Goal: Transaction & Acquisition: Purchase product/service

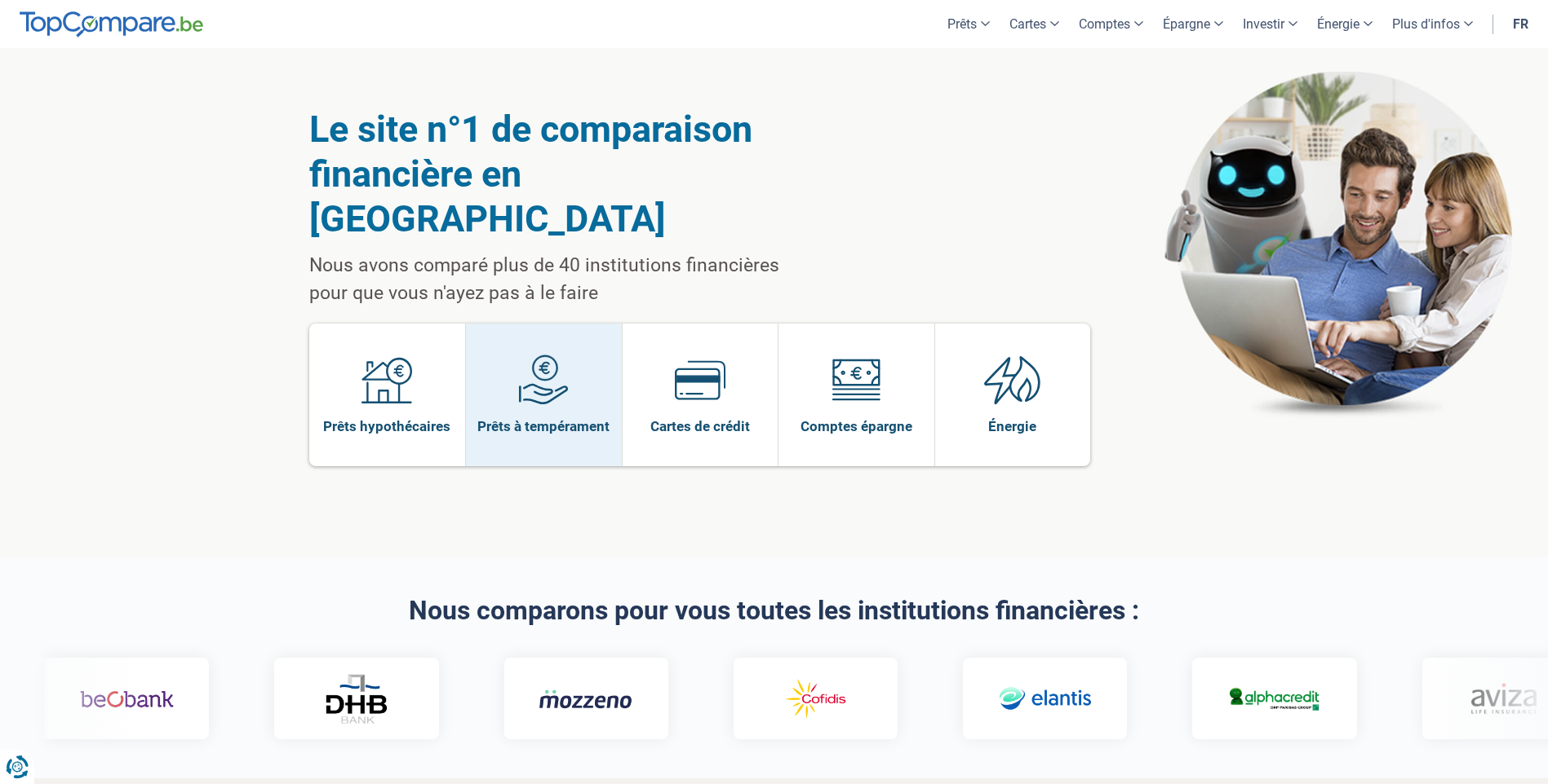
click at [571, 339] on link "Prêts à tempérament" at bounding box center [543, 395] width 155 height 142
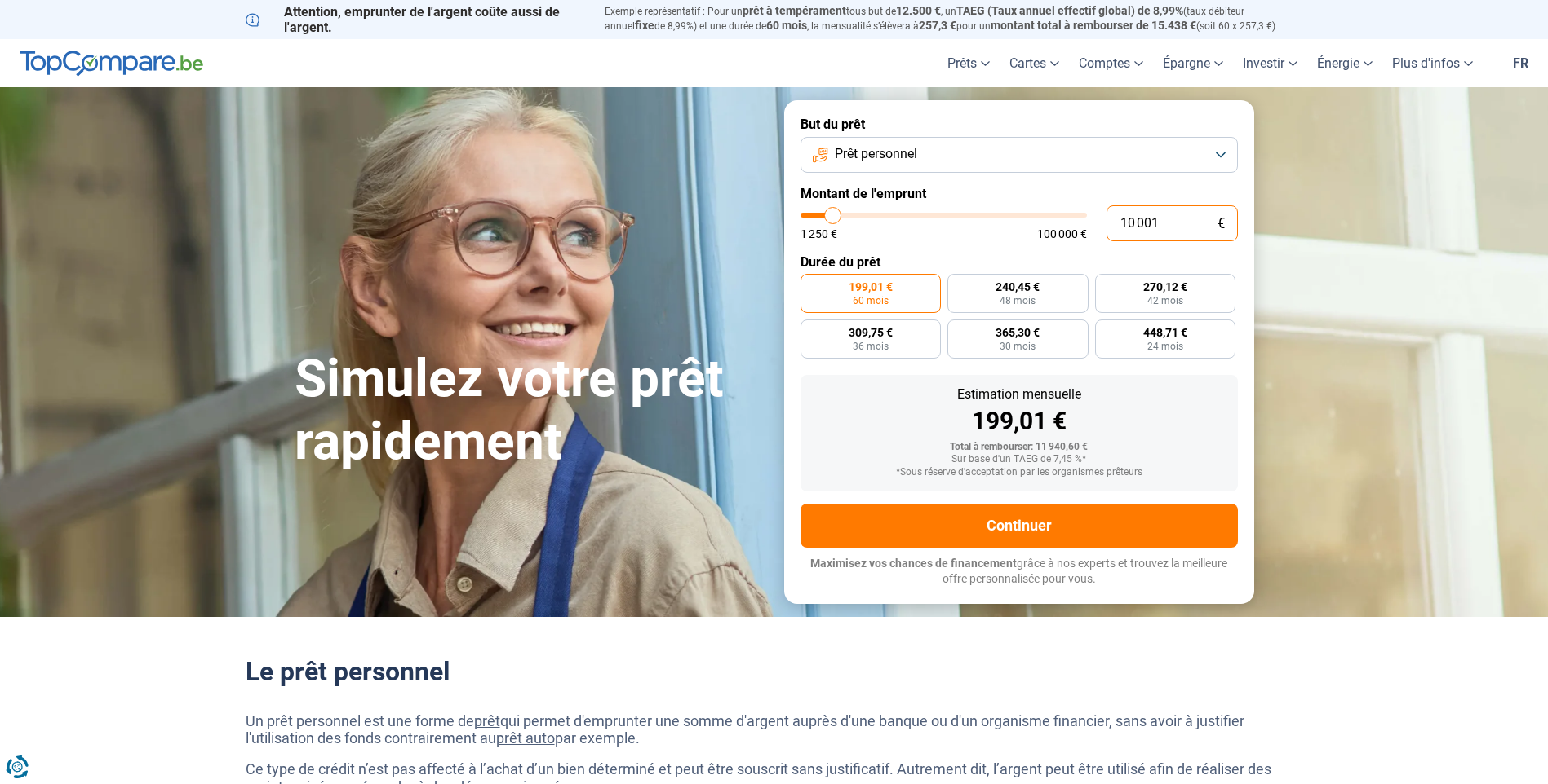
drag, startPoint x: 1160, startPoint y: 225, endPoint x: 1109, endPoint y: 225, distance: 51.0
click at [1109, 225] on input "10 001" at bounding box center [1171, 223] width 131 height 36
type input "3"
type input "1250"
type input "35"
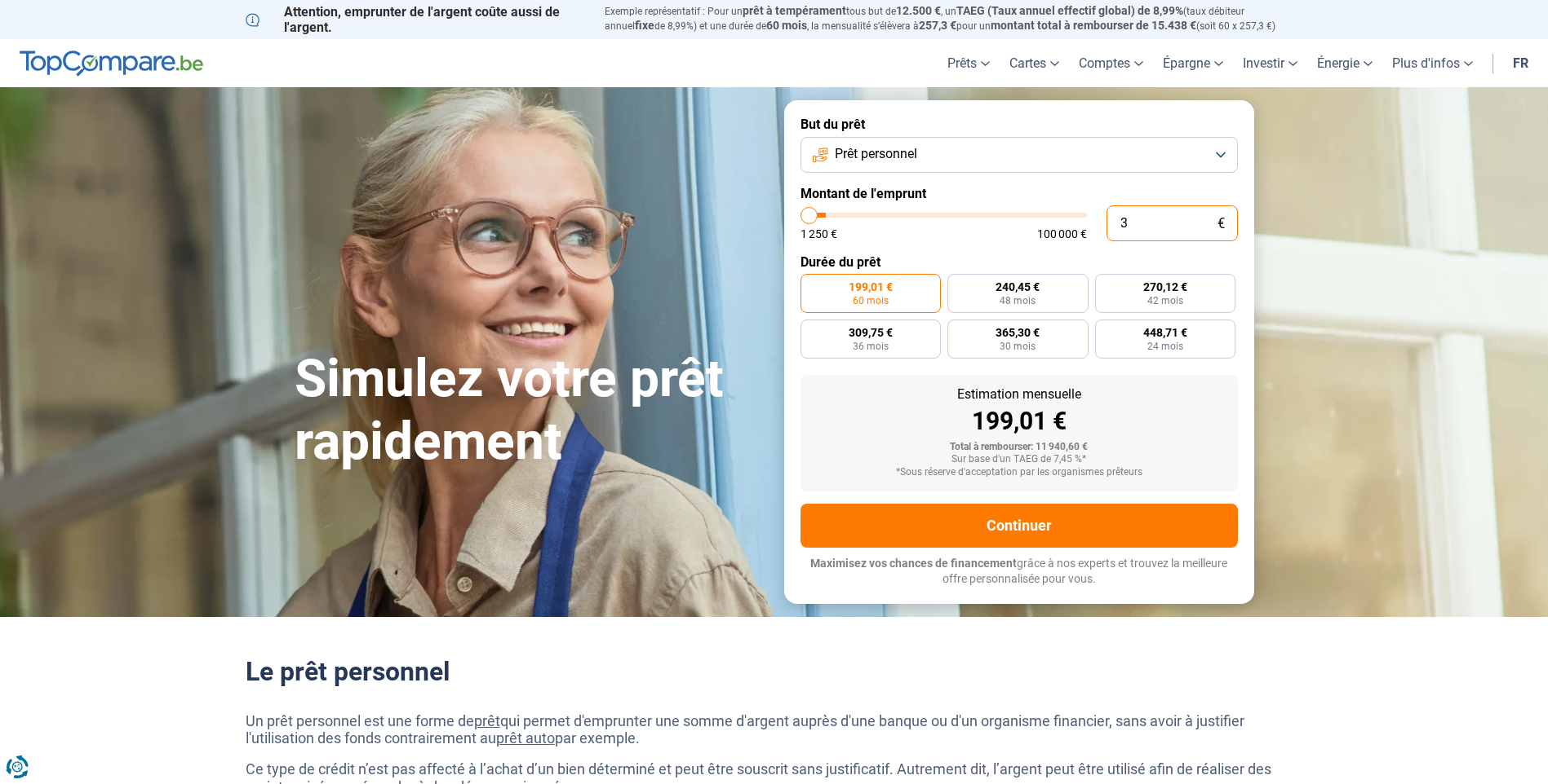
type input "1250"
type input "350"
type input "1250"
type input "3 500"
type input "3500"
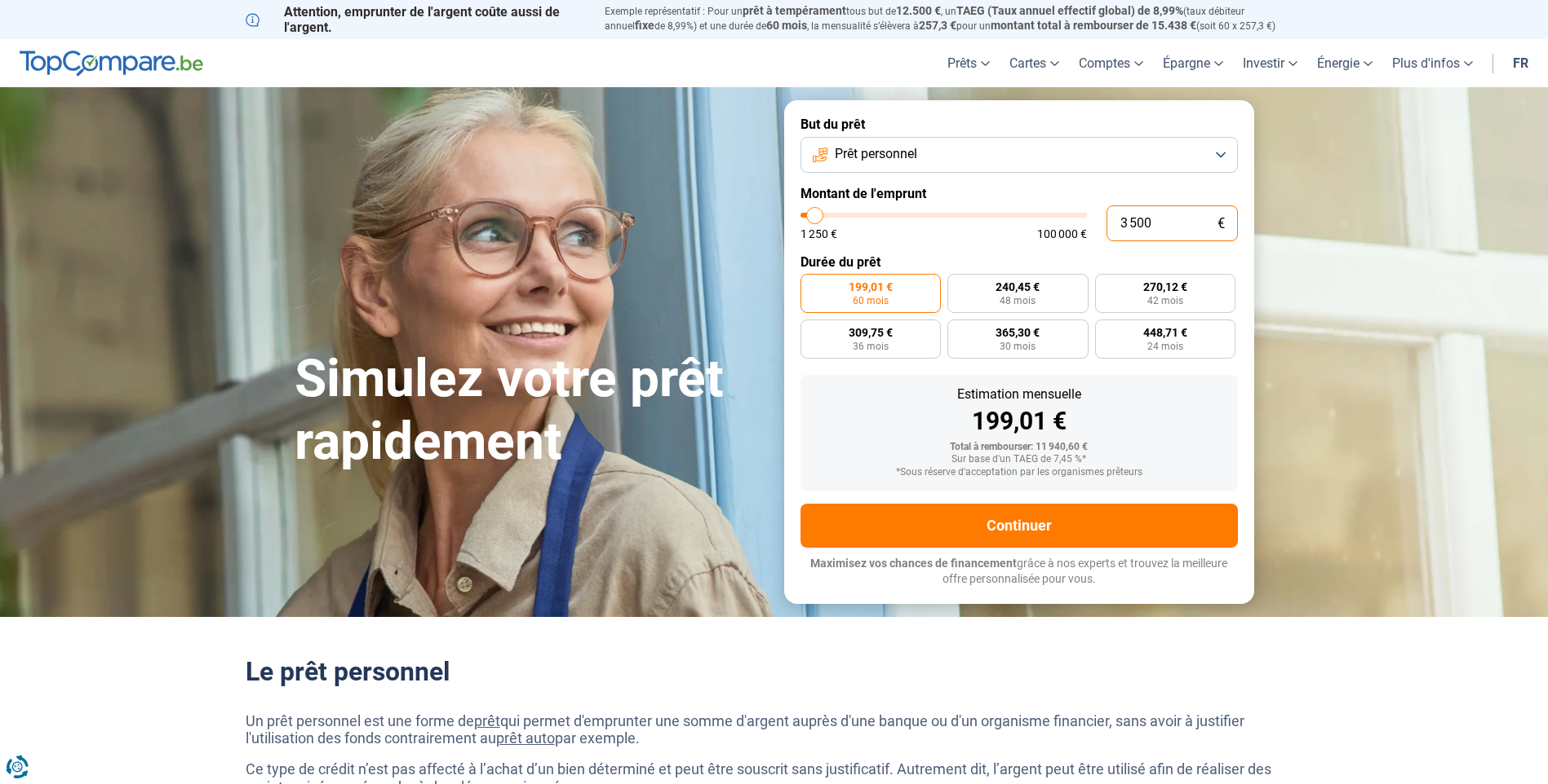
type input "35 000"
type input "35000"
radio input "false"
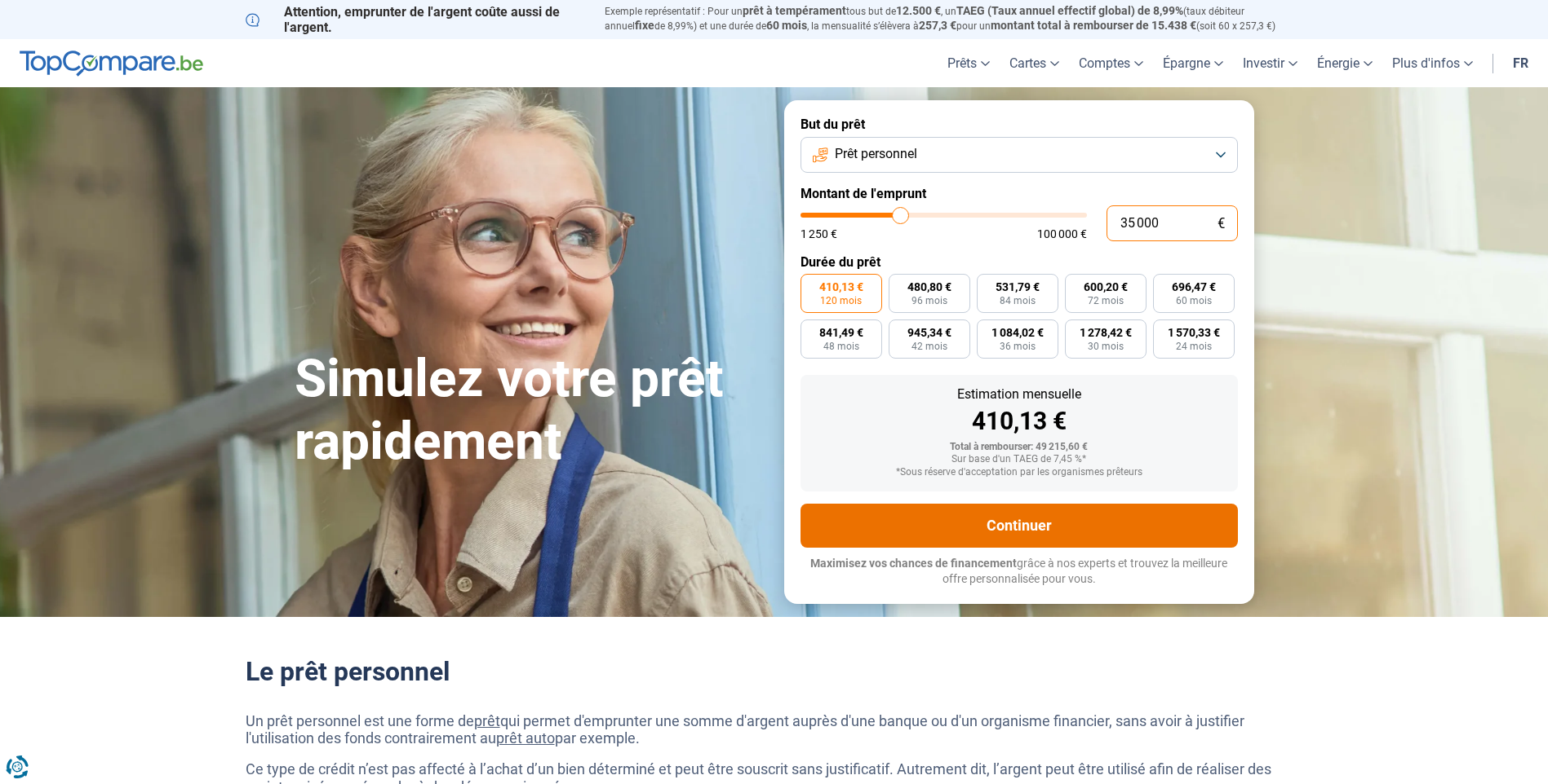
type input "35 000"
click at [1033, 525] on button "Continuer" at bounding box center [1019, 526] width 438 height 44
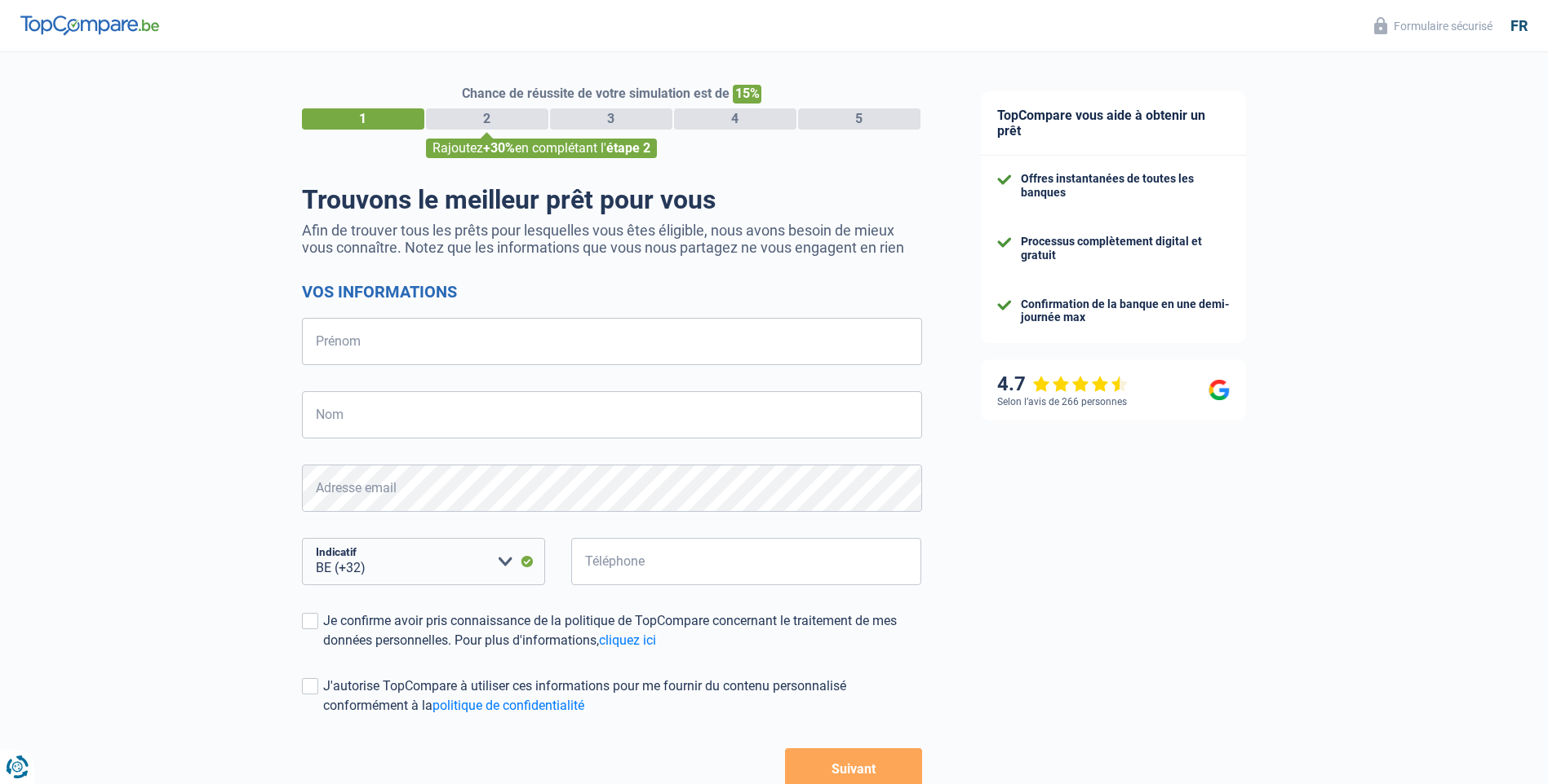
select select "32"
click at [536, 339] on input "Prénom" at bounding box center [612, 341] width 620 height 47
type input "SARAH"
type input "GEE"
type input "492681703"
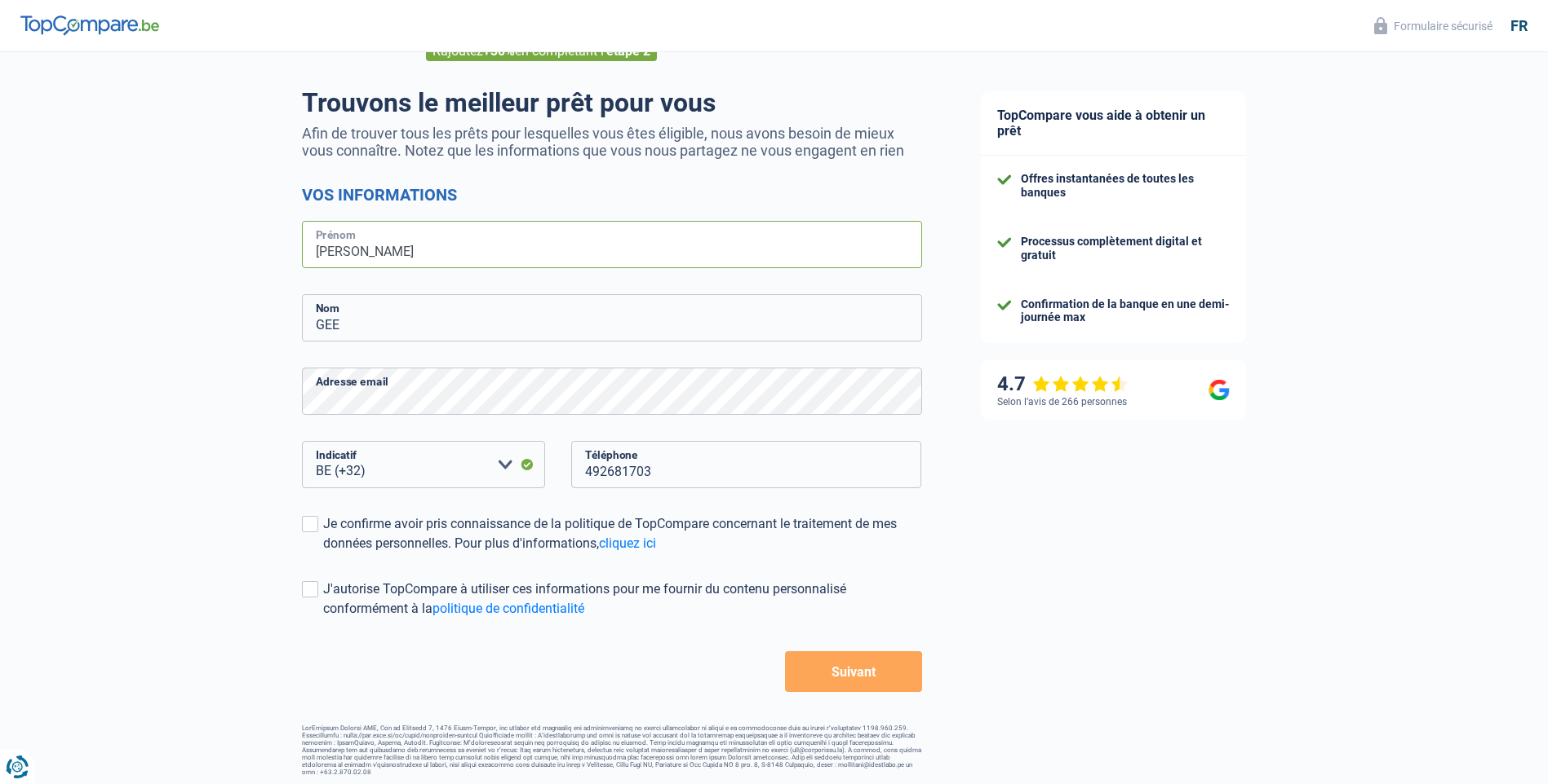
scroll to position [101, 0]
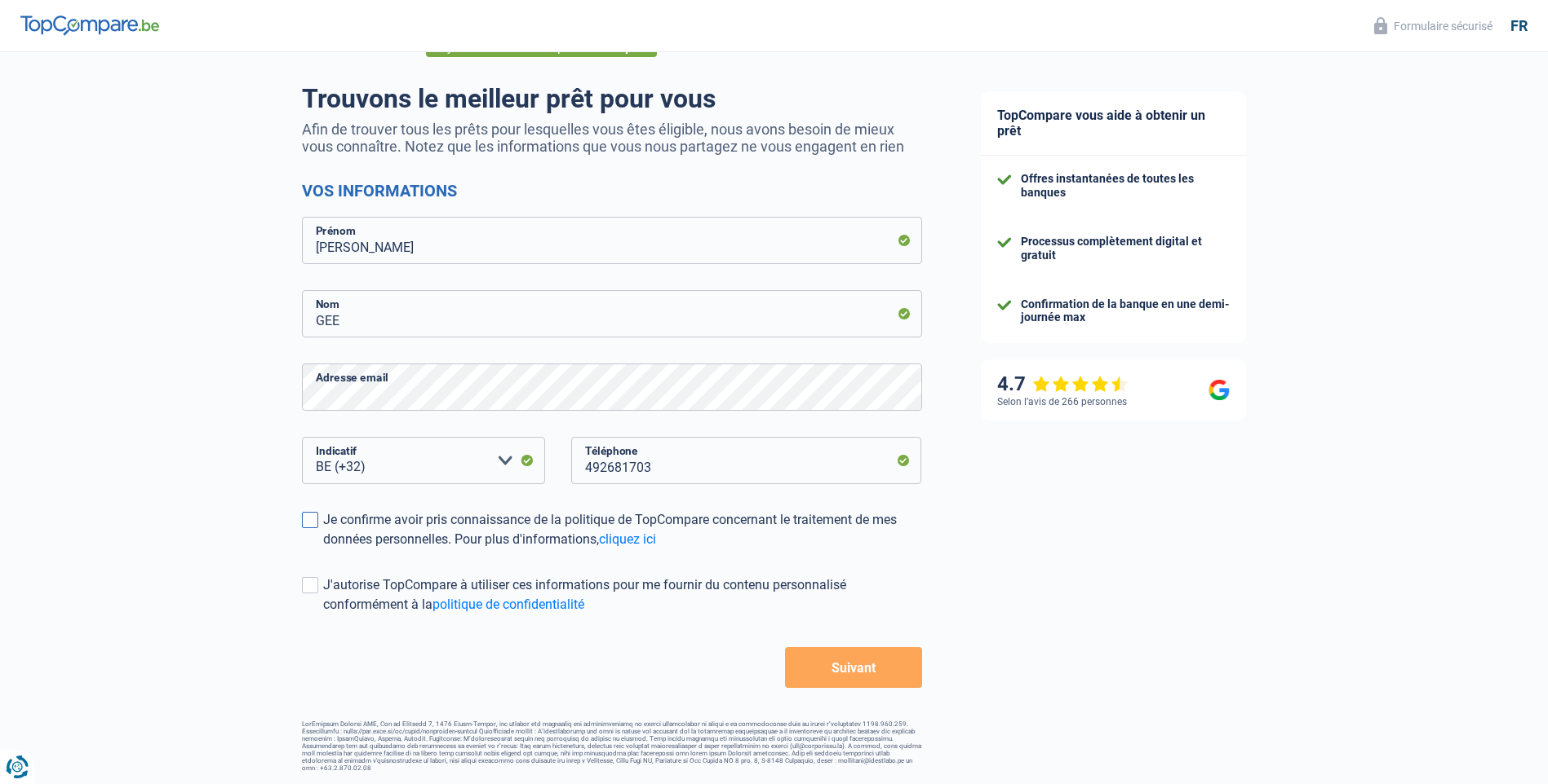
click at [314, 524] on span at bounding box center [310, 519] width 17 height 17
click at [323, 549] on input "Je confirme avoir pris connaissance de la politique de TopCompare concernant le…" at bounding box center [323, 549] width 0 height 0
click at [311, 586] on span at bounding box center [310, 585] width 17 height 17
click at [323, 615] on input "J'autorise TopCompare à utiliser ces informations pour me fournir du contenu pe…" at bounding box center [323, 615] width 0 height 0
click at [853, 670] on button "Suivant" at bounding box center [853, 667] width 136 height 41
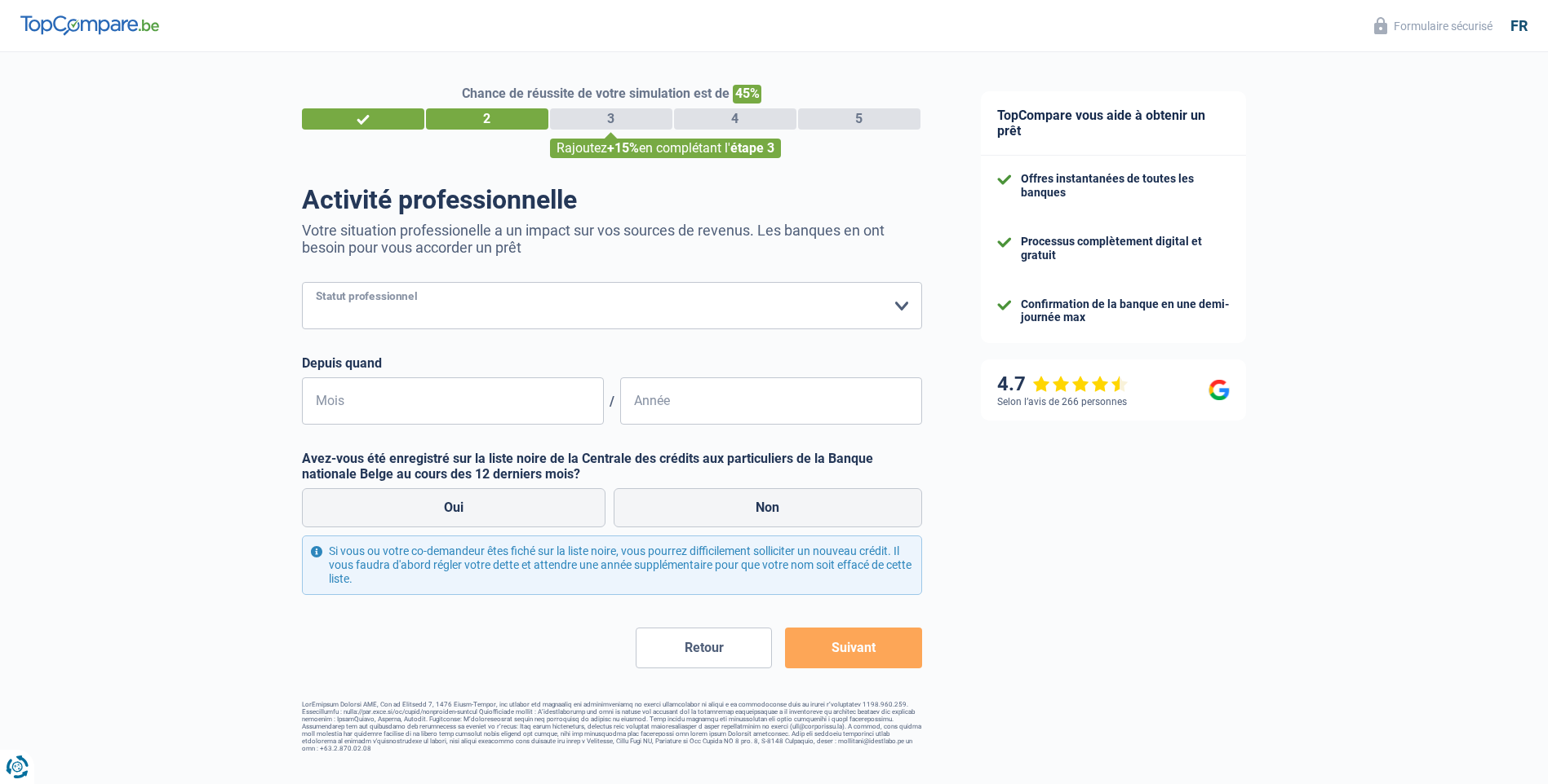
click at [533, 312] on select "Ouvrier Employé privé Employé public Invalide Indépendant Pensionné Chômeur Mut…" at bounding box center [612, 306] width 620 height 47
select select "invalid"
click at [302, 284] on select "Ouvrier Employé privé Employé public Invalide Indépendant Pensionné Chômeur Mut…" at bounding box center [612, 306] width 620 height 47
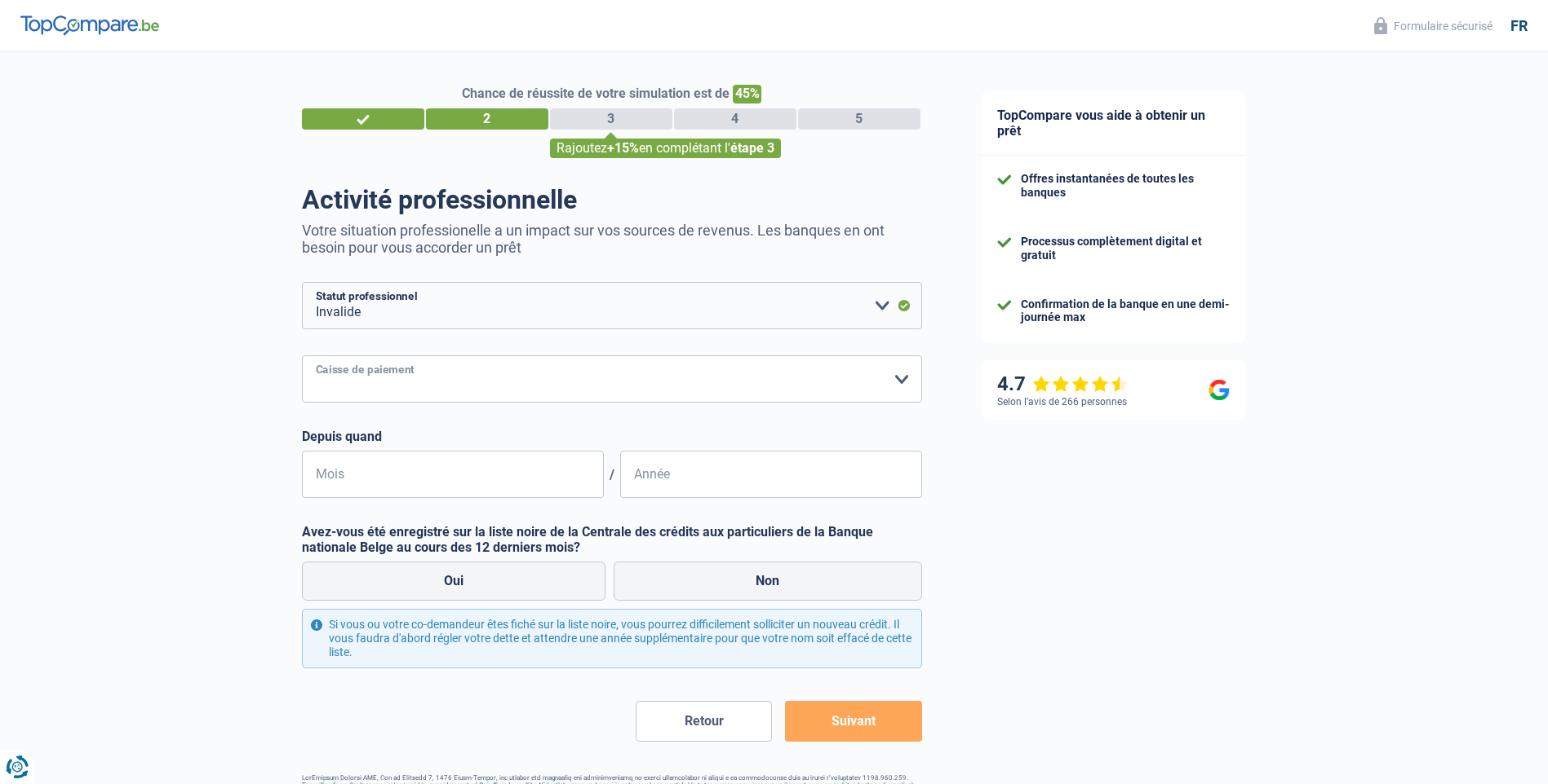
click at [453, 385] on select "Mutualité Chrétienne Mutualité Socialiste (Solidaris) SPF Sécurité Sociale Unio…" at bounding box center [612, 379] width 620 height 47
select select "mutualityNeutre"
click at [302, 357] on select "Mutualité Chrétienne Mutualité Socialiste (Solidaris) SPF Sécurité Sociale Unio…" at bounding box center [612, 379] width 620 height 47
click at [493, 477] on input "Mois" at bounding box center [453, 474] width 302 height 47
type input "06"
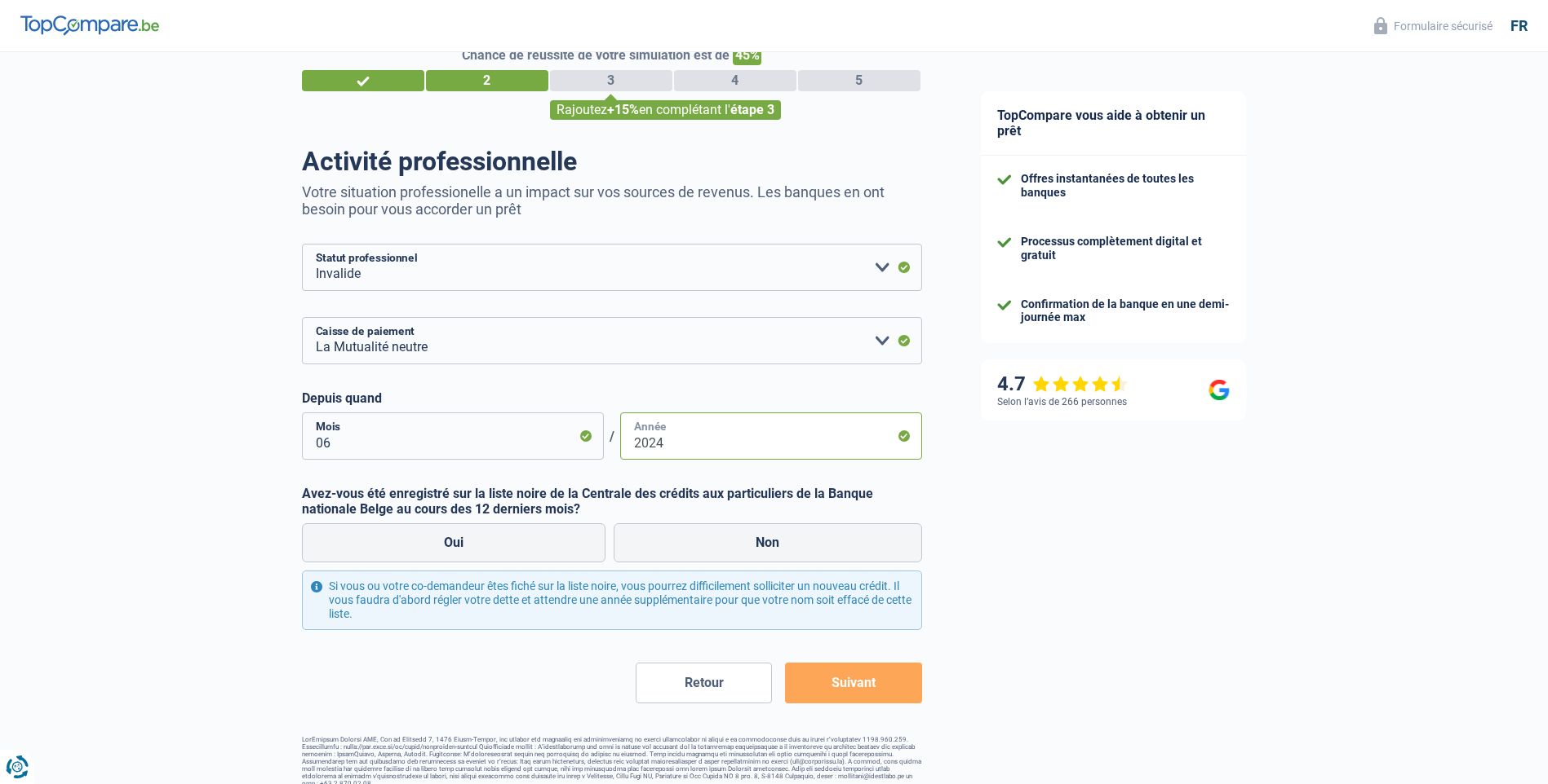
scroll to position [54, 0]
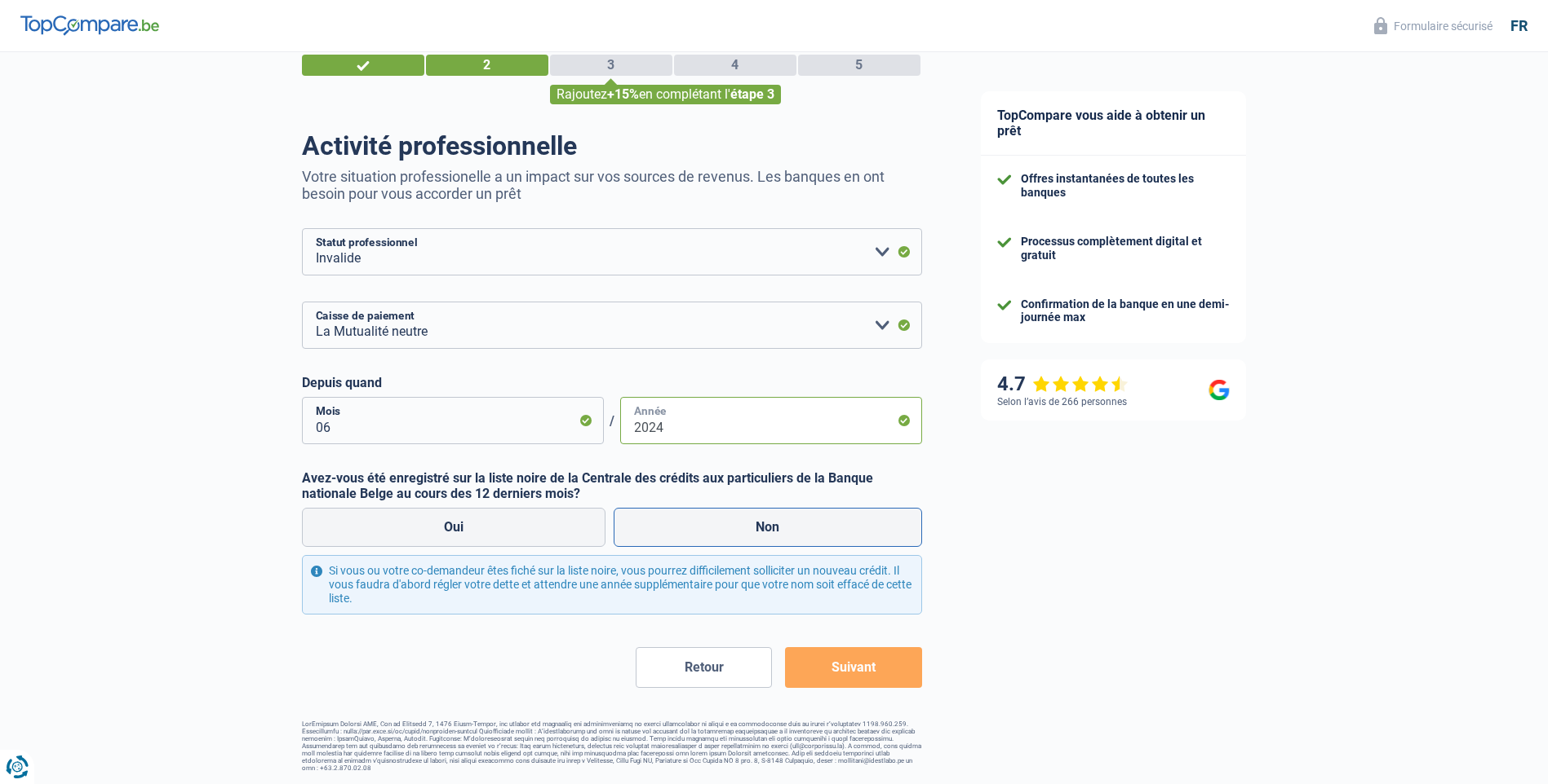
type input "2024"
click at [788, 525] on label "Non" at bounding box center [767, 527] width 308 height 39
click at [788, 525] on input "Non" at bounding box center [767, 527] width 308 height 39
radio input "true"
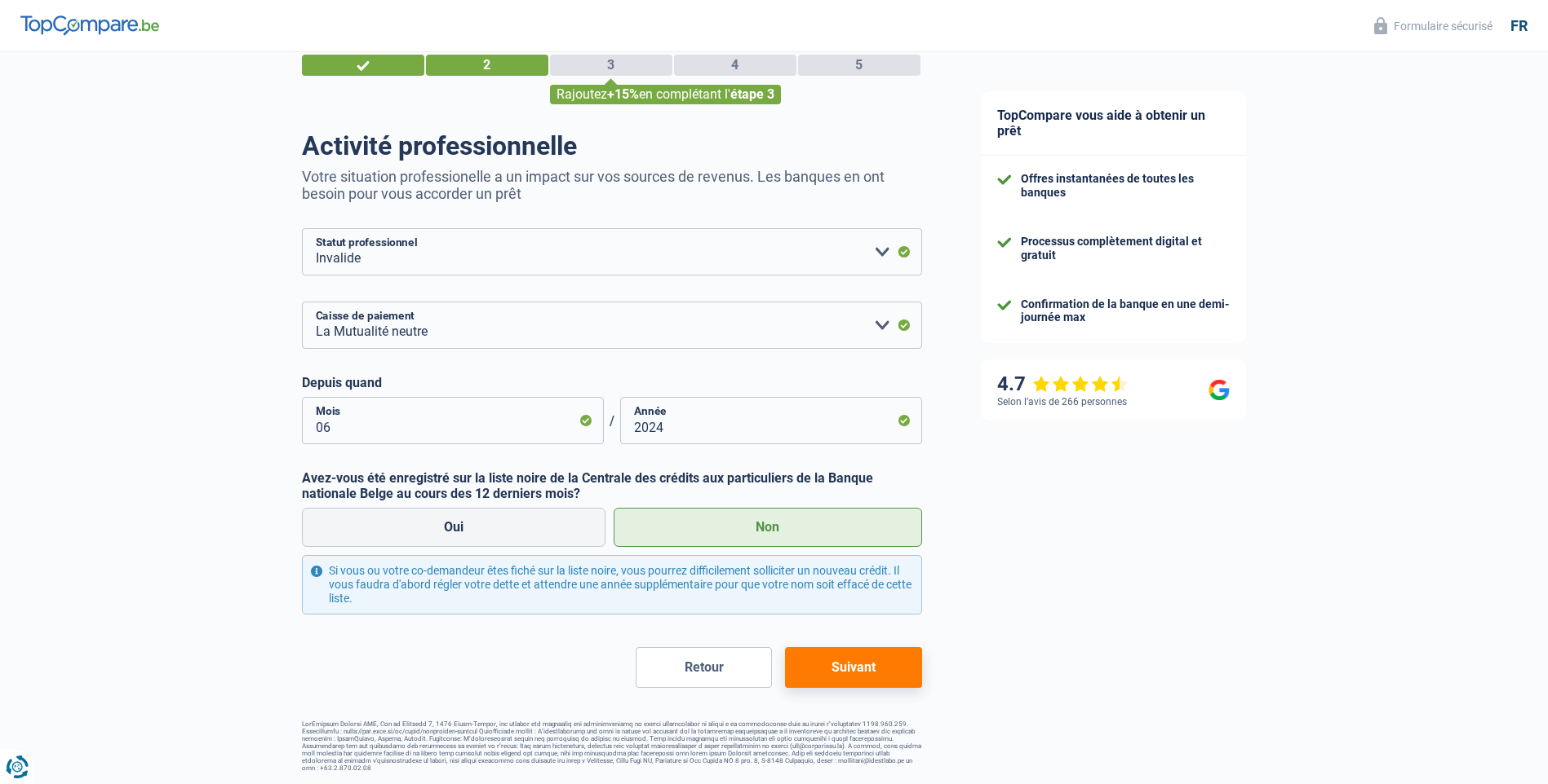
click at [863, 669] on button "Suivant" at bounding box center [853, 667] width 136 height 41
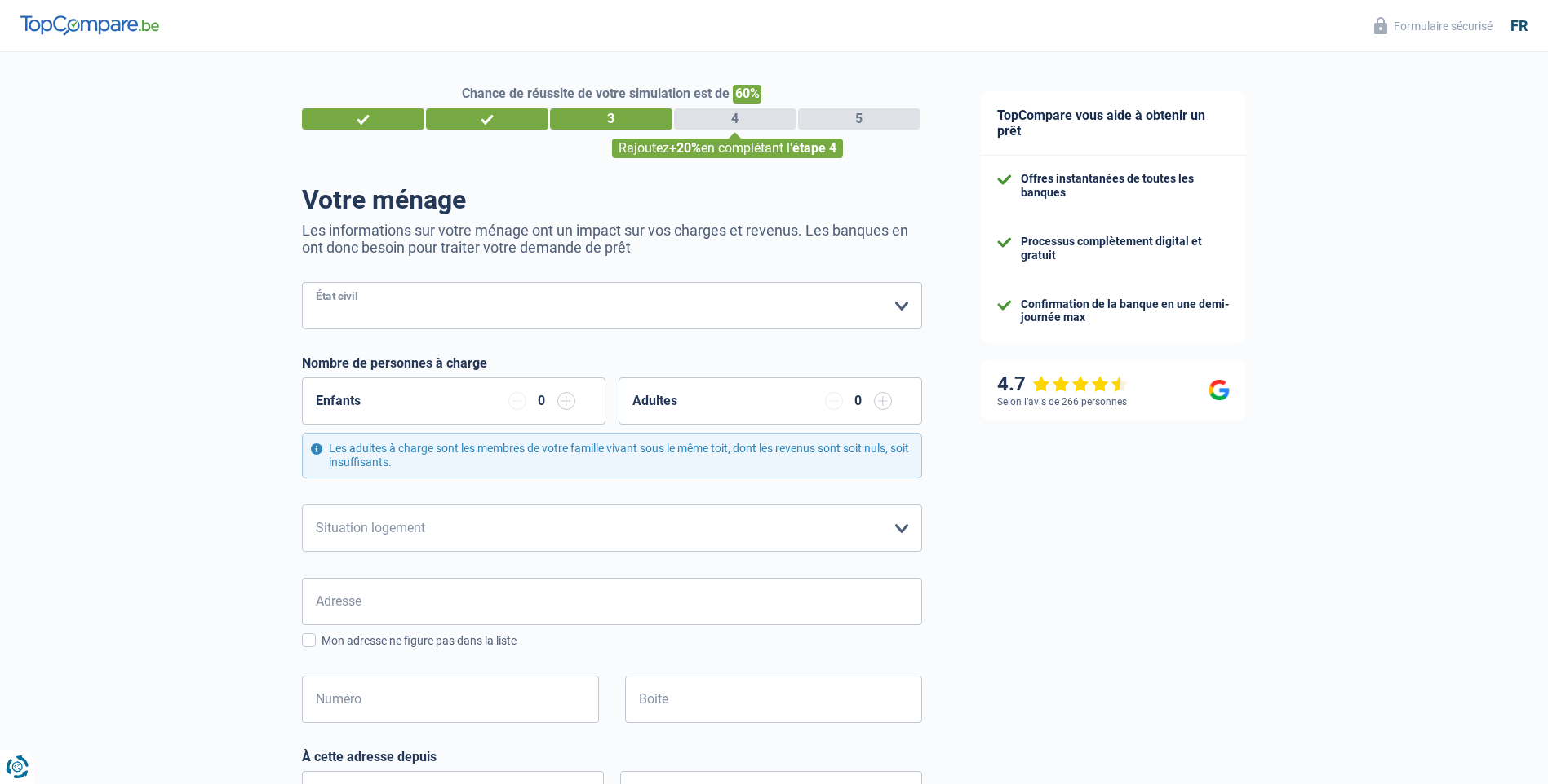
click at [690, 308] on select "Célibataire Marié(e) Cohabitant(e) légal(e) Divorcé(e) Veuf(ve) Séparé (de fait…" at bounding box center [612, 306] width 620 height 47
select select "single"
click at [302, 284] on select "Célibataire Marié(e) Cohabitant(e) légal(e) Divorcé(e) Veuf(ve) Séparé (de fait…" at bounding box center [612, 306] width 620 height 47
click at [570, 401] on input "button" at bounding box center [566, 401] width 18 height 18
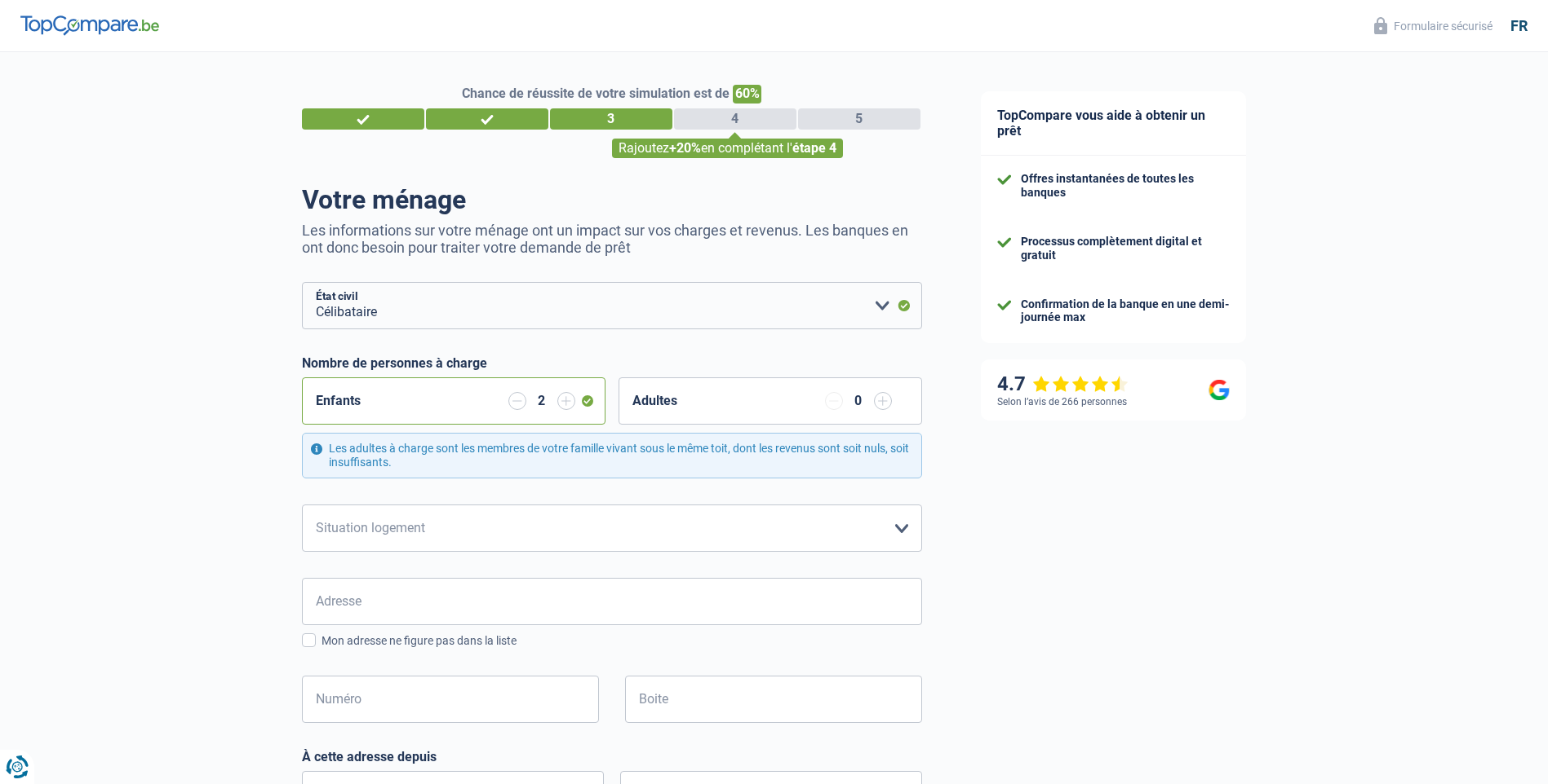
scroll to position [81, 0]
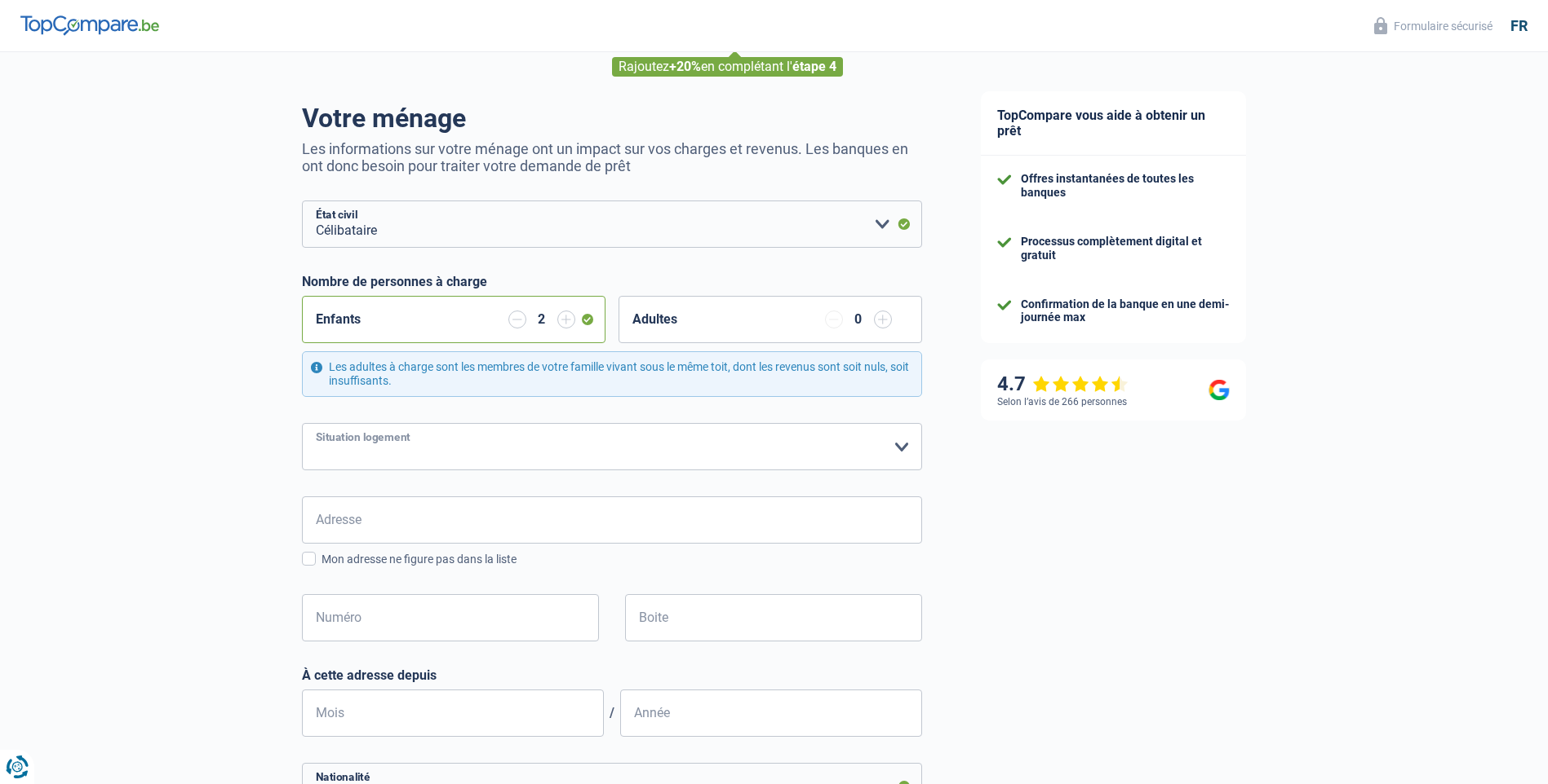
click at [632, 445] on select "Locataire Propriétaire avec prêt hypothécaire Propriétaire sans prêt hypothécai…" at bounding box center [612, 447] width 620 height 47
select select "rents"
click at [302, 424] on select "Locataire Propriétaire avec prêt hypothécaire Propriétaire sans prêt hypothécai…" at bounding box center [612, 447] width 620 height 47
click at [460, 521] on input "Adresse" at bounding box center [612, 520] width 620 height 47
type input "Residence de senones 62"
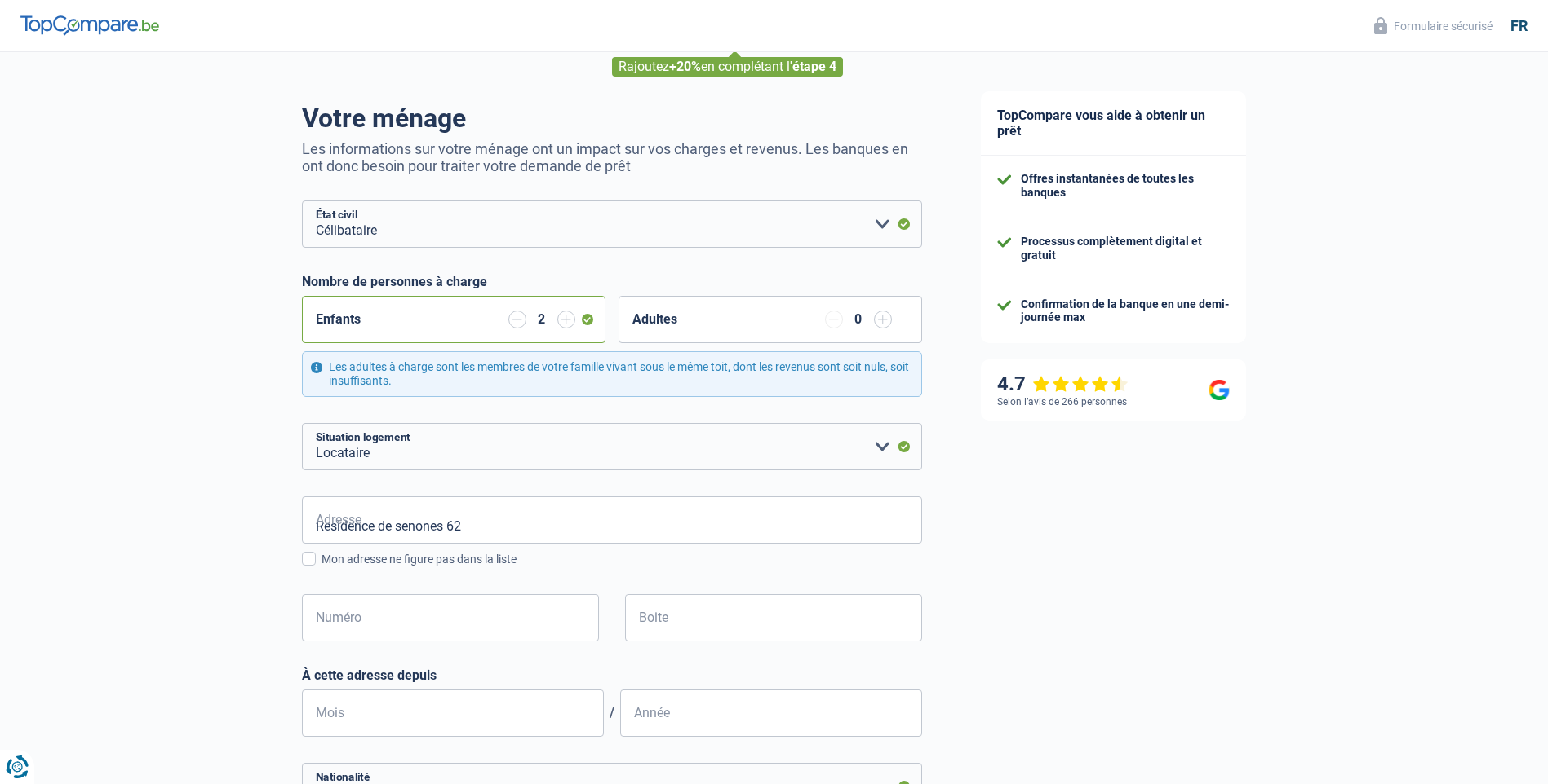
type input "Belgique"
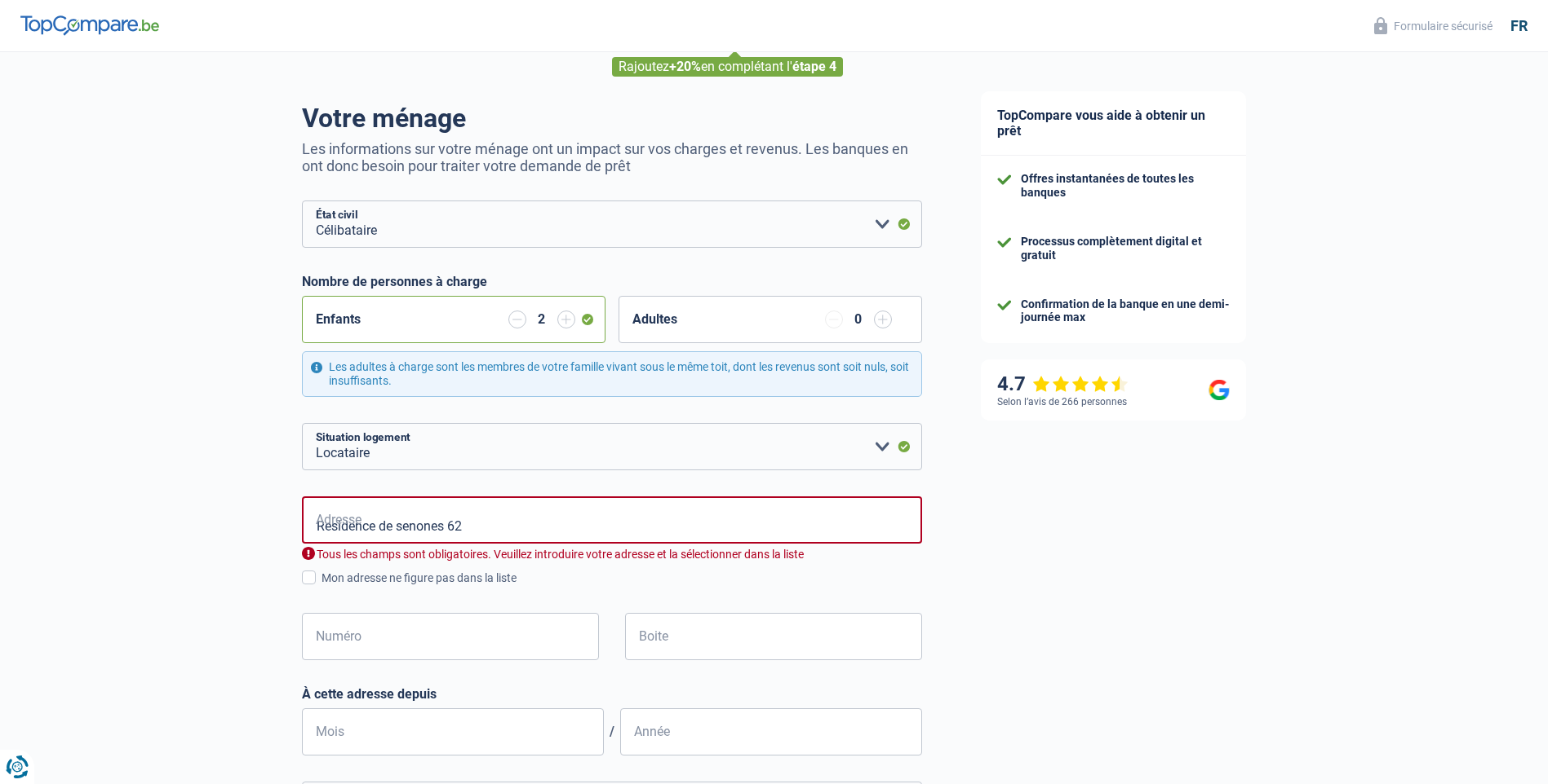
type input "Belgique"
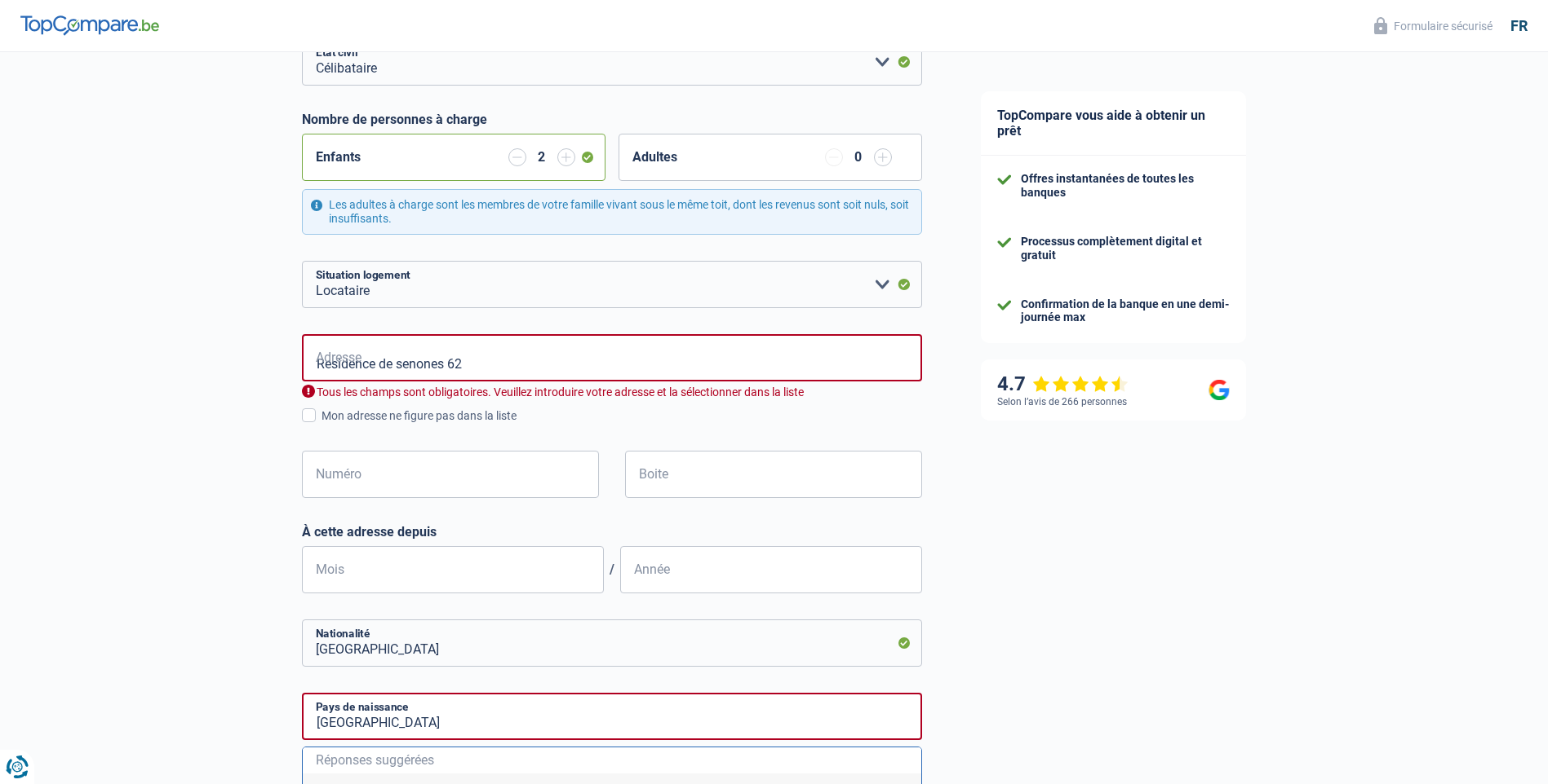
scroll to position [244, 0]
drag, startPoint x: 499, startPoint y: 363, endPoint x: 450, endPoint y: 363, distance: 49.0
click at [450, 363] on input "Residence de senones 62" at bounding box center [612, 357] width 620 height 47
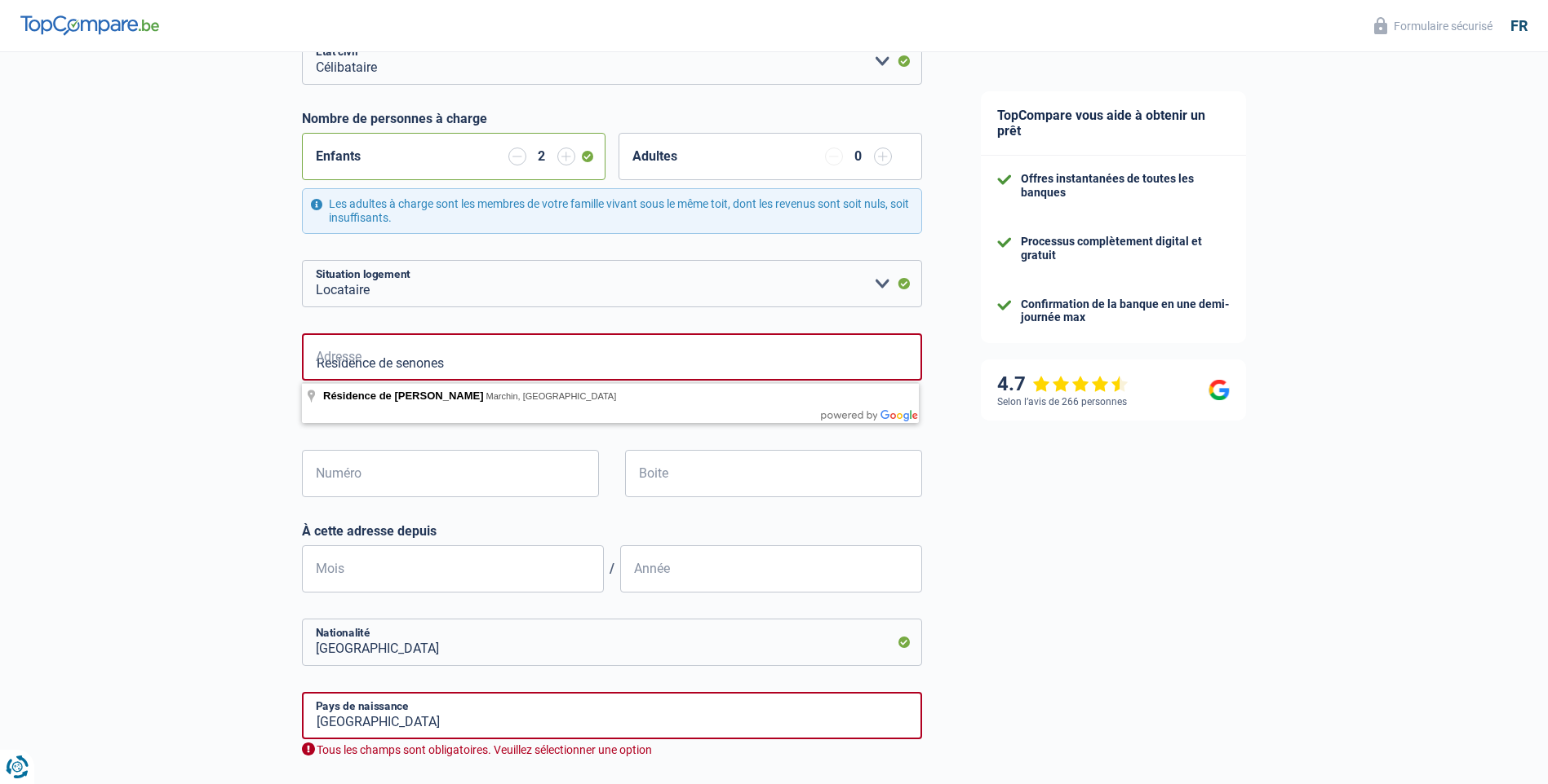
drag, startPoint x: 449, startPoint y: 368, endPoint x: 325, endPoint y: 363, distance: 124.1
click at [325, 363] on input "Residence de senones" at bounding box center [612, 357] width 620 height 47
type input "Résidence de senones"
click at [322, 478] on input "Numéro" at bounding box center [451, 473] width 297 height 47
type input "62"
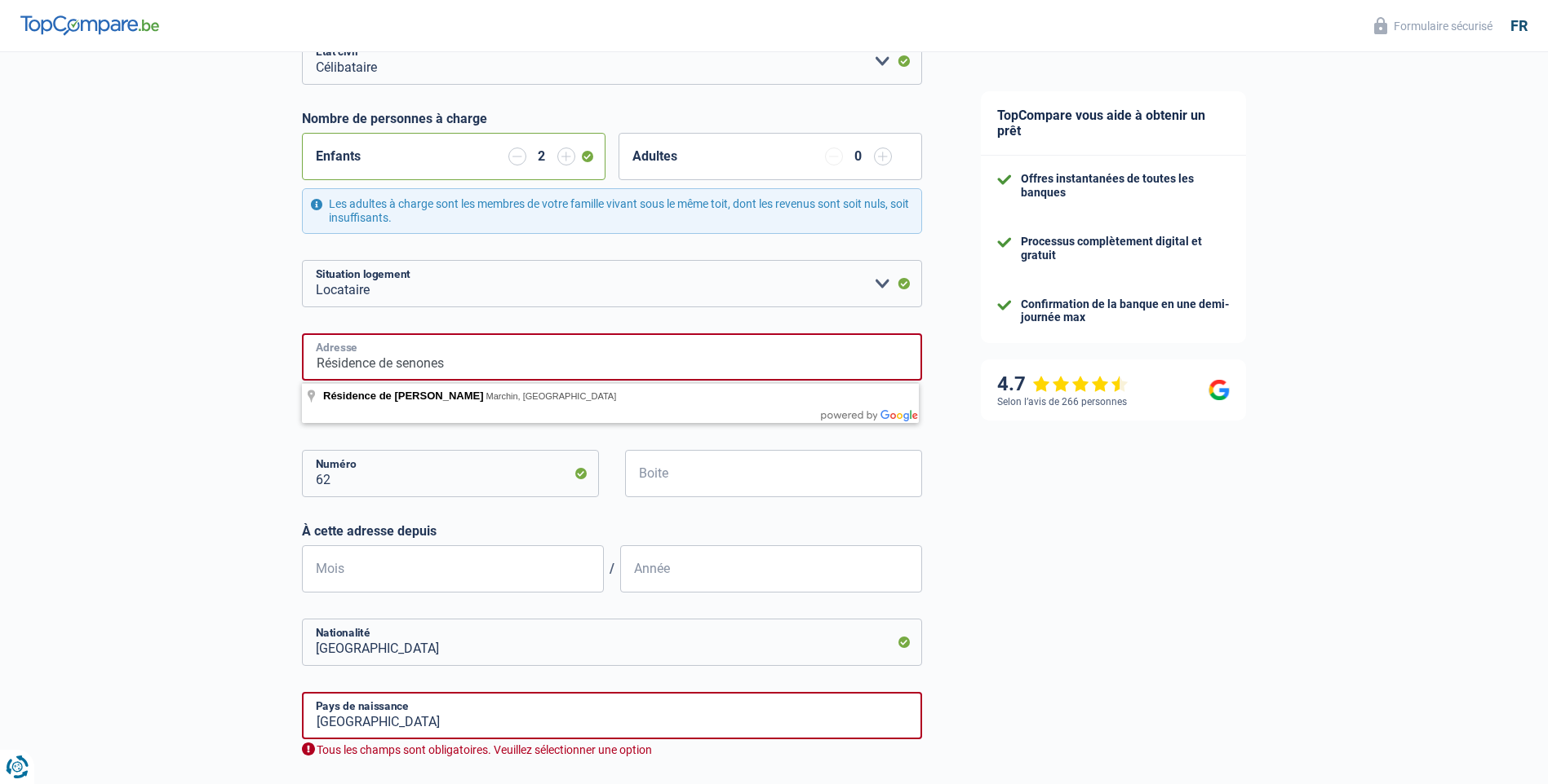
click at [510, 363] on input "Résidence de senones" at bounding box center [612, 357] width 620 height 47
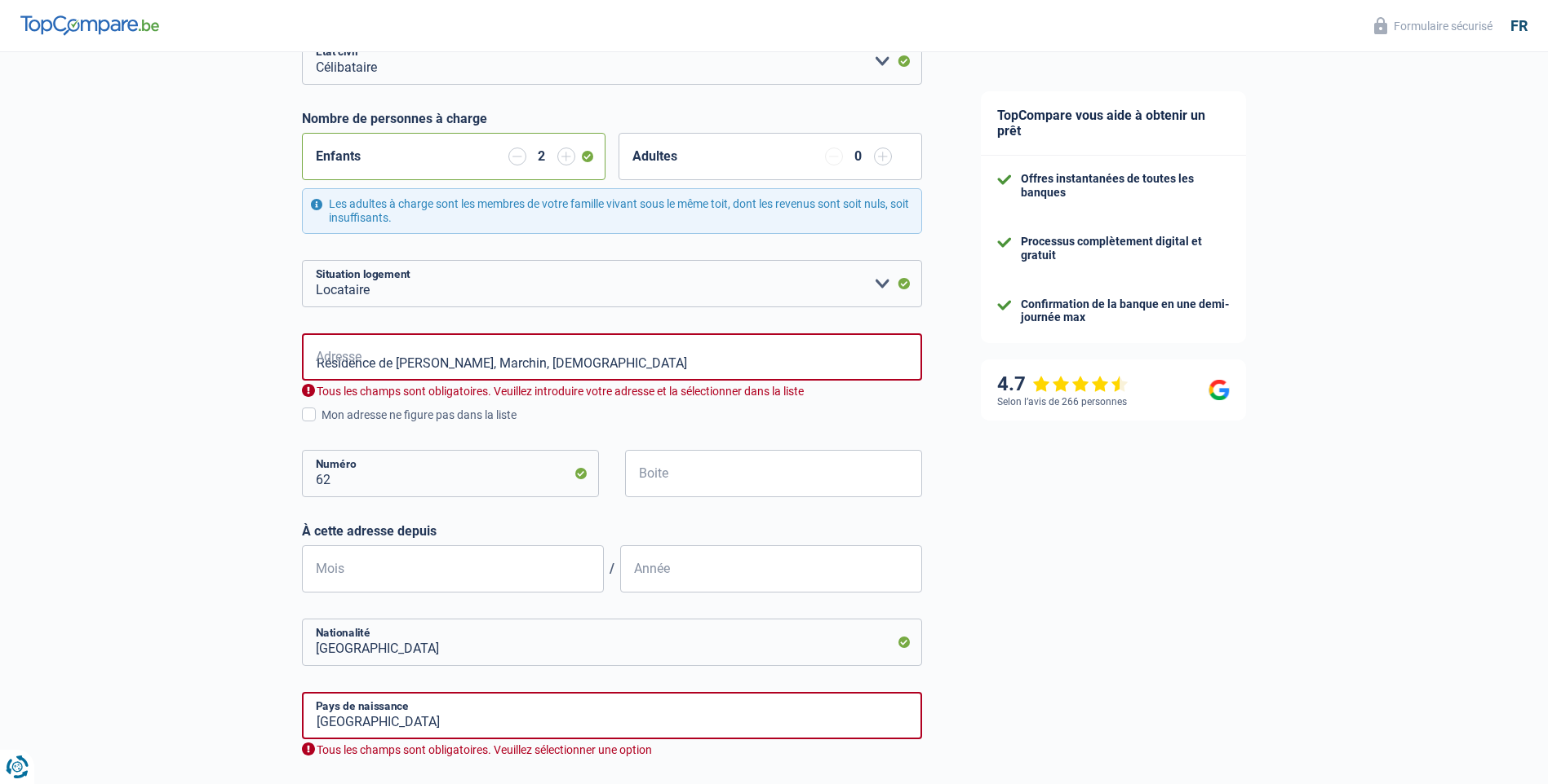
type input "Résidence de Senones, 4570, Marchin, BE"
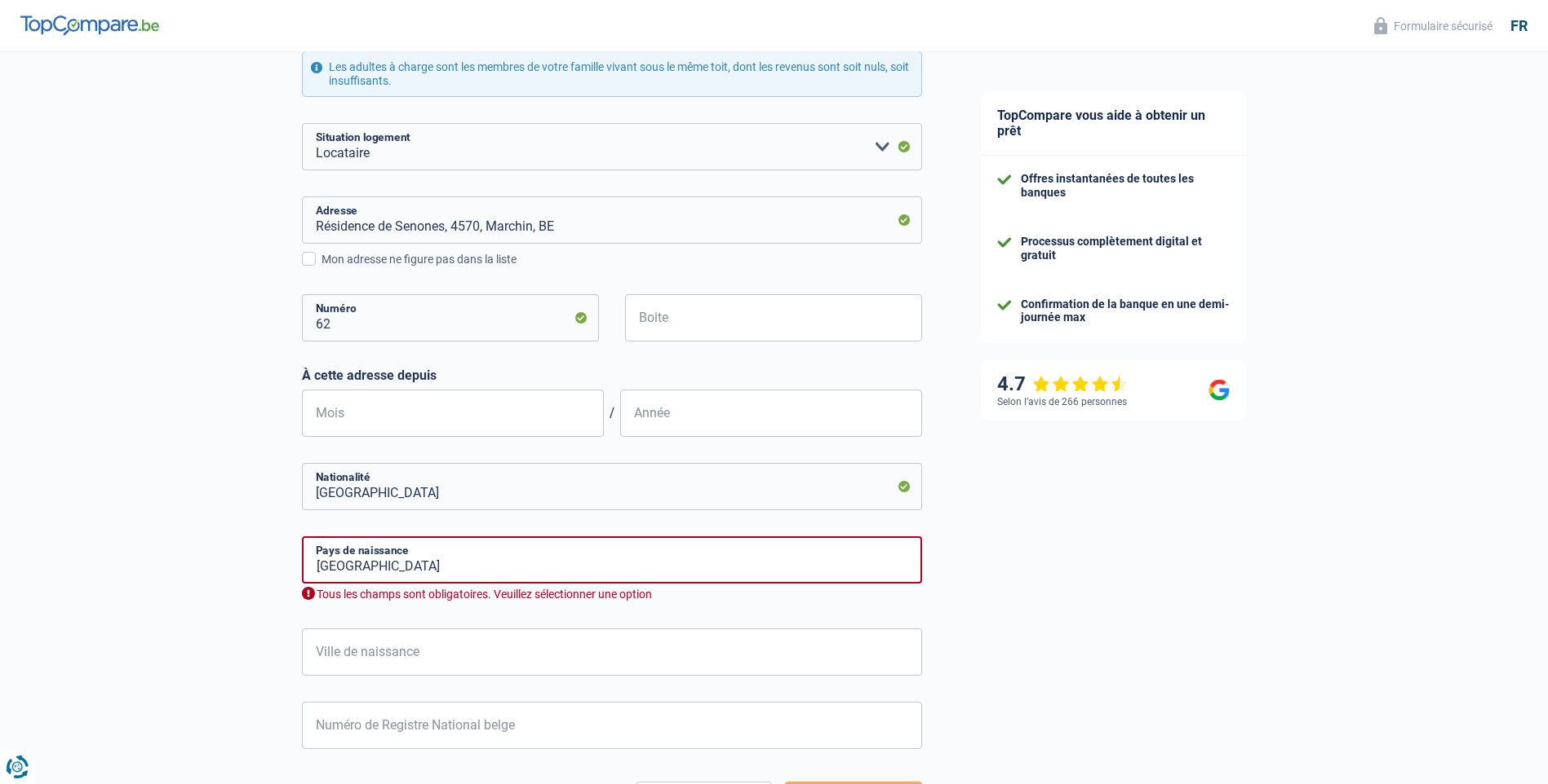
scroll to position [408, 0]
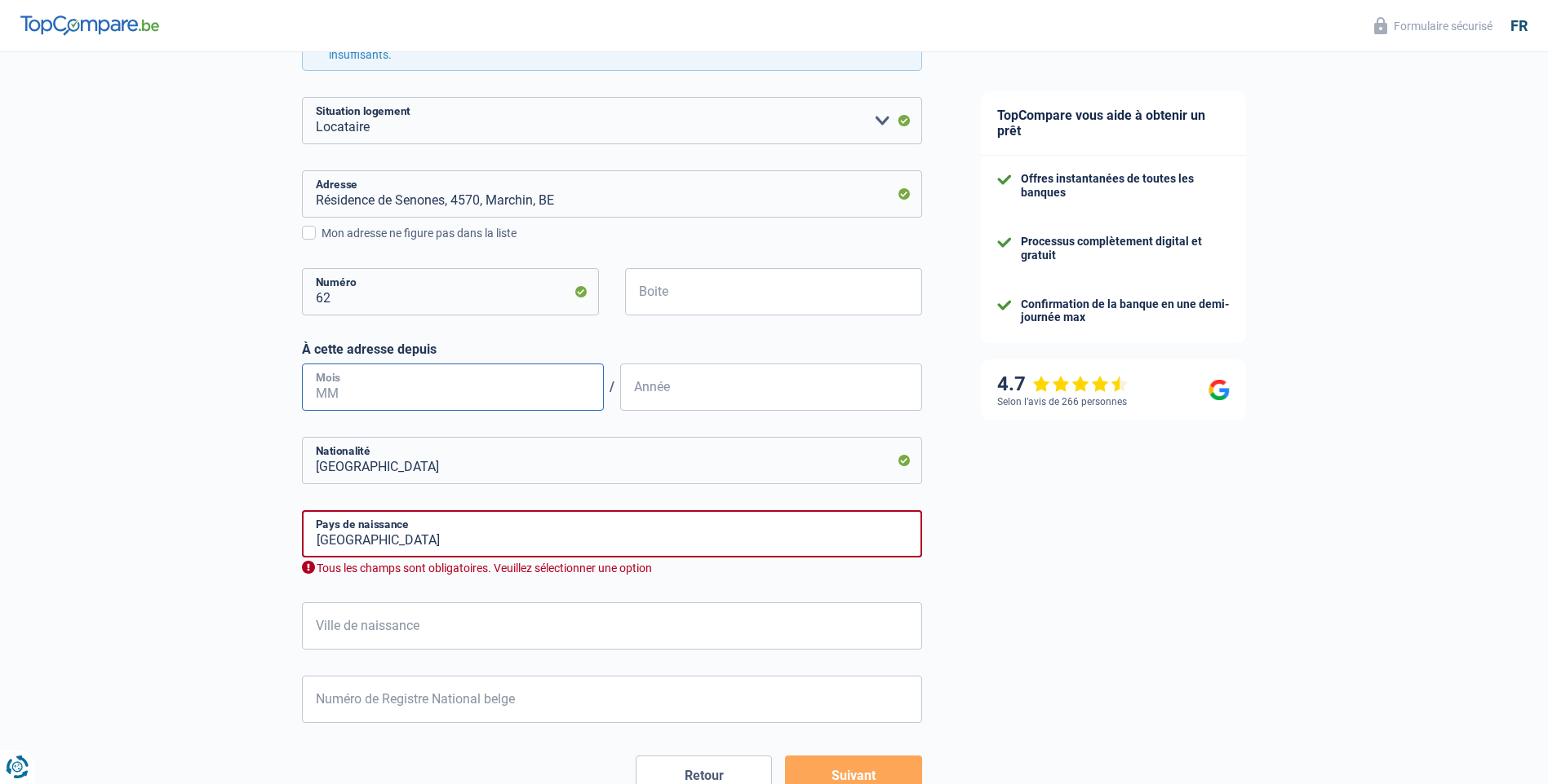
click at [553, 391] on input "Mois" at bounding box center [453, 387] width 302 height 47
click at [553, 391] on input "06" at bounding box center [453, 387] width 302 height 47
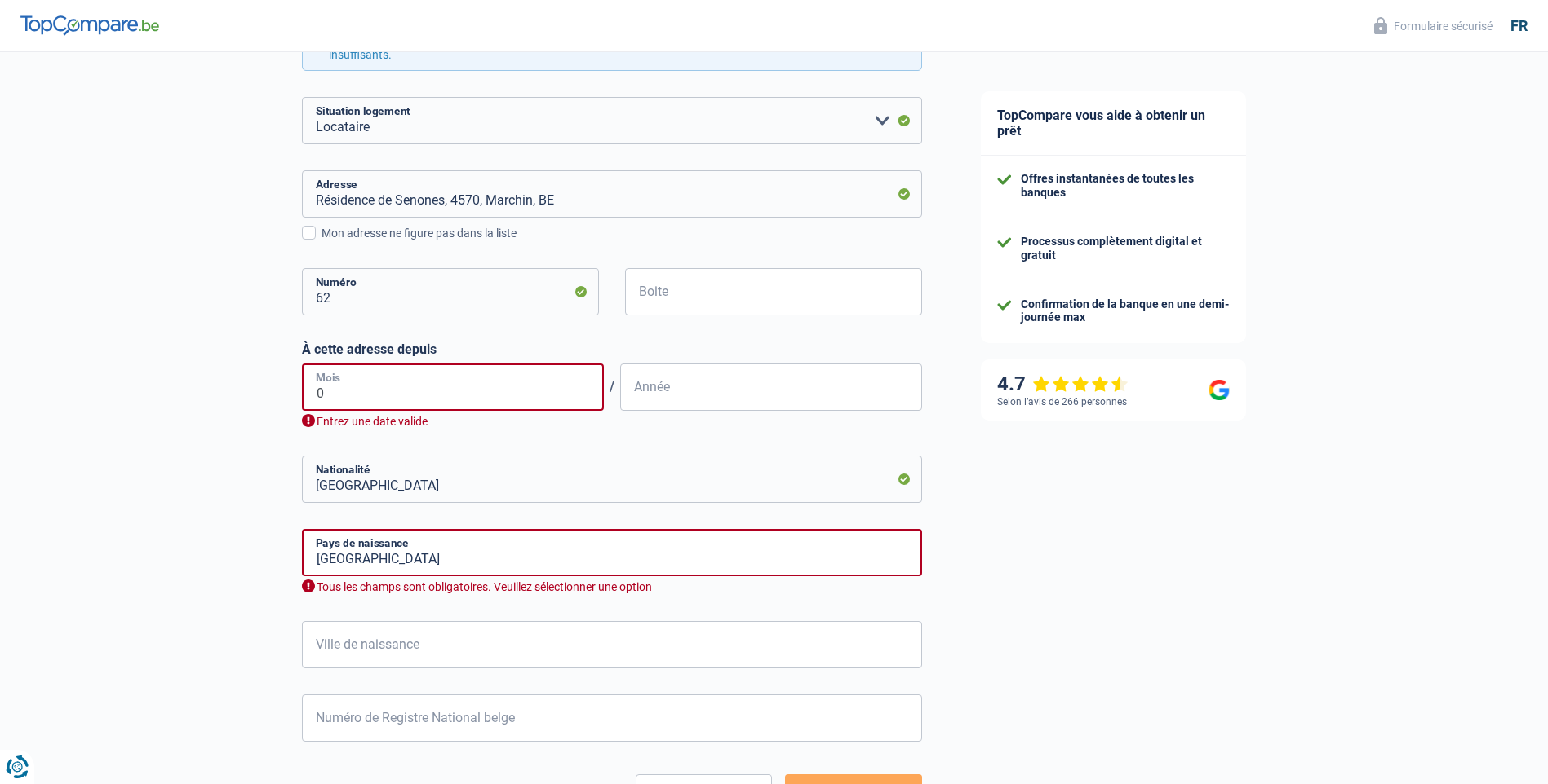
type input "05"
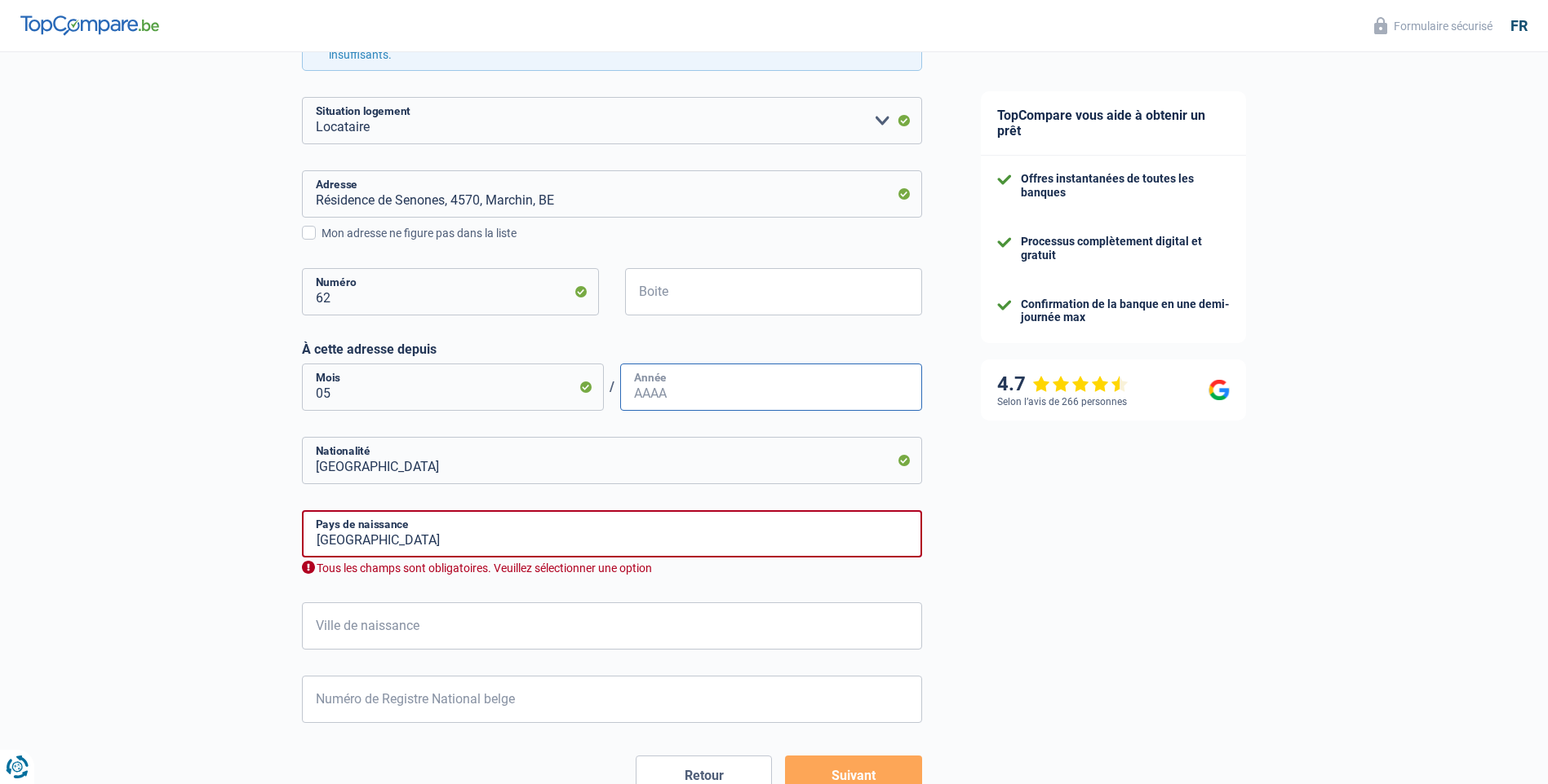
click at [708, 389] on input "Année" at bounding box center [771, 387] width 302 height 47
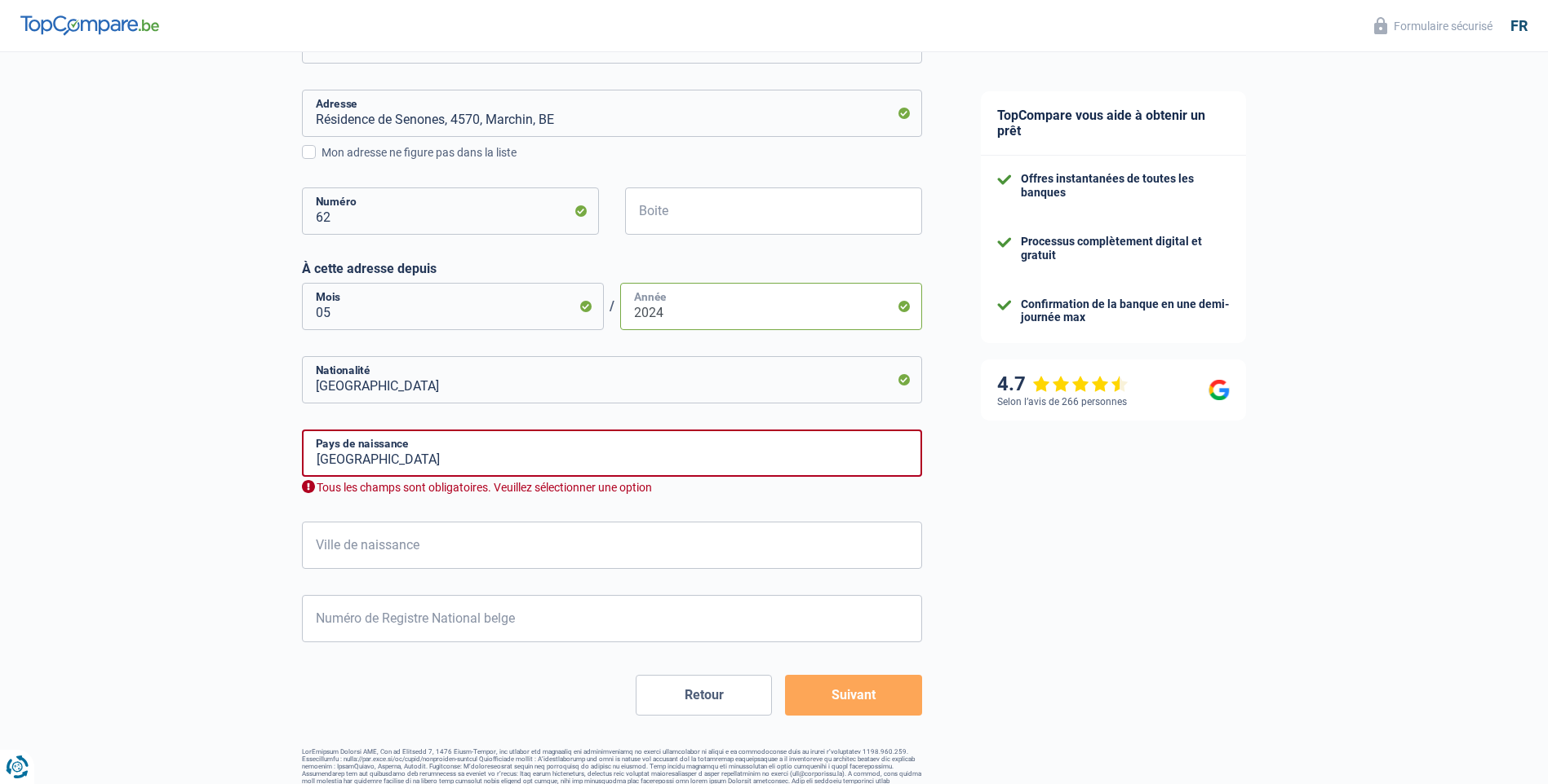
scroll to position [489, 0]
type input "2024"
click at [725, 461] on input "Belgique" at bounding box center [612, 452] width 620 height 47
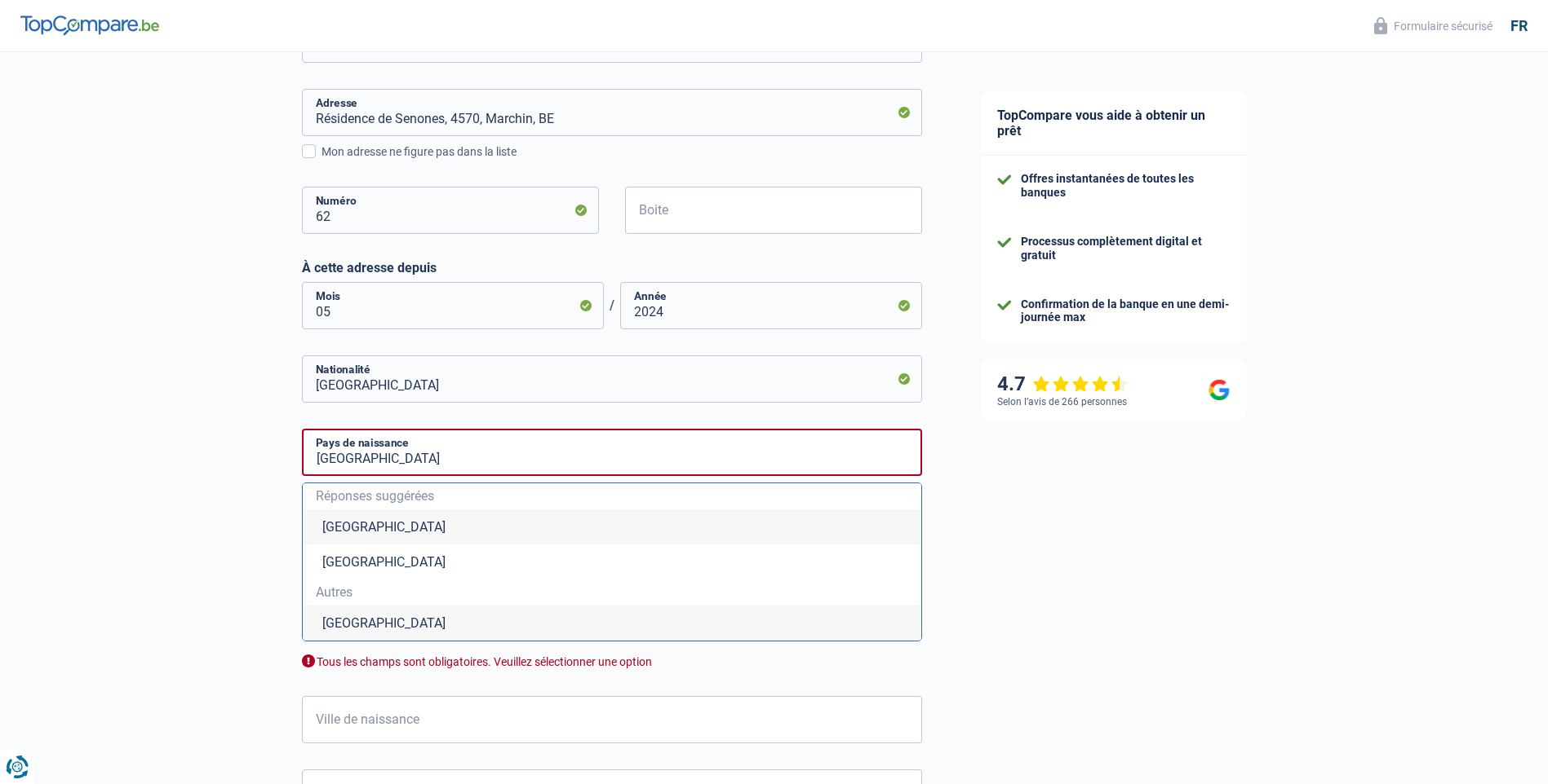
click at [351, 531] on li "Belgique" at bounding box center [612, 527] width 619 height 35
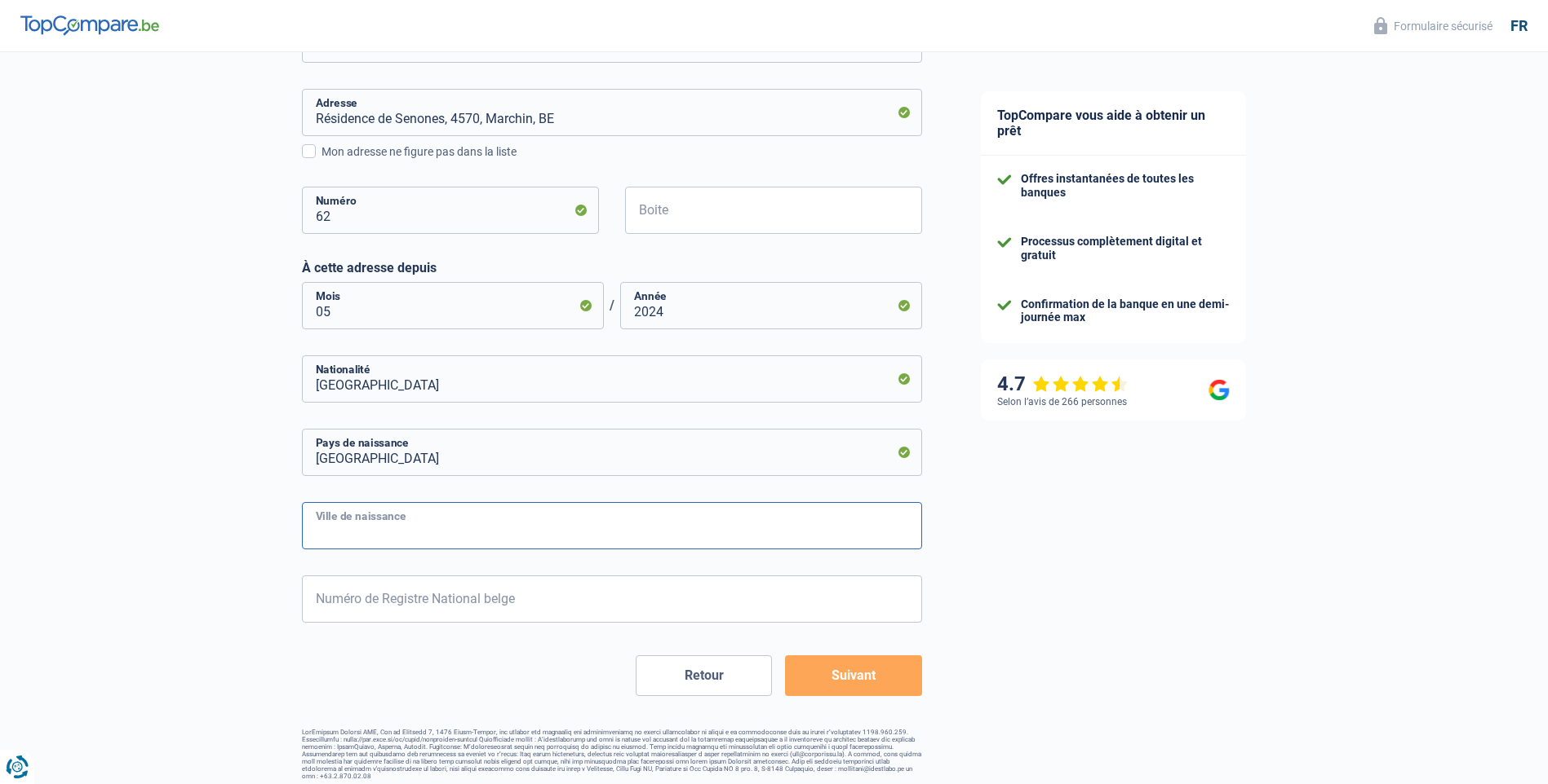
click at [367, 531] on input "Ville de naissance" at bounding box center [612, 526] width 620 height 47
type input "Huy"
click at [253, 545] on div "Chance de réussite de votre simulation est de 60% 1 2 3 4 5 Rajoutez +20% en co…" at bounding box center [475, 171] width 951 height 1230
click at [442, 605] on input "Numéro de Registre National belge" at bounding box center [612, 599] width 620 height 47
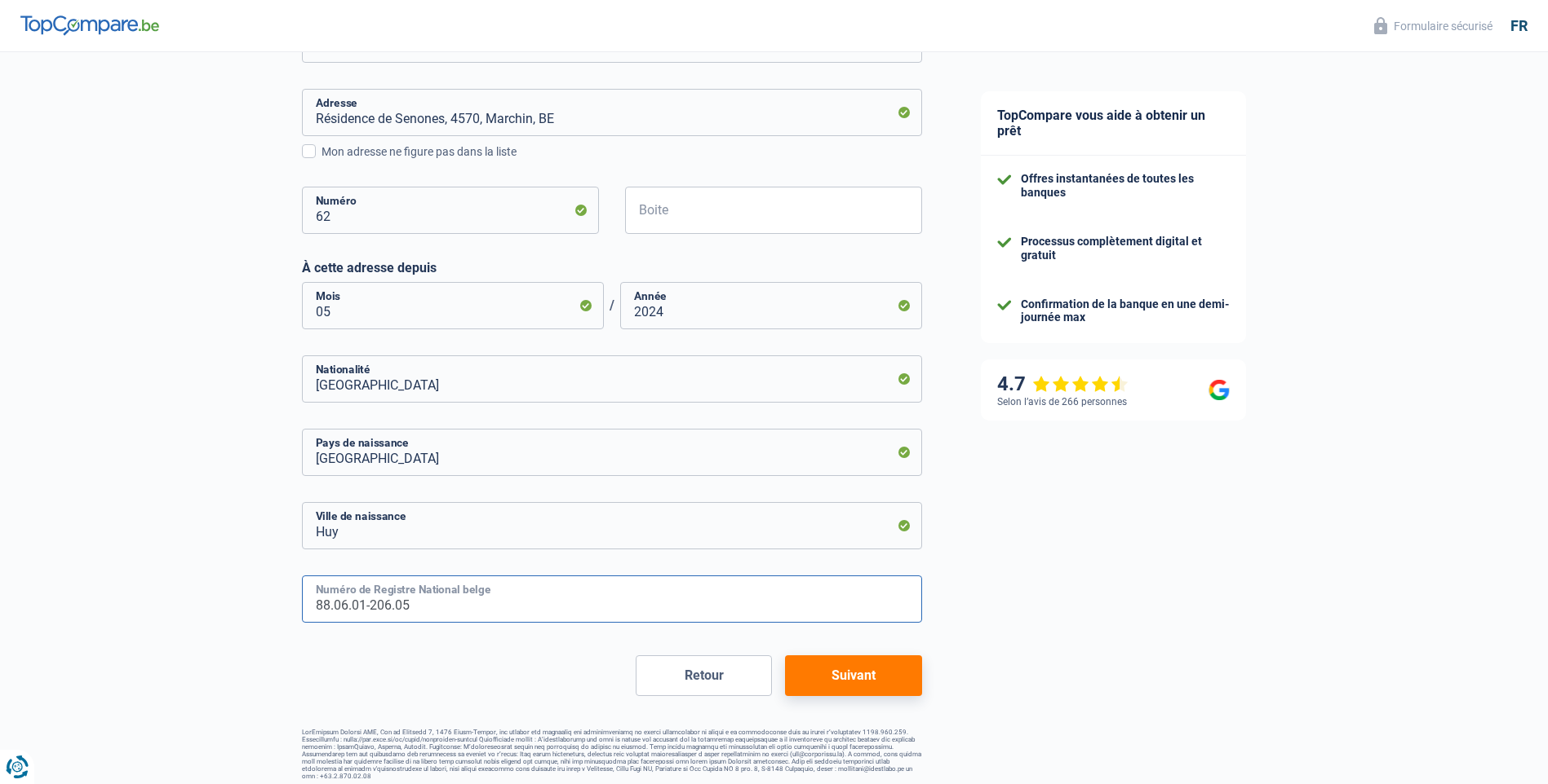
type input "88.06.01-206.05"
click at [499, 666] on div "Retour Suivant" at bounding box center [612, 676] width 620 height 41
click at [857, 671] on button "Suivant" at bounding box center [853, 676] width 136 height 41
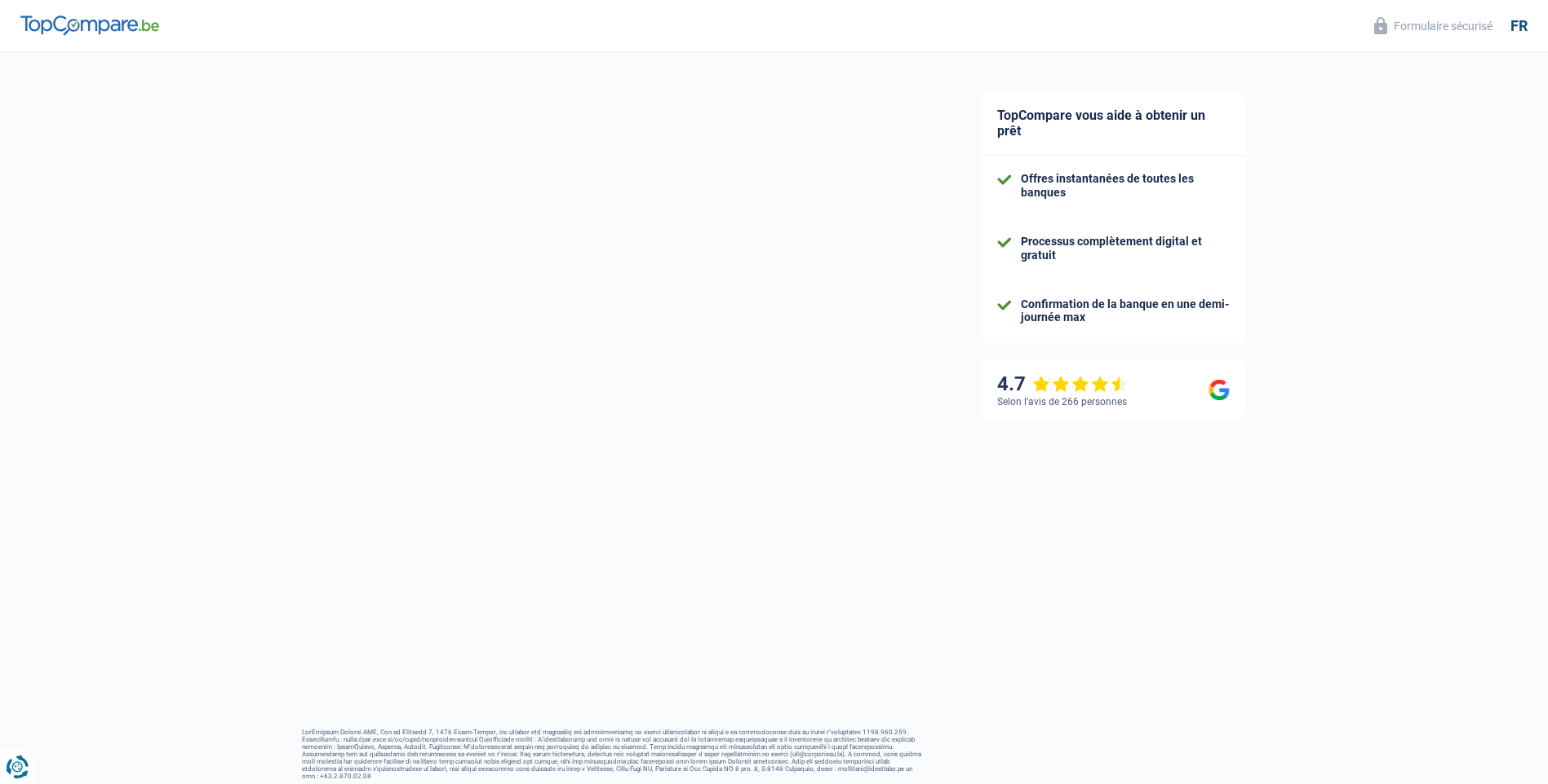
select select "familyAllowances"
select select "disabilityPension"
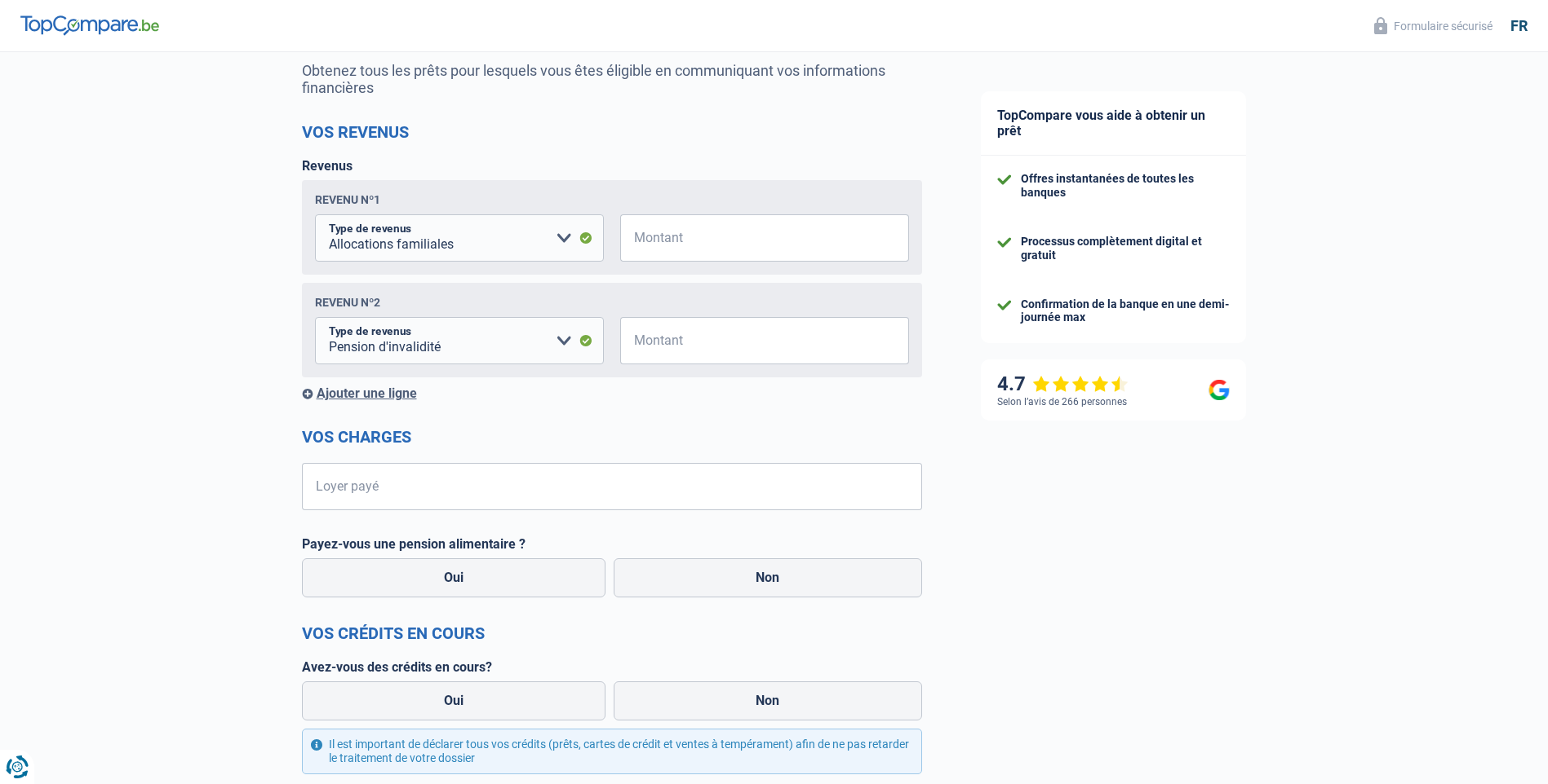
scroll to position [163, 0]
click at [564, 238] on select "Allocation d'handicap Allocations chômage Allocations familiales Chèques repas …" at bounding box center [459, 235] width 289 height 47
click at [689, 238] on input "Montant" at bounding box center [774, 235] width 268 height 47
type input "634"
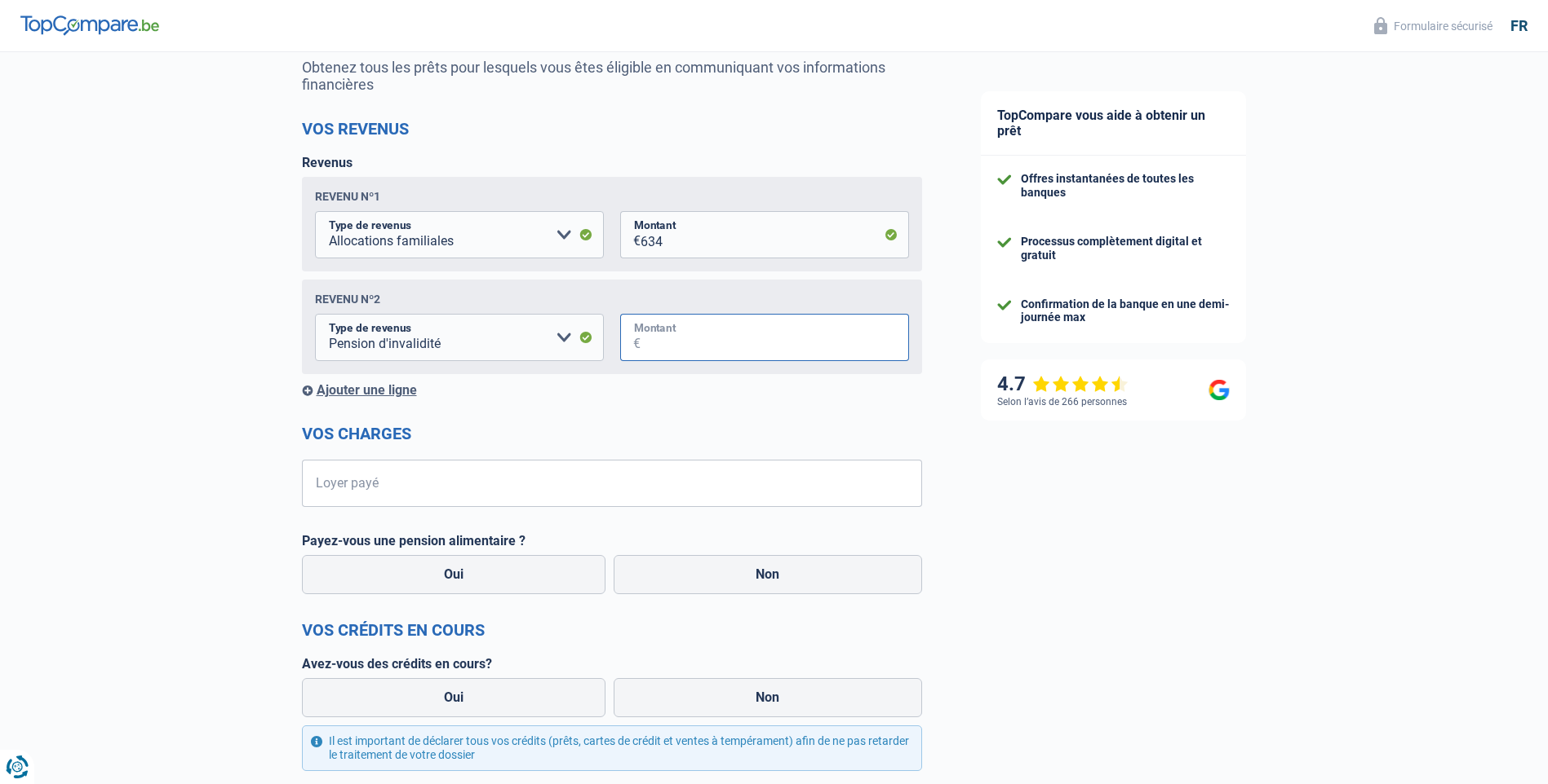
click at [681, 345] on input "Montant" at bounding box center [774, 338] width 268 height 47
type input "2.067"
click at [403, 389] on div "Ajouter une ligne" at bounding box center [612, 390] width 620 height 16
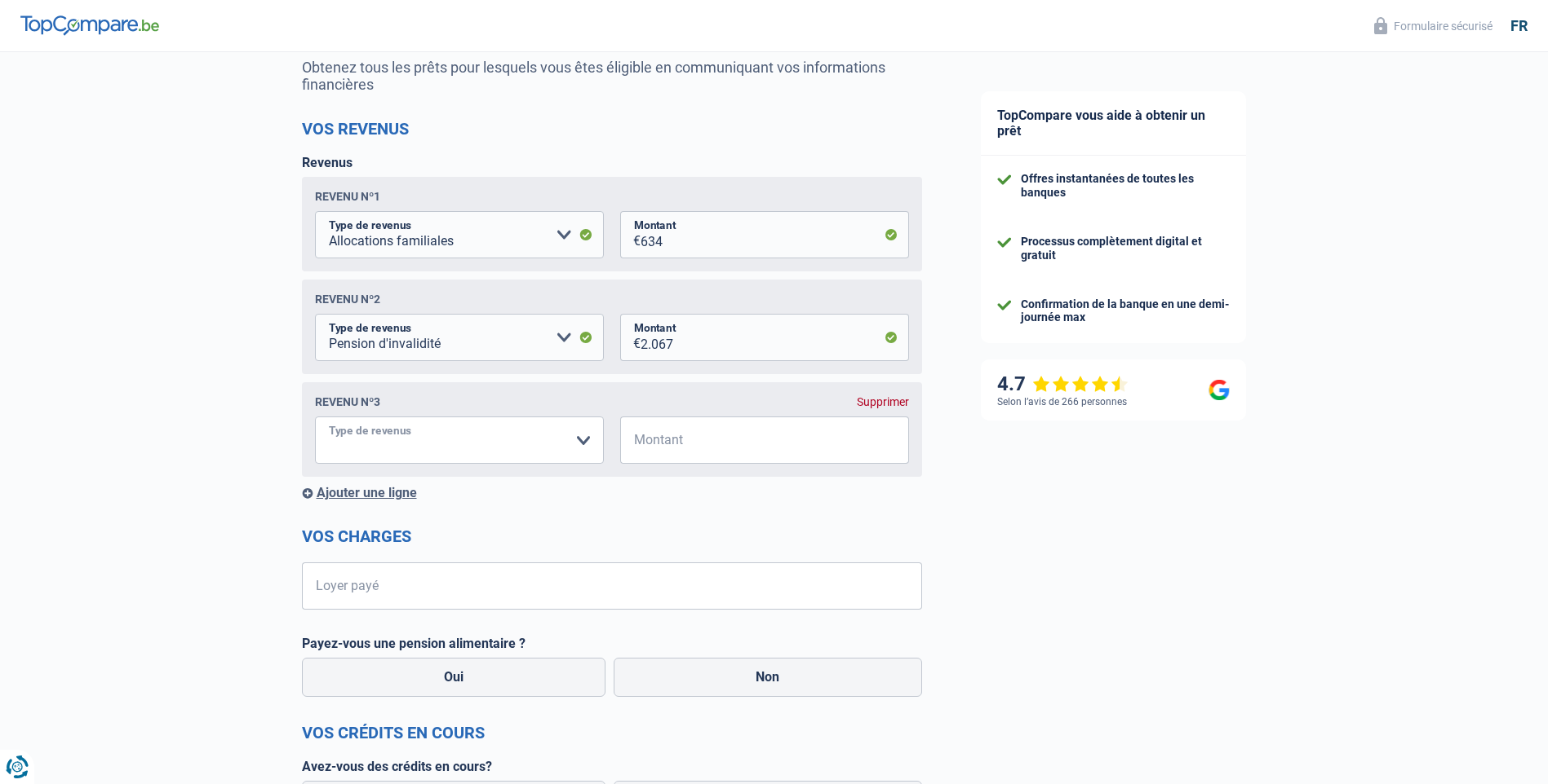
click at [461, 449] on select "Allocation d'handicap Allocations chômage Allocations familiales Chèques repas …" at bounding box center [459, 440] width 289 height 47
select select "alimony"
click at [314, 421] on select "Allocation d'handicap Allocations chômage Allocations familiales Chèques repas …" at bounding box center [459, 440] width 289 height 47
click at [711, 438] on input "Montant" at bounding box center [774, 440] width 268 height 47
type input "250"
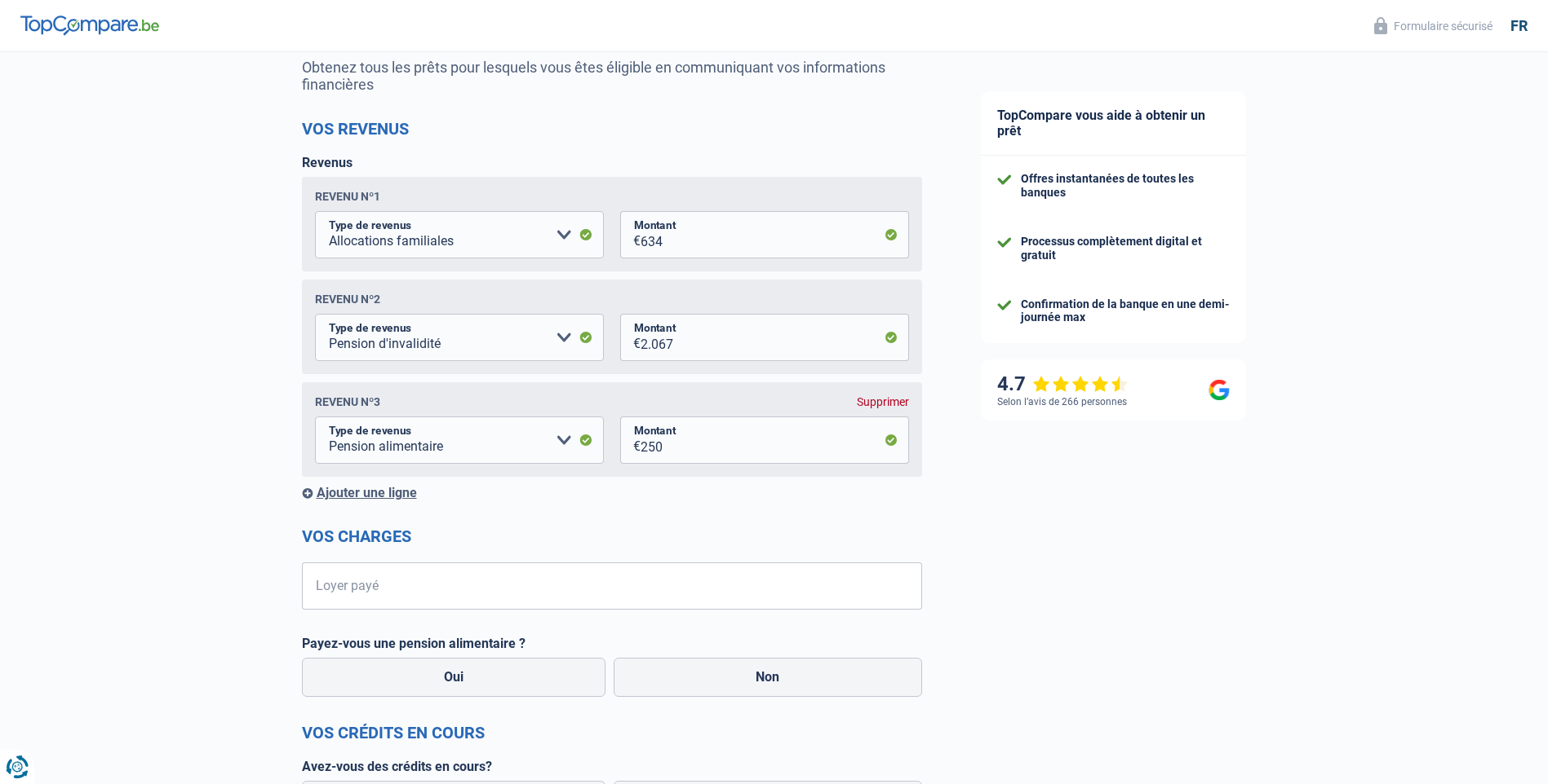
click at [650, 524] on form "Vos revenus Revenus Revenu nº1 Allocation d'handicap Allocations chômage Alloca…" at bounding box center [612, 620] width 620 height 1002
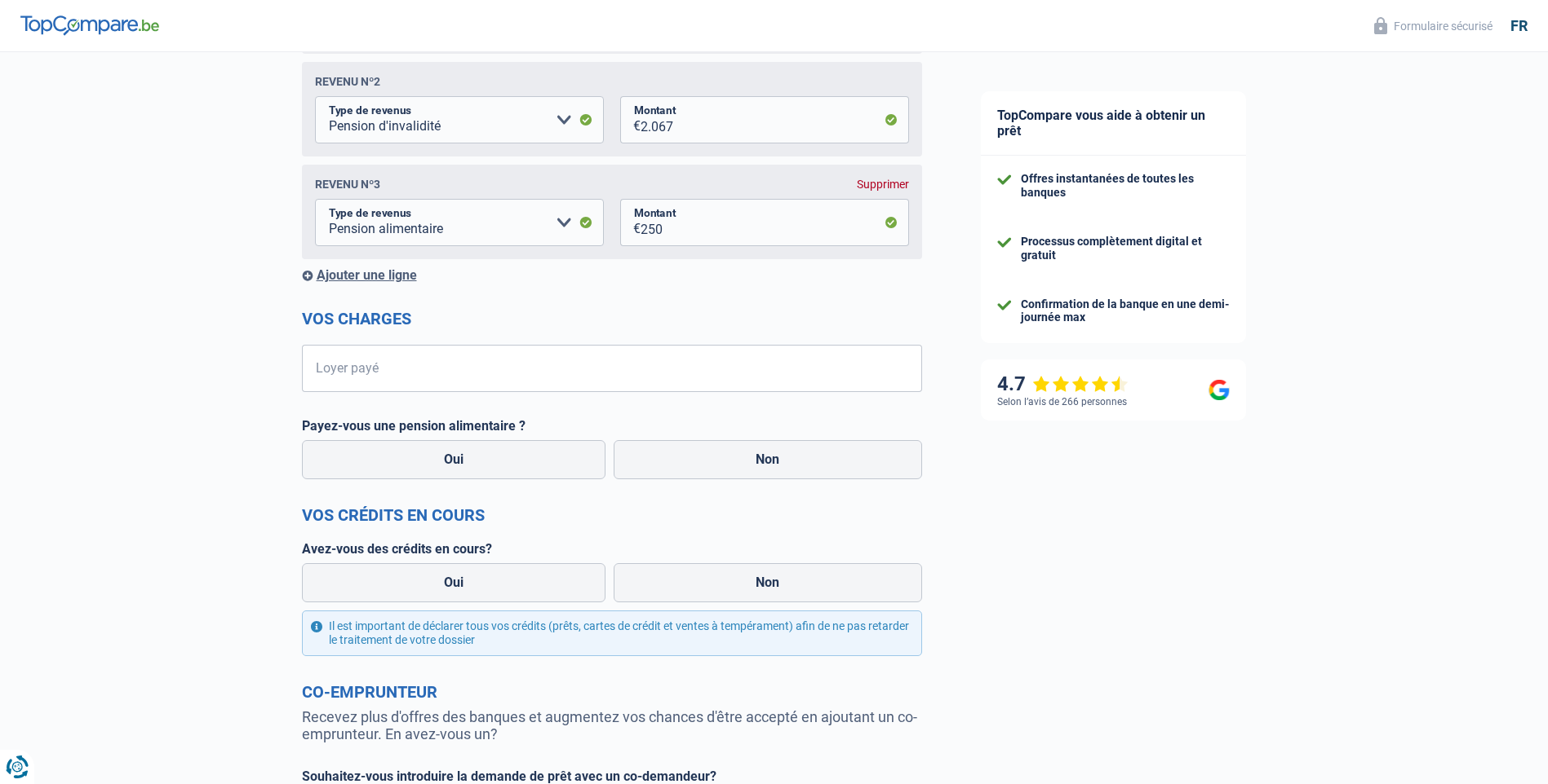
scroll to position [408, 0]
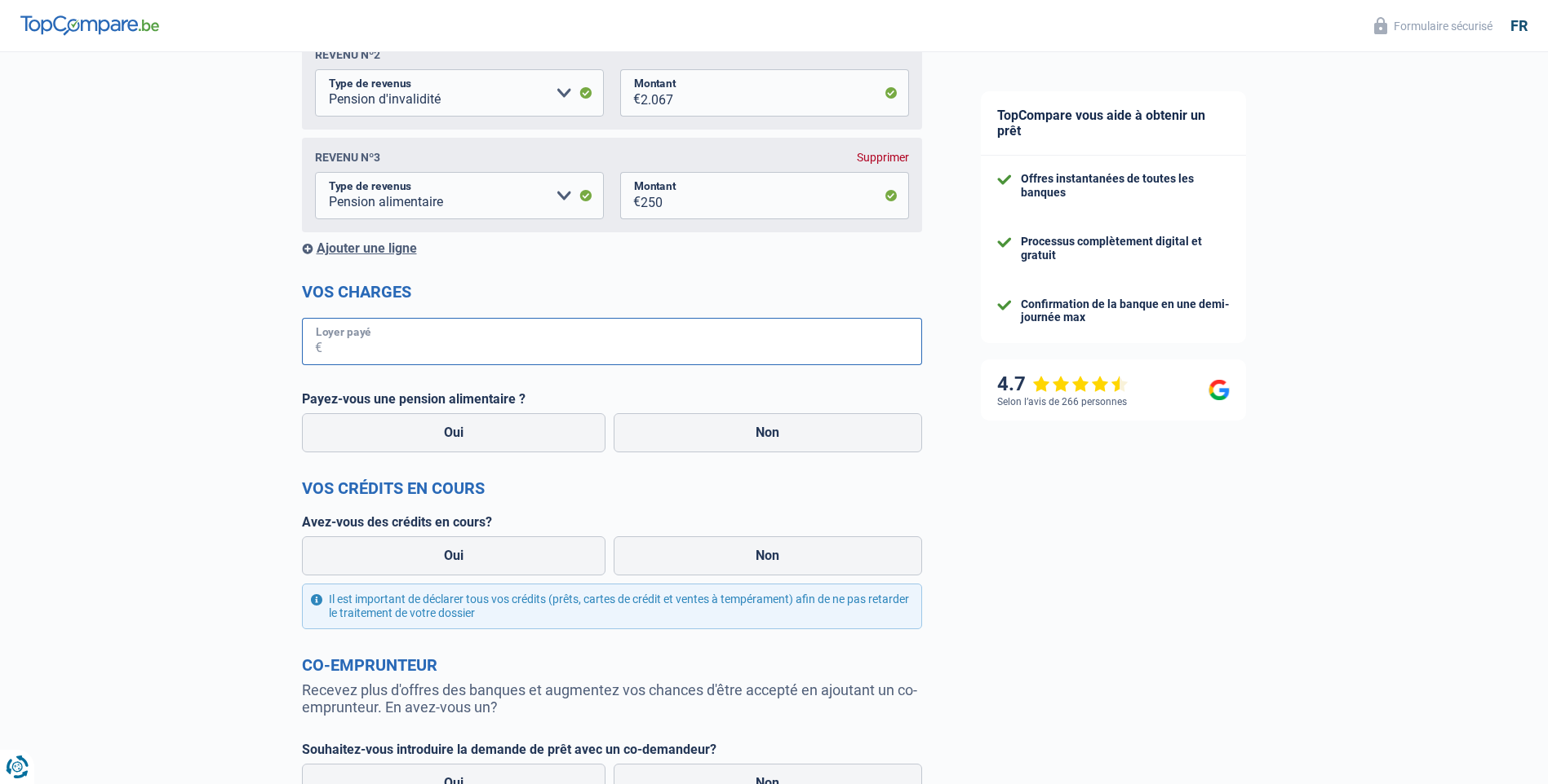
click at [578, 348] on input "Loyer payé" at bounding box center [622, 341] width 599 height 47
type input "339"
click at [763, 444] on label "Non" at bounding box center [767, 432] width 308 height 39
click at [763, 444] on input "Non" at bounding box center [767, 432] width 308 height 39
radio input "true"
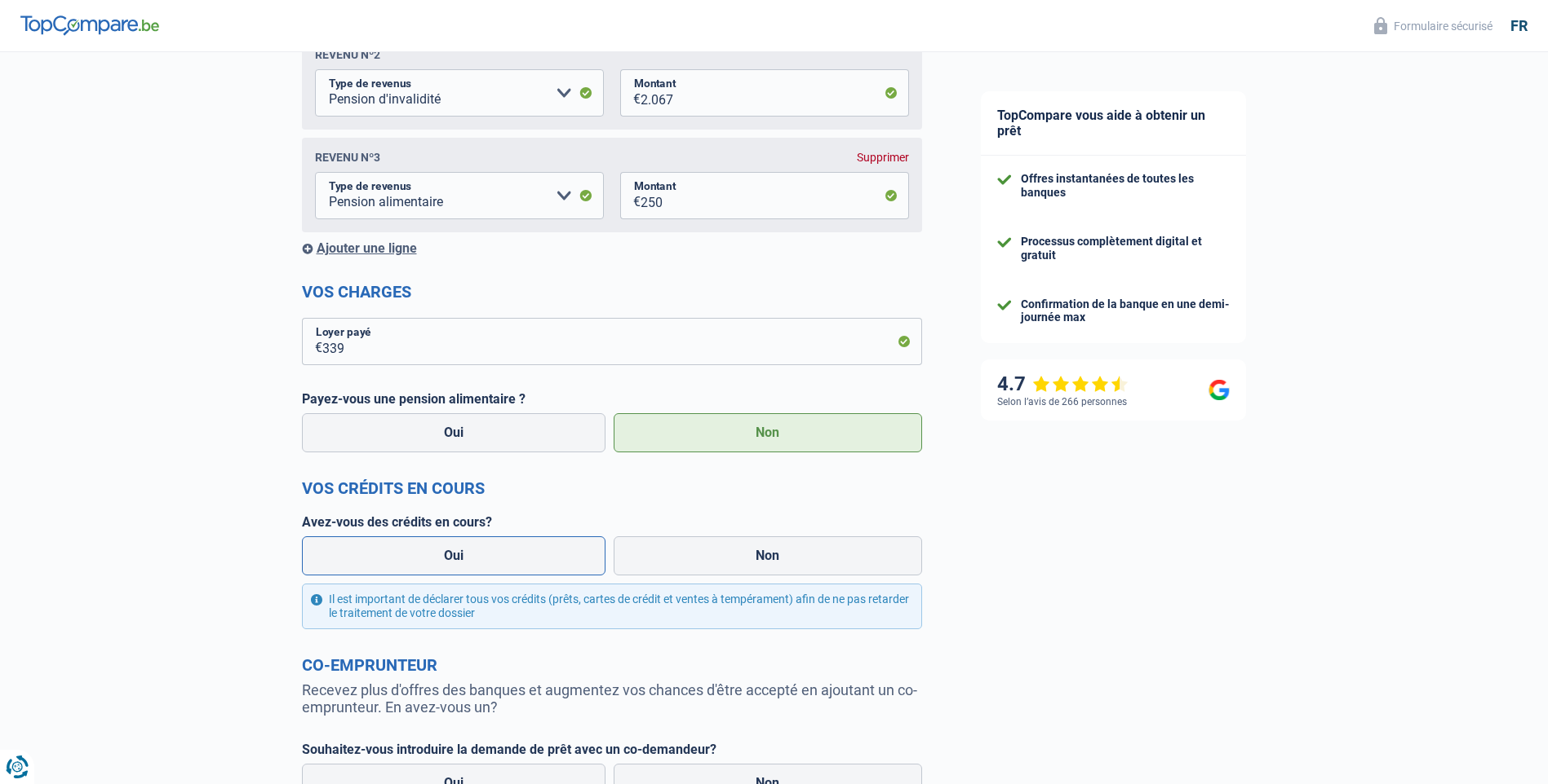
click at [460, 558] on label "Oui" at bounding box center [454, 555] width 304 height 39
click at [460, 558] on input "Oui" at bounding box center [454, 555] width 304 height 39
radio input "true"
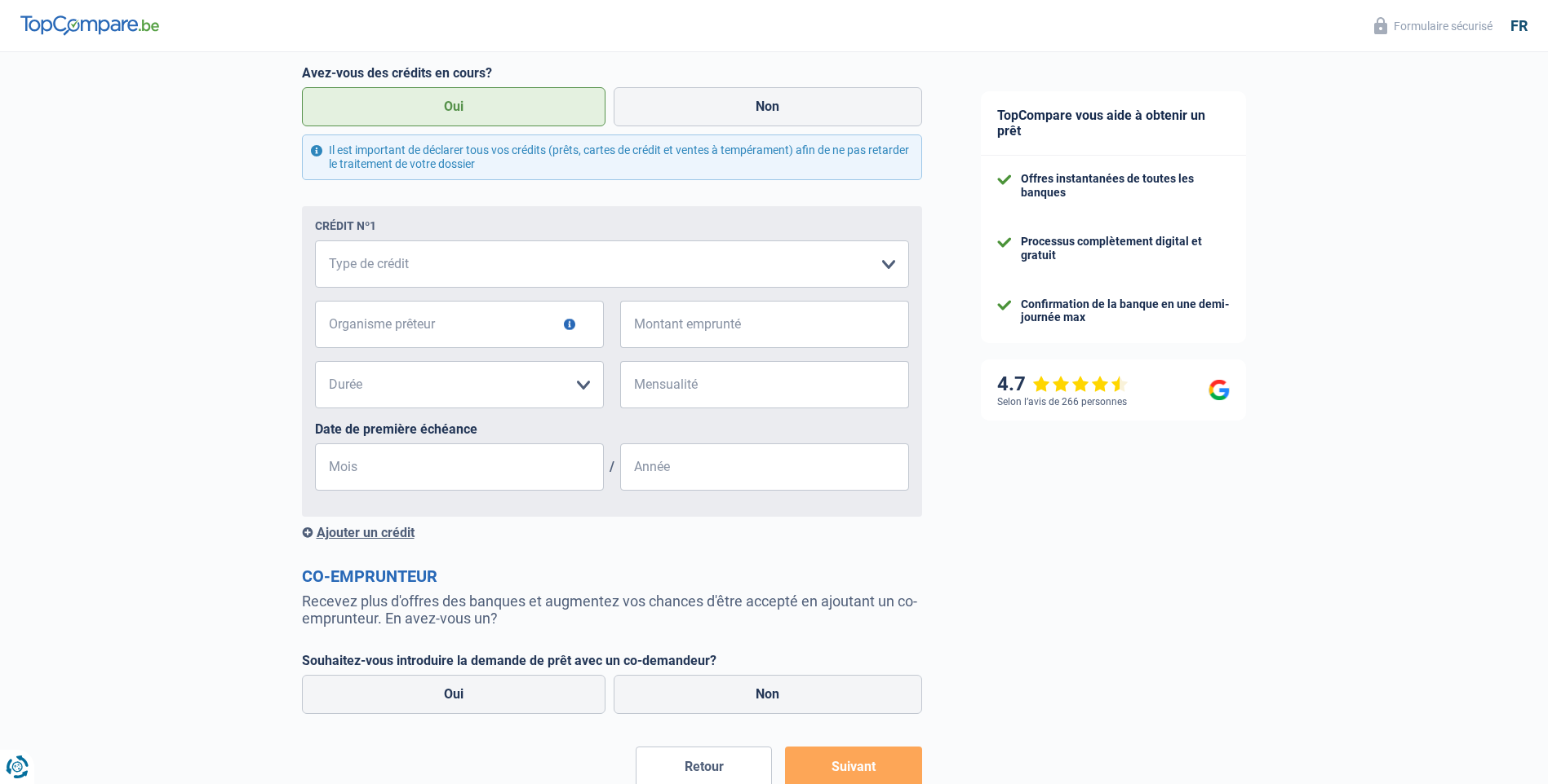
scroll to position [897, 0]
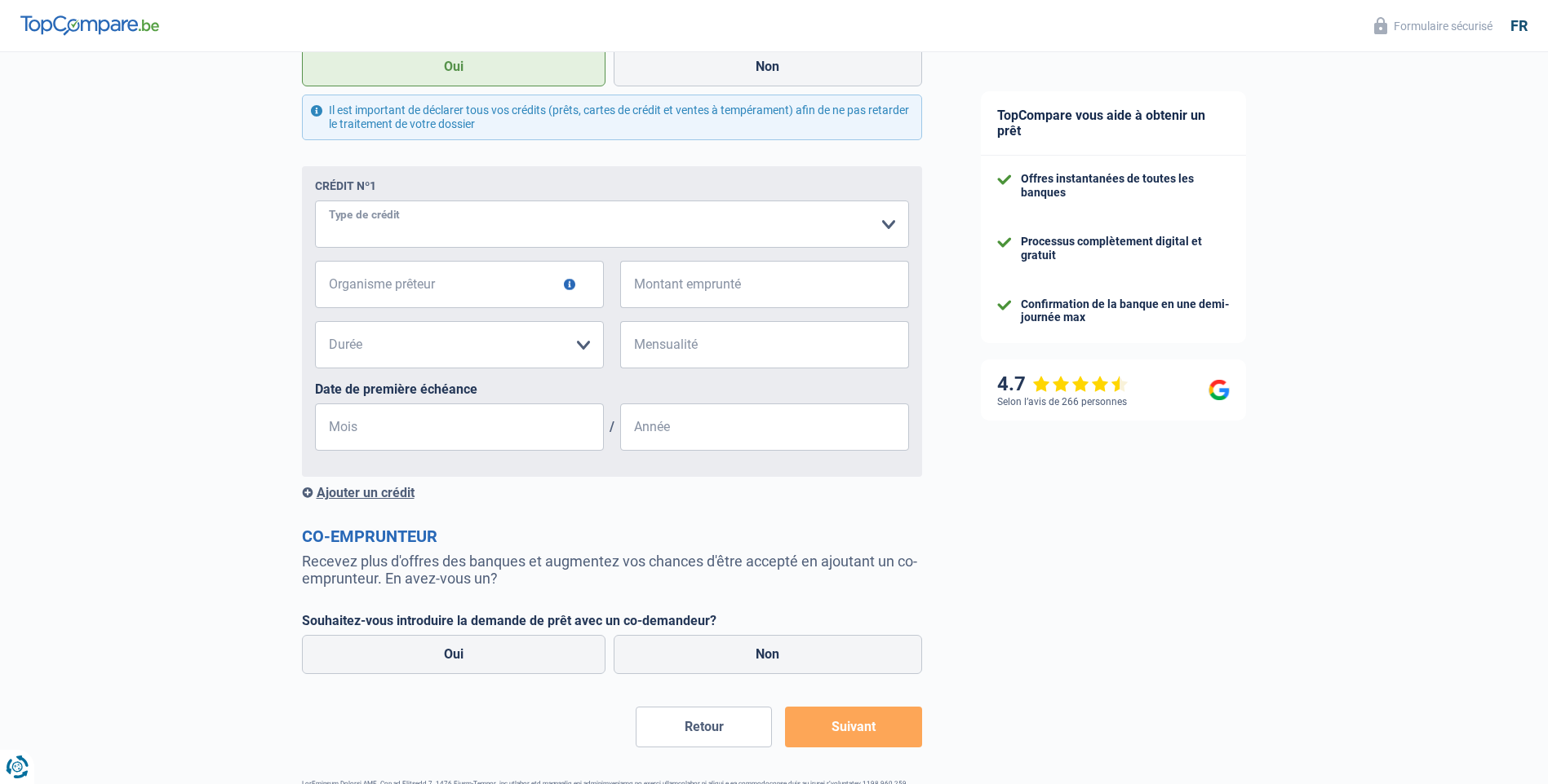
click at [538, 228] on select "Carte ou ouverture de crédit Prêt hypothécaire Vente à tempérament Prêt à tempé…" at bounding box center [612, 224] width 594 height 47
select select "personalLoan"
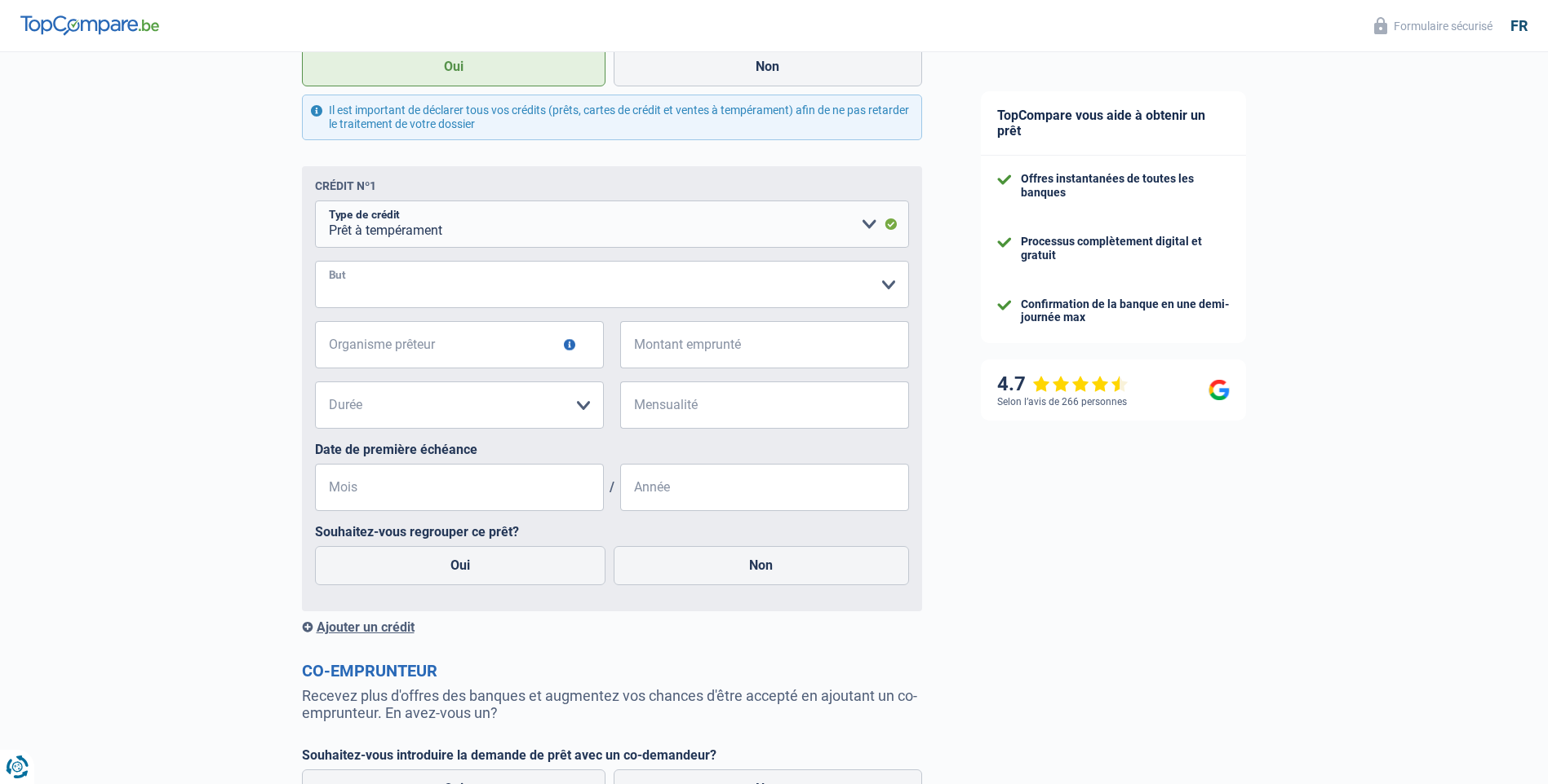
click at [482, 287] on select "Confort maison: meubles, textile, peinture, électroménager, outillage non-profe…" at bounding box center [612, 285] width 594 height 47
click at [515, 293] on select "Confort maison: meubles, textile, peinture, électroménager, outillage non-profe…" at bounding box center [612, 285] width 594 height 47
click at [549, 296] on select "Confort maison: meubles, textile, peinture, électroménager, outillage non-profe…" at bounding box center [612, 285] width 594 height 47
click at [890, 292] on select "Confort maison: meubles, textile, peinture, électroménager, outillage non-profe…" at bounding box center [612, 285] width 594 height 47
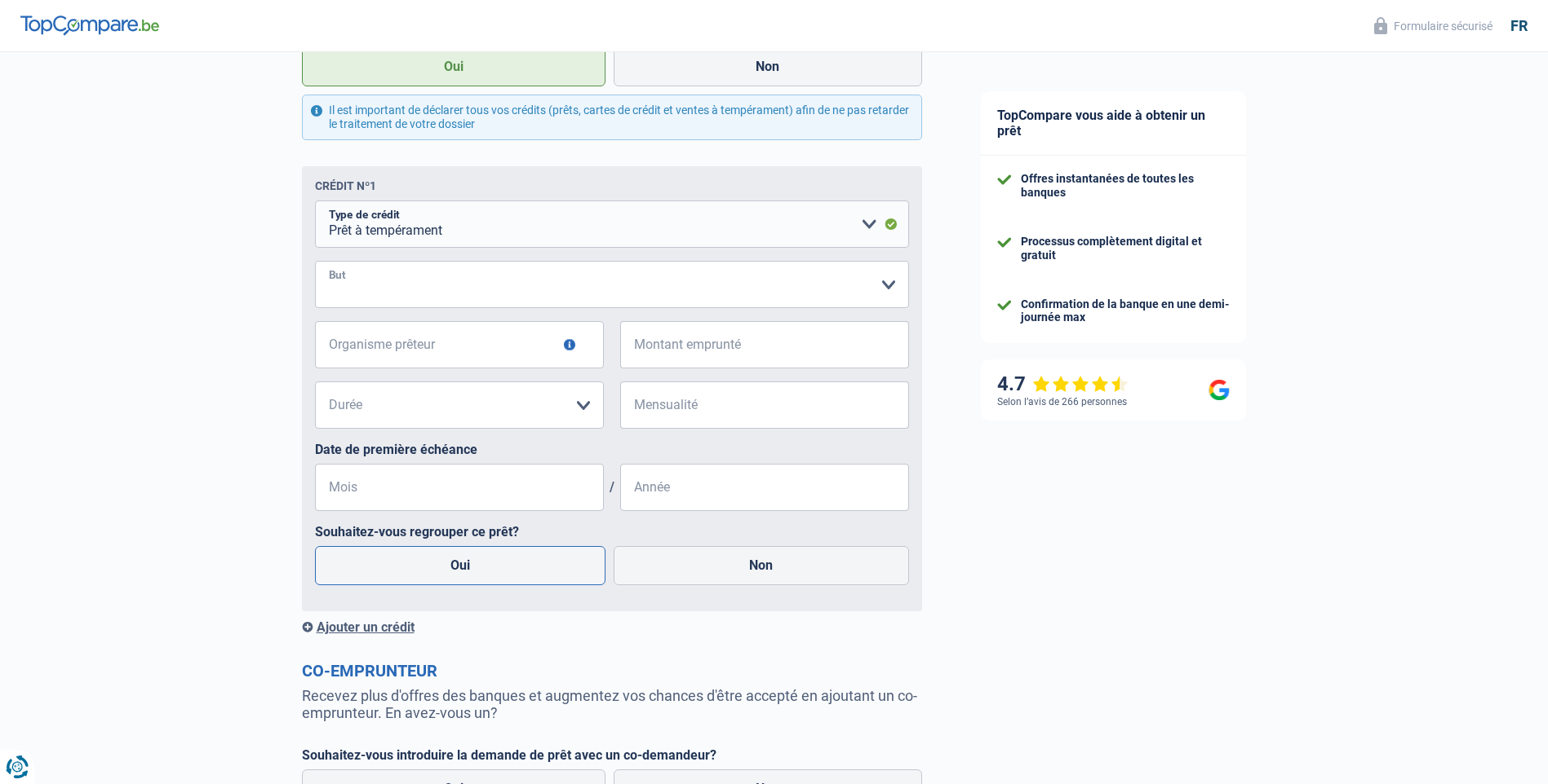
select select "other"
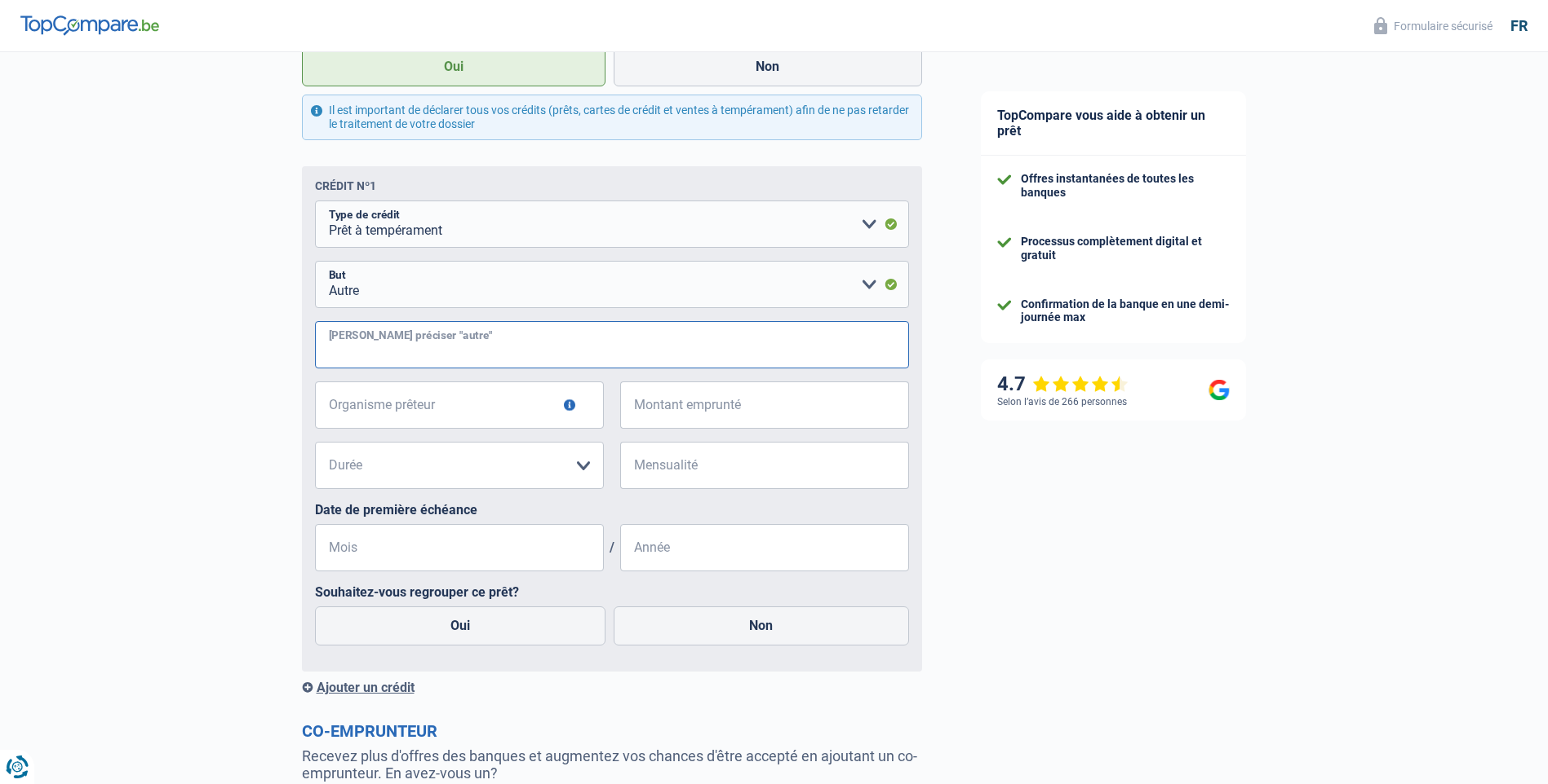
click at [445, 351] on input "Veuillez préciser "autre"" at bounding box center [612, 345] width 594 height 47
type input "dépense familiale"
click at [468, 411] on input "Organisme prêteur" at bounding box center [459, 405] width 289 height 47
type input "Ing Banque"
click at [689, 414] on input "Montant emprunté" at bounding box center [774, 405] width 268 height 47
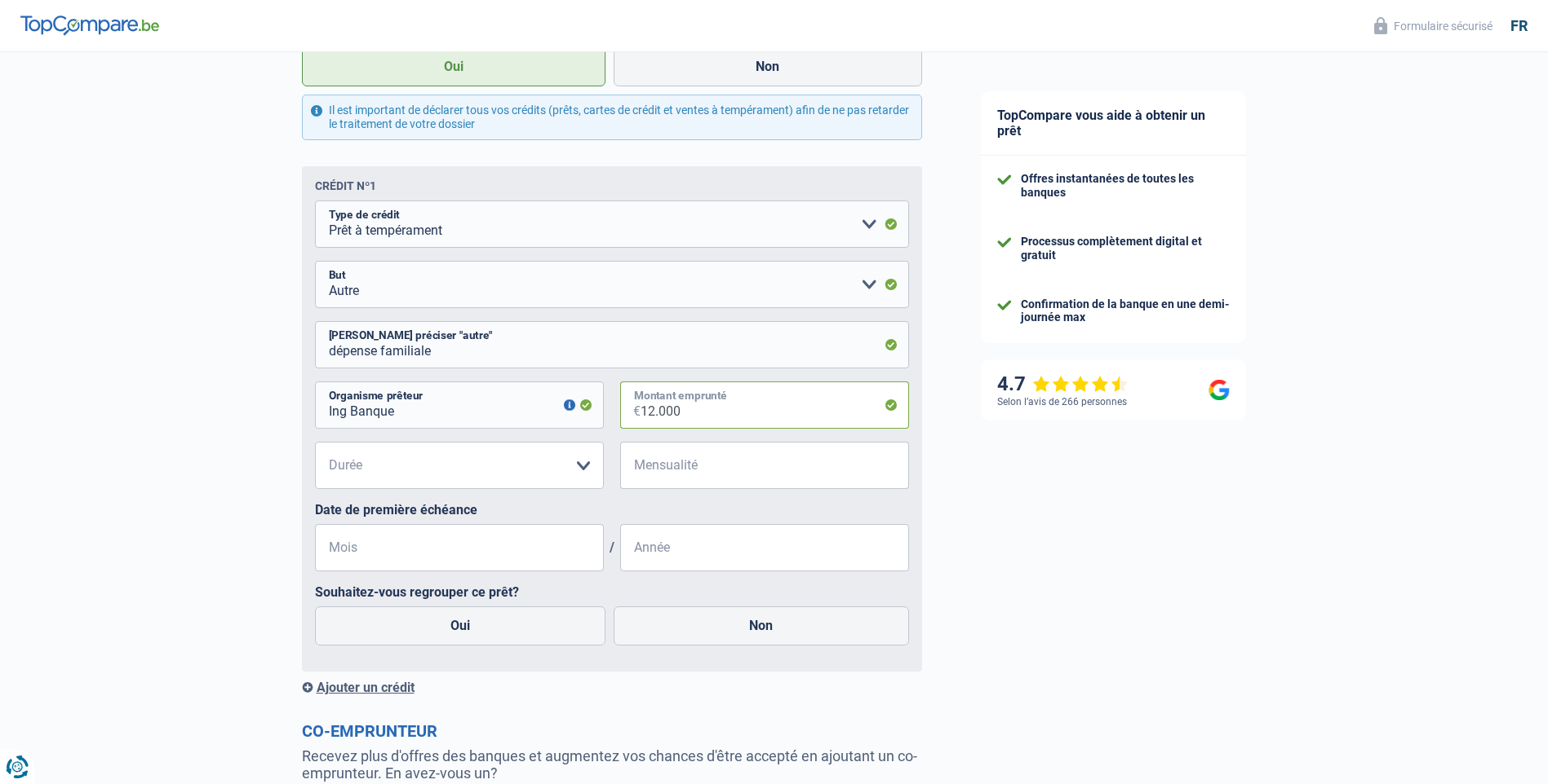
type input "12.000"
click at [581, 468] on select "12 mois 18 mois 24 mois 30 mois 36 mois 42 mois 48 mois 60 mois Veuillez sélect…" at bounding box center [459, 465] width 289 height 47
select select "60"
click at [314, 446] on select "12 mois 18 mois 24 mois 30 mois 36 mois 42 mois 48 mois 60 mois Veuillez sélect…" at bounding box center [459, 465] width 289 height 47
click at [674, 470] on input "Mensualité" at bounding box center [774, 465] width 268 height 47
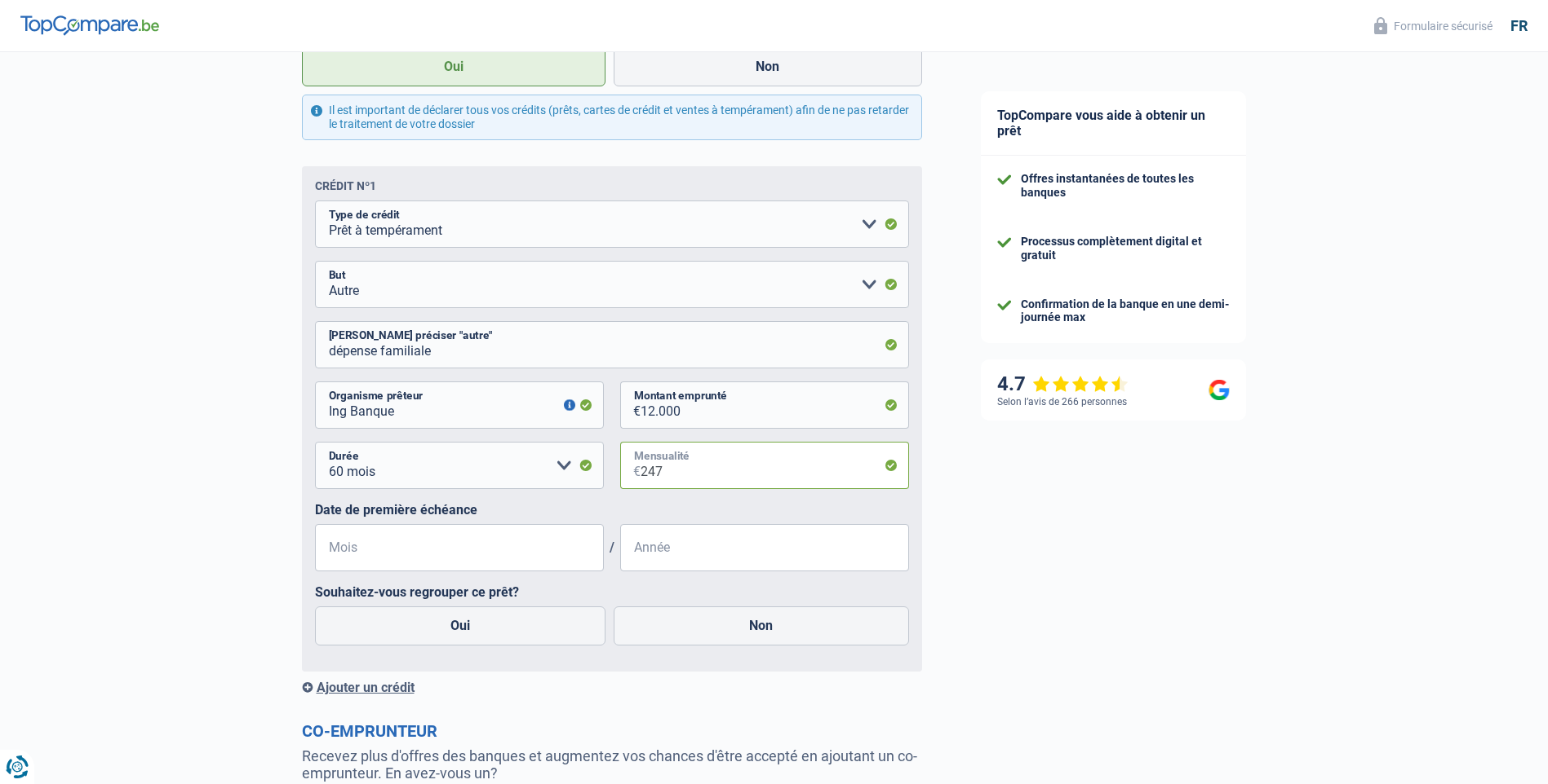
type input "247"
click at [536, 556] on input "Mois" at bounding box center [459, 547] width 289 height 47
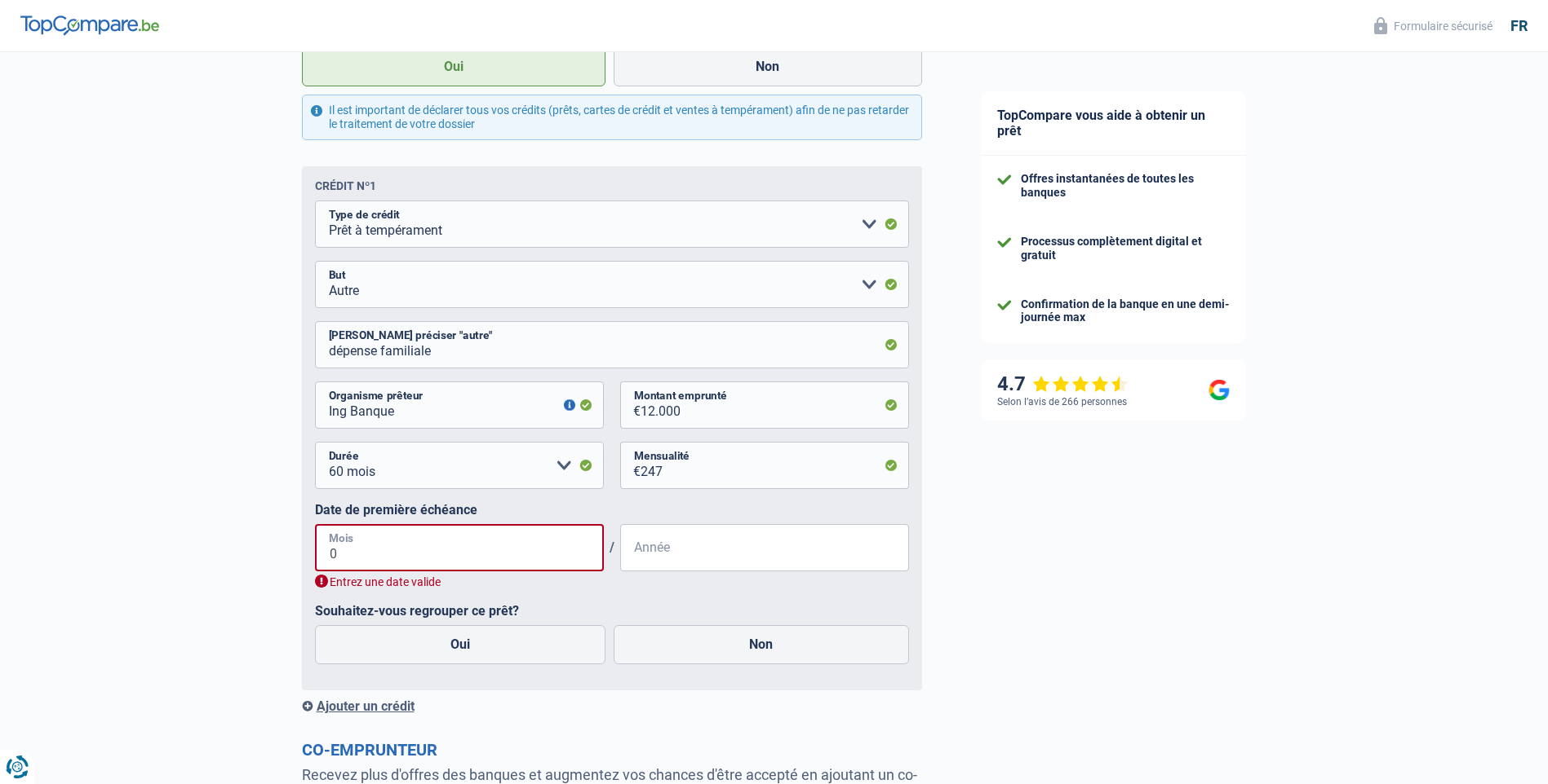
type input "04"
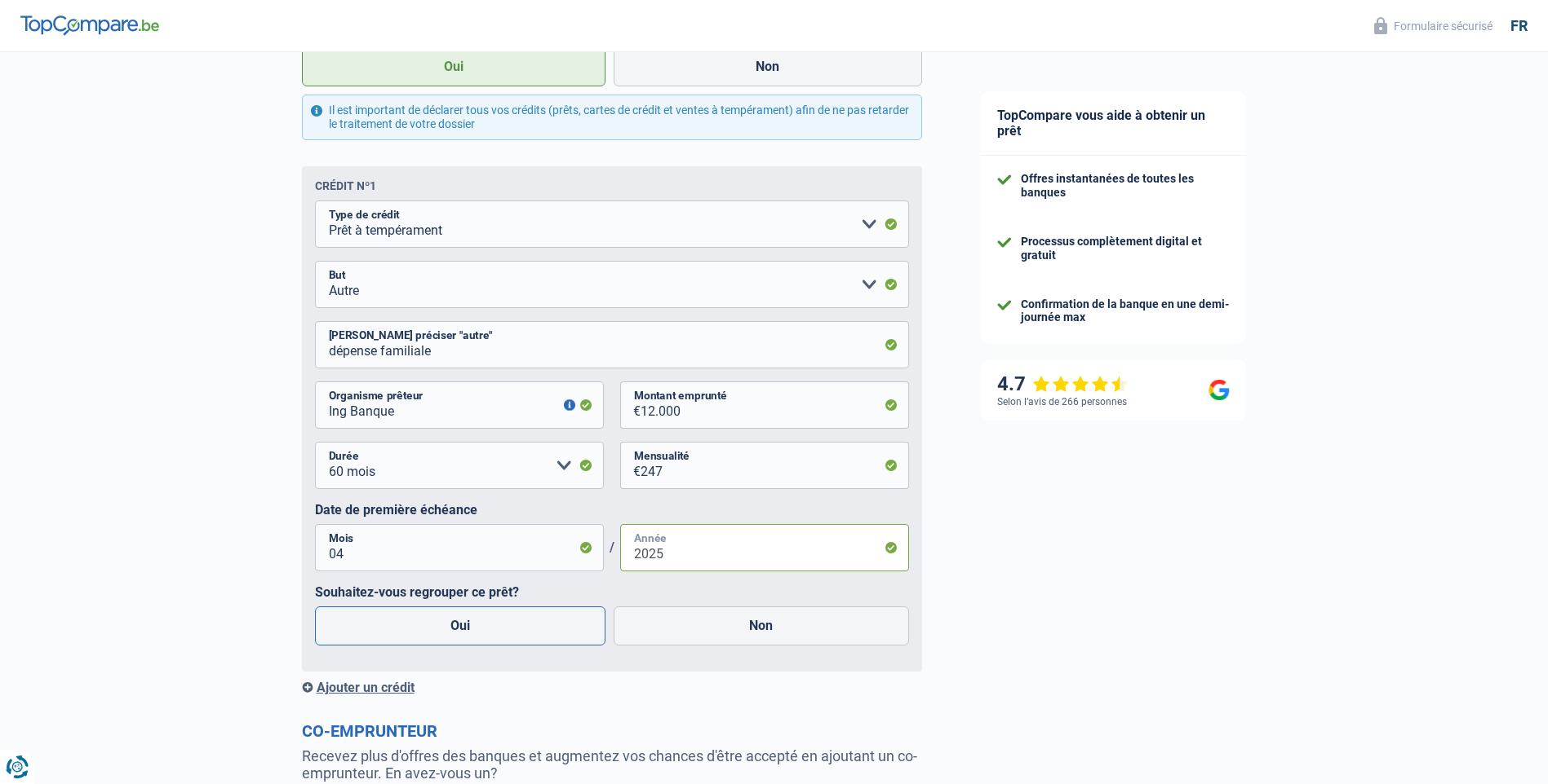
type input "2025"
click at [471, 632] on label "Oui" at bounding box center [460, 626] width 291 height 39
click at [471, 632] on input "Oui" at bounding box center [460, 626] width 291 height 39
radio input "true"
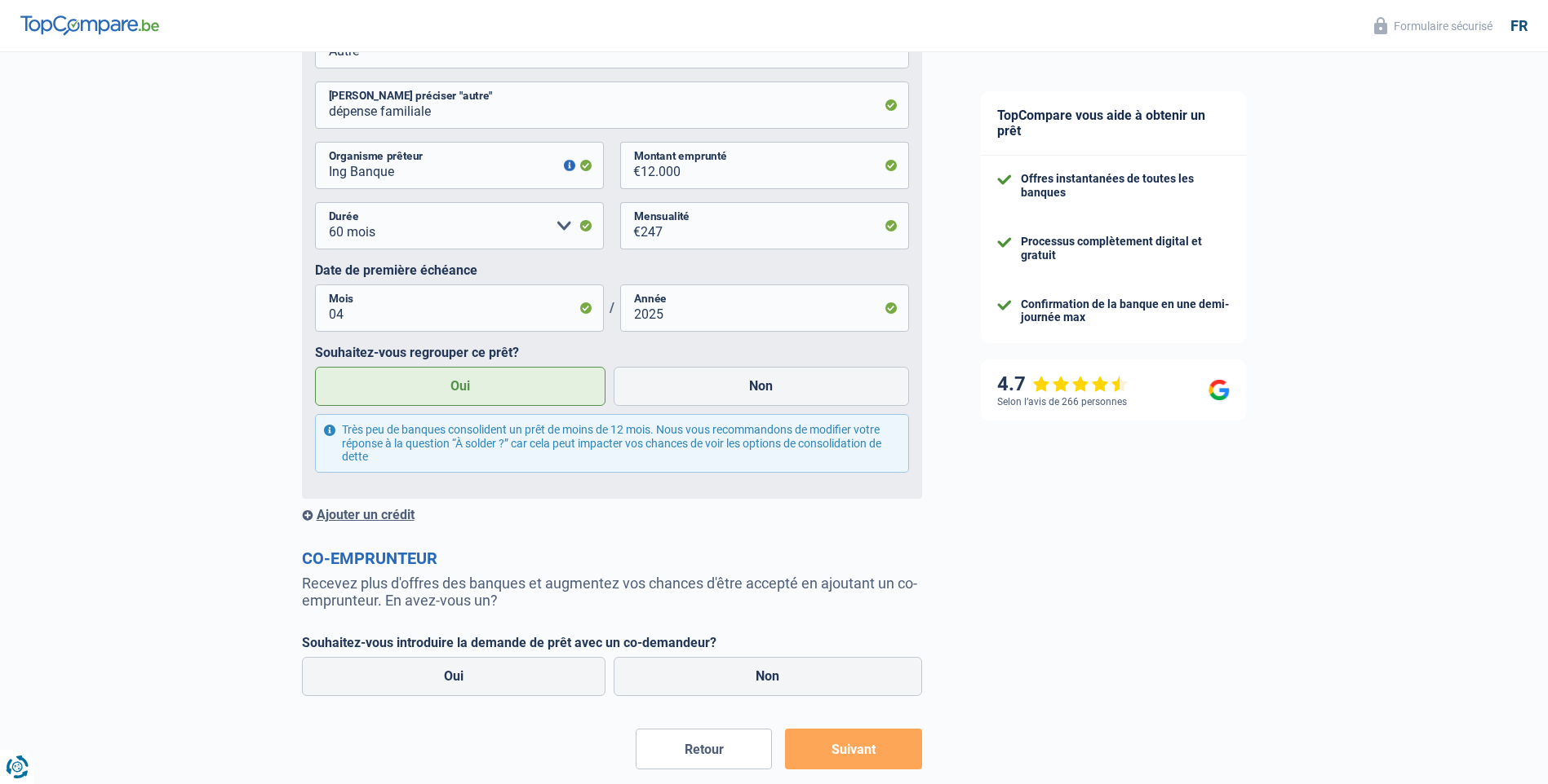
scroll to position [1141, 0]
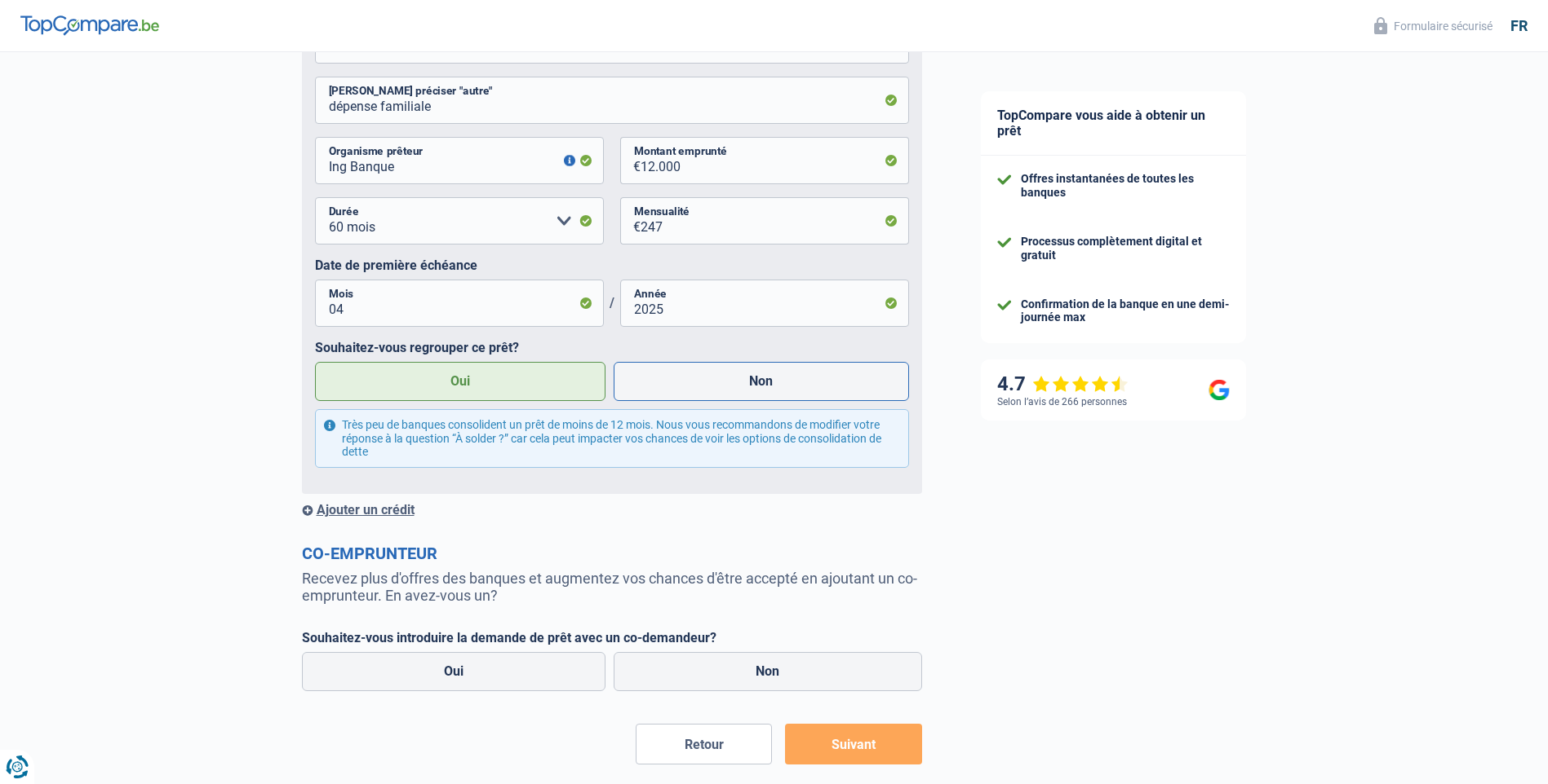
click at [741, 386] on label "Non" at bounding box center [761, 382] width 295 height 39
click at [741, 386] on input "Non" at bounding box center [761, 382] width 295 height 39
radio input "true"
radio input "false"
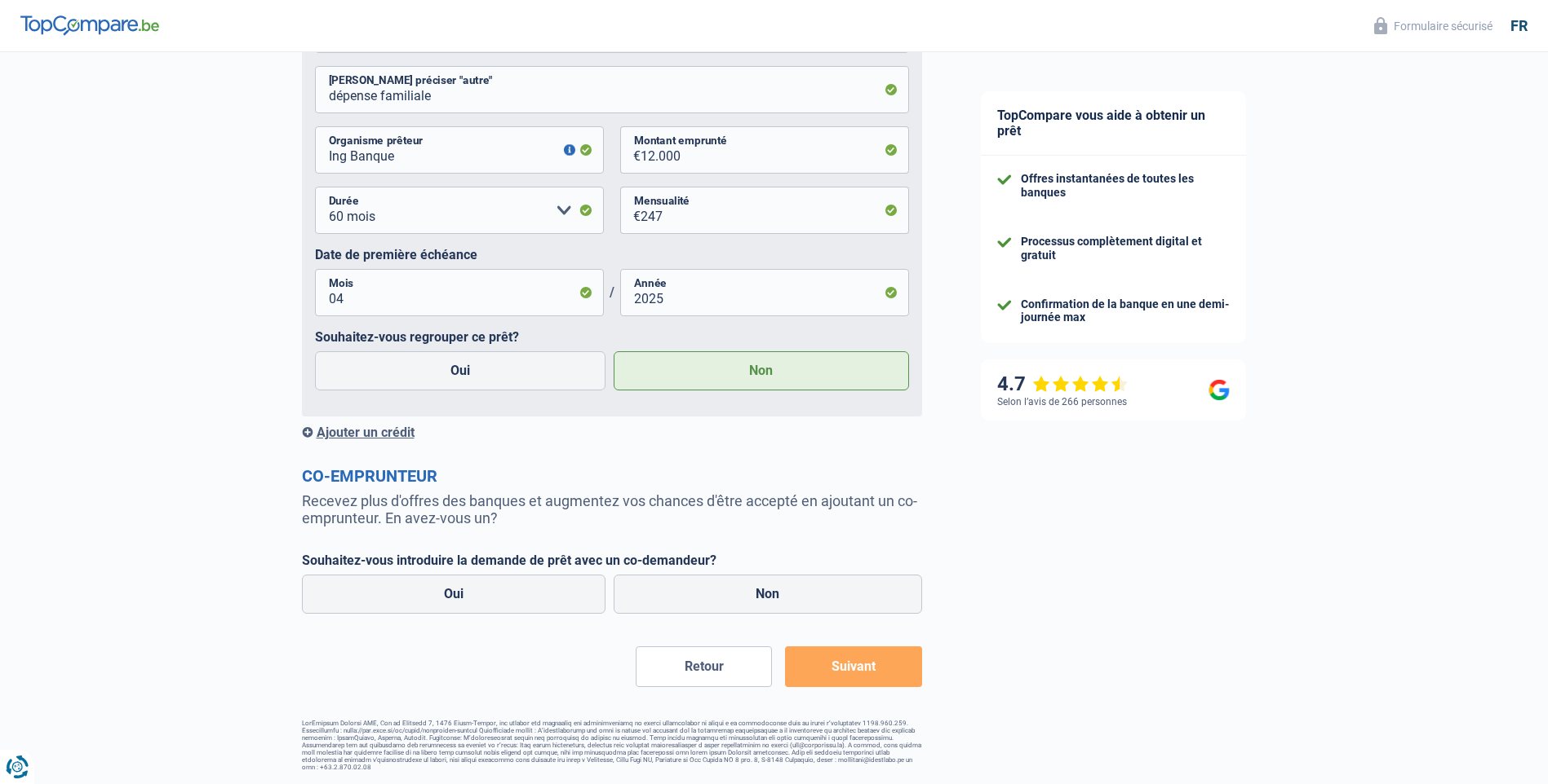
scroll to position [1156, 0]
click at [404, 429] on div "Ajouter un crédit" at bounding box center [612, 433] width 620 height 16
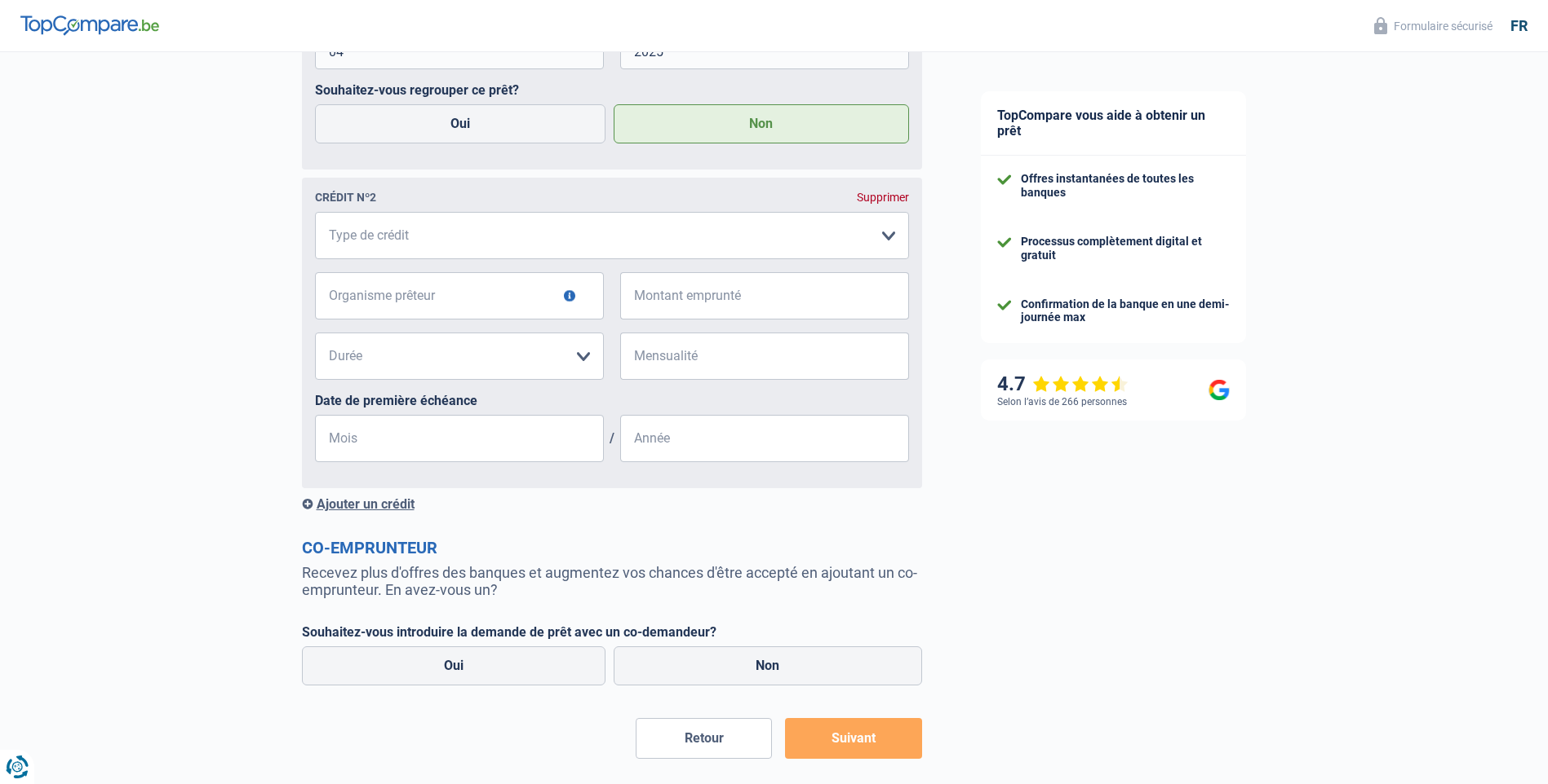
scroll to position [1400, 0]
click at [489, 245] on select "Carte ou ouverture de crédit Prêt hypothécaire Vente à tempérament Prêt à tempé…" at bounding box center [612, 234] width 594 height 47
select select "cardOrCredit"
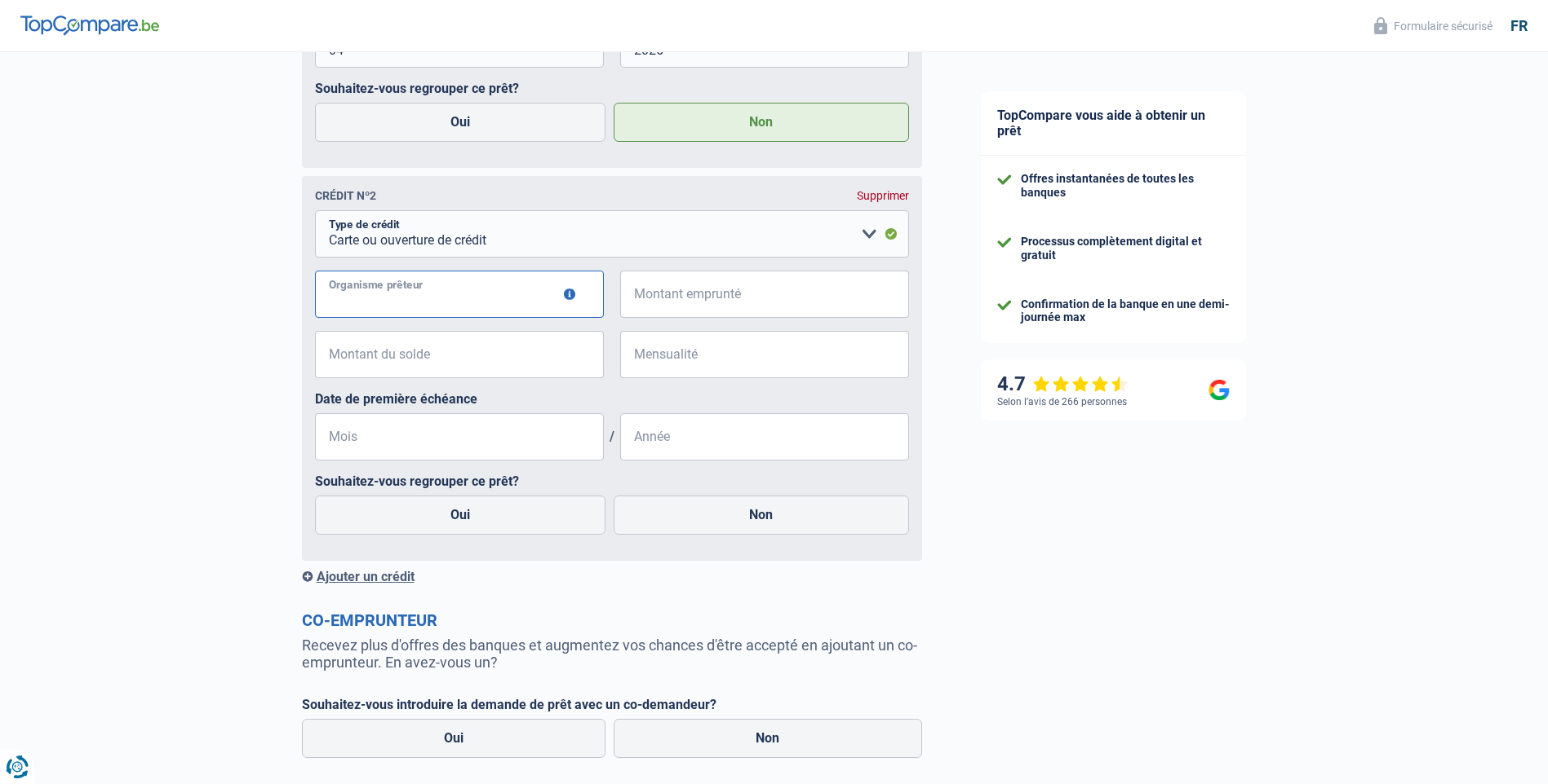
click at [464, 297] on input "Organisme prêteur" at bounding box center [459, 294] width 289 height 47
type input "Cofidis"
click at [672, 302] on input "Montant emprunté" at bounding box center [774, 294] width 268 height 47
type input "5.001"
click at [486, 365] on input "Montant du solde" at bounding box center [469, 354] width 268 height 47
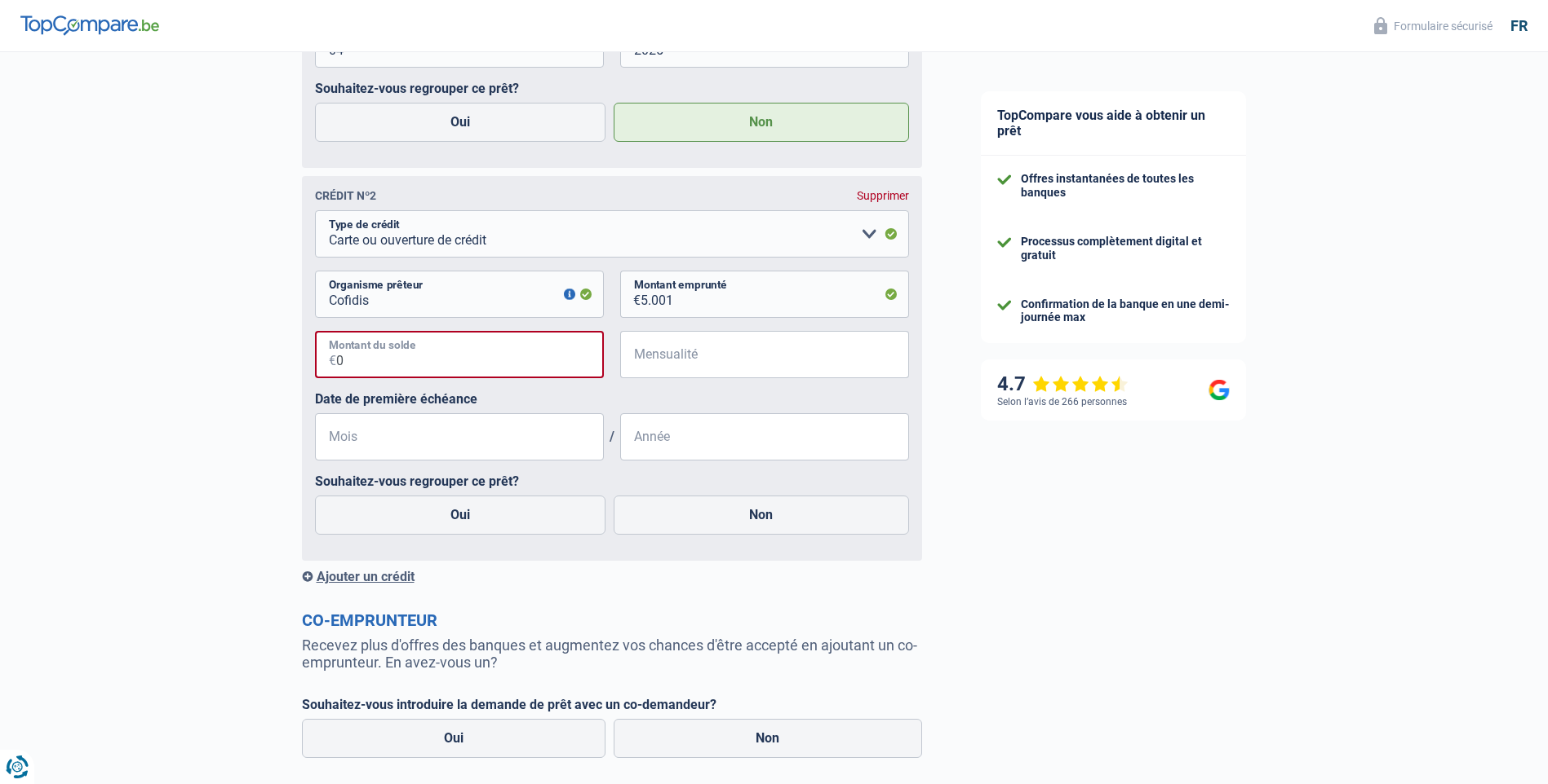
type input "0"
click at [686, 372] on input "Mensualité" at bounding box center [774, 354] width 268 height 47
type input "1"
type input "212"
click at [503, 447] on input "Mois" at bounding box center [459, 437] width 289 height 47
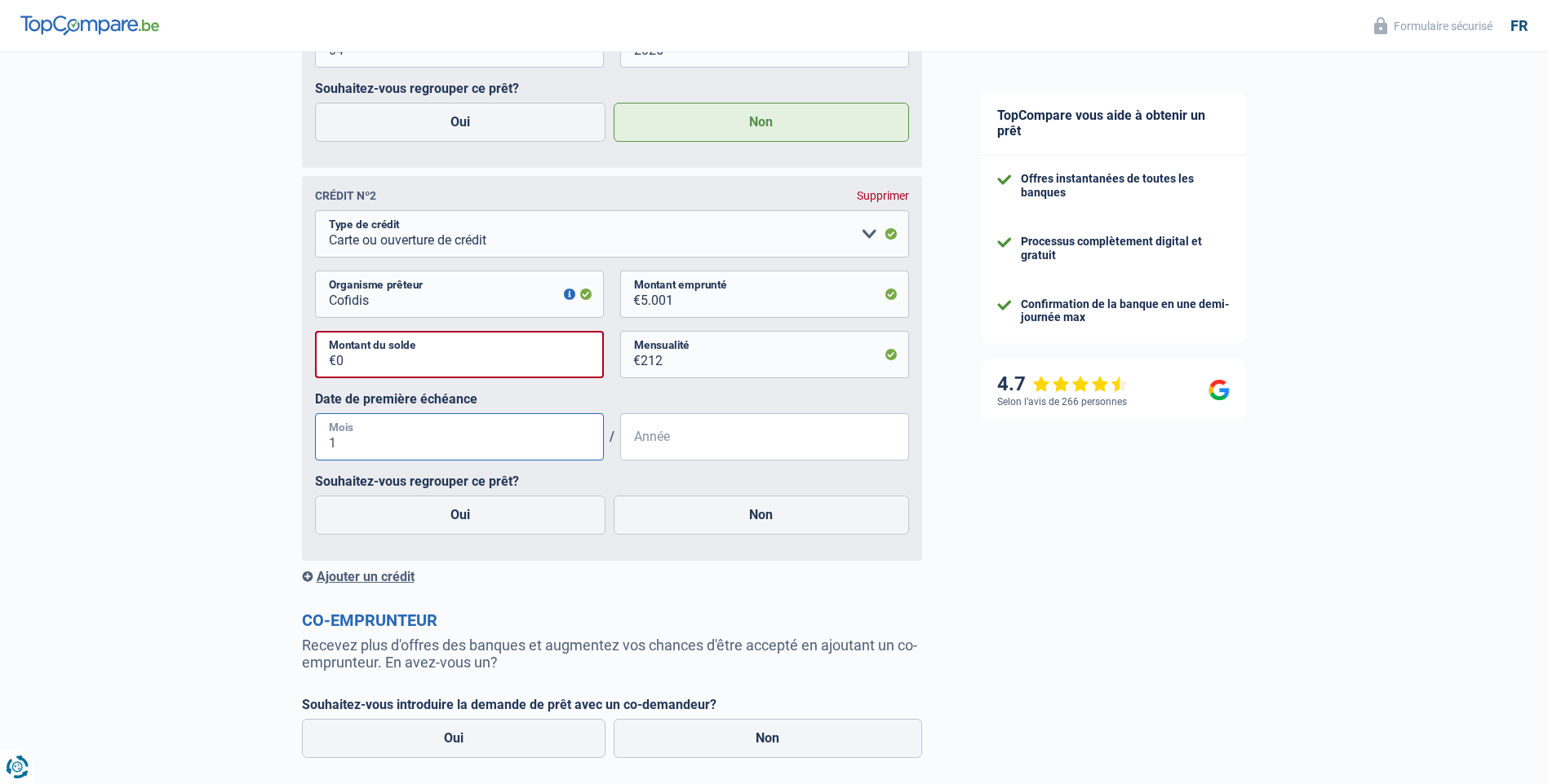
type input "12"
type input "2024"
click at [506, 513] on label "Oui" at bounding box center [460, 515] width 291 height 39
click at [506, 513] on input "Oui" at bounding box center [460, 515] width 291 height 39
radio input "true"
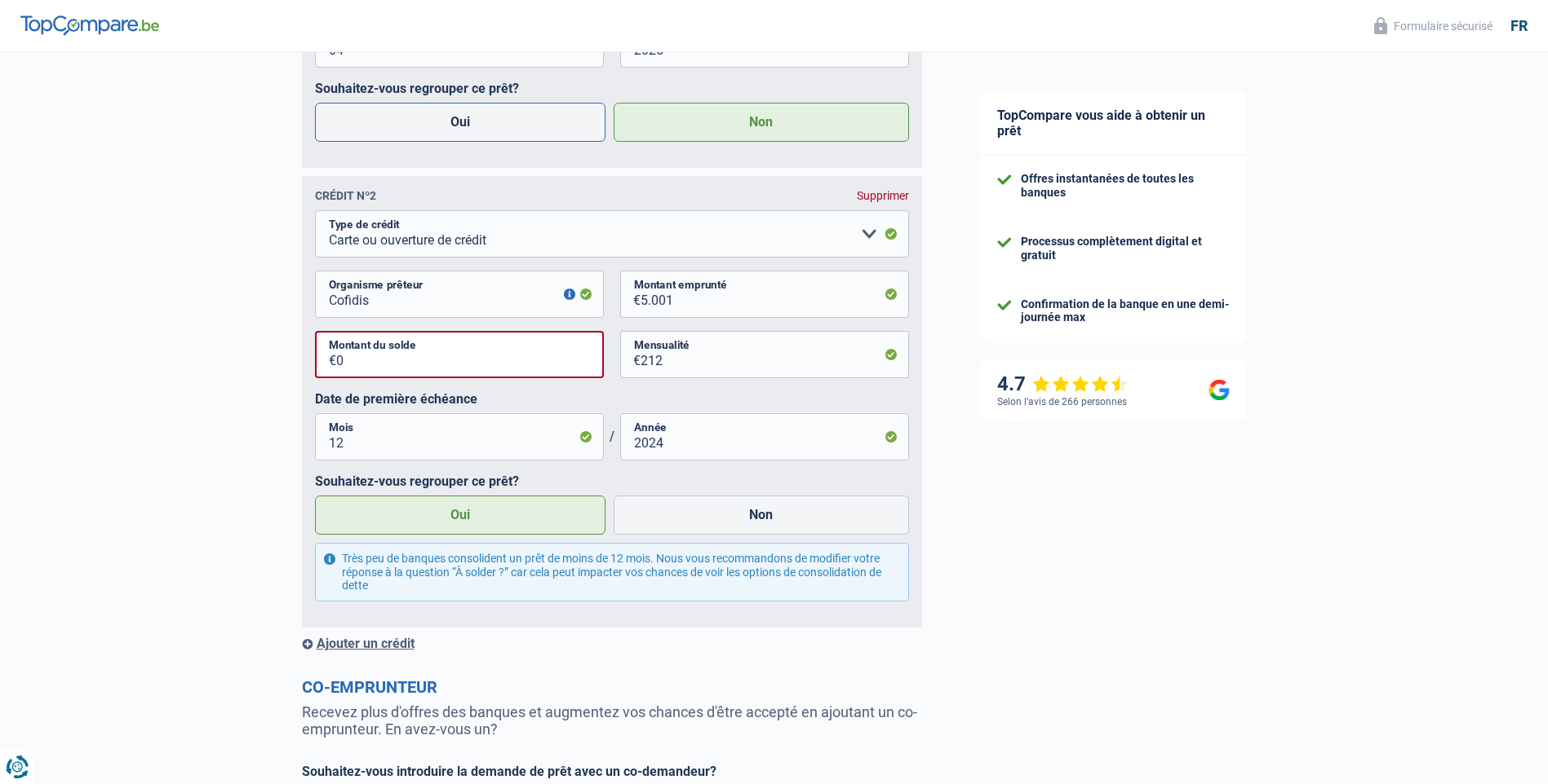
click at [488, 131] on label "Oui" at bounding box center [460, 122] width 291 height 39
click at [488, 131] on input "Oui" at bounding box center [460, 122] width 291 height 39
radio input "true"
radio input "false"
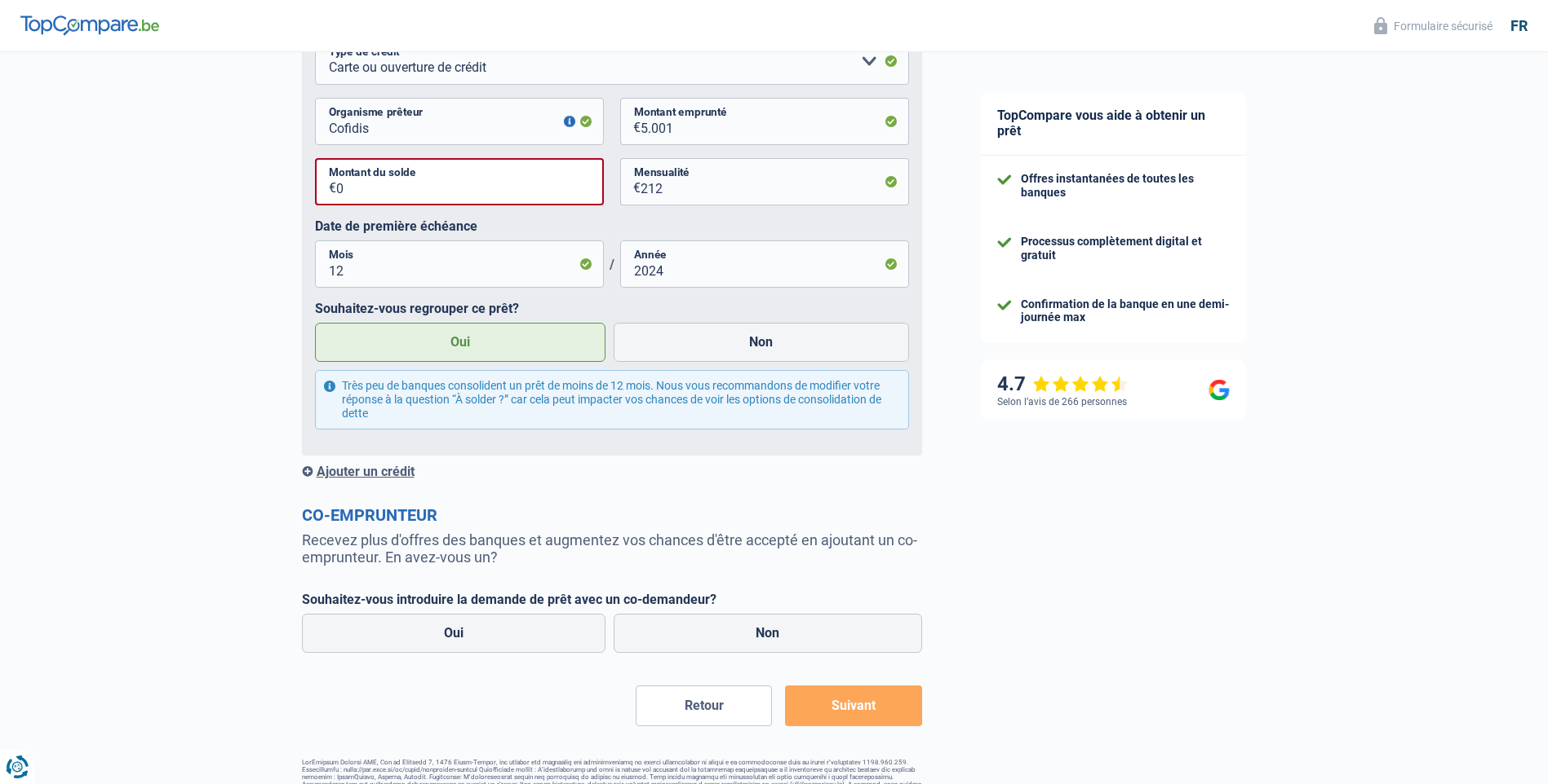
scroll to position [1646, 0]
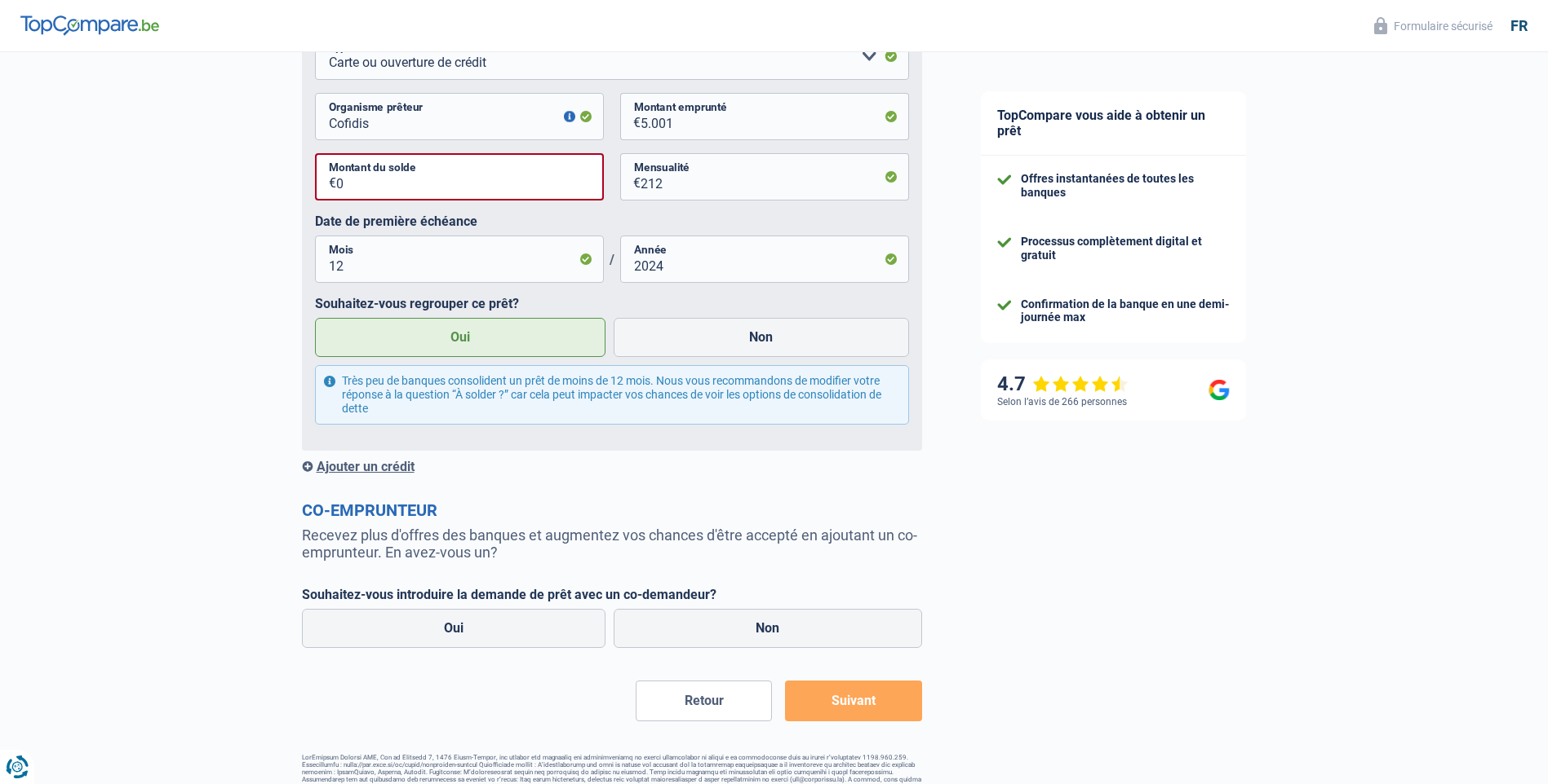
click at [404, 467] on div "Ajouter un crédit" at bounding box center [612, 467] width 620 height 16
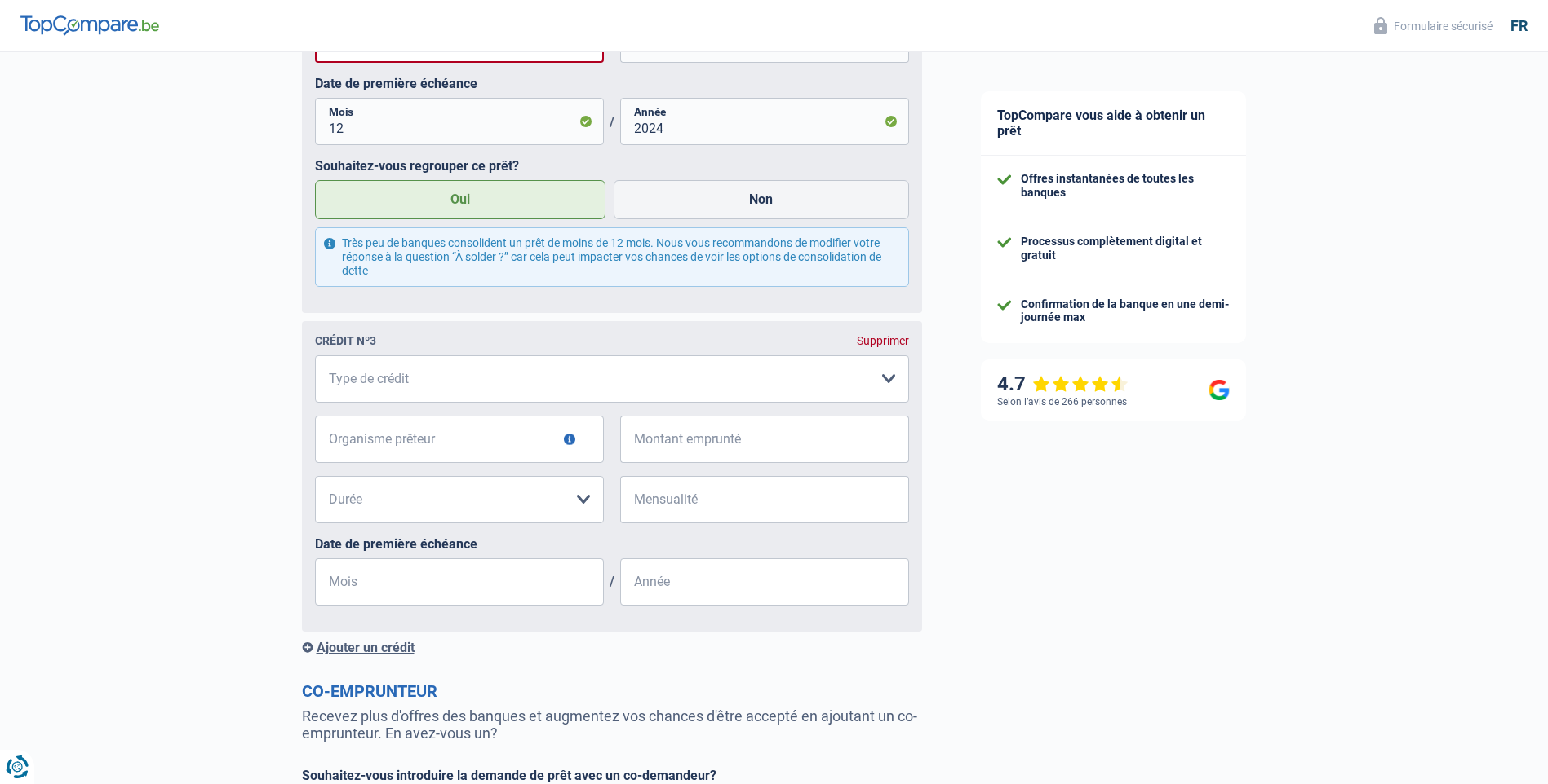
scroll to position [1808, 0]
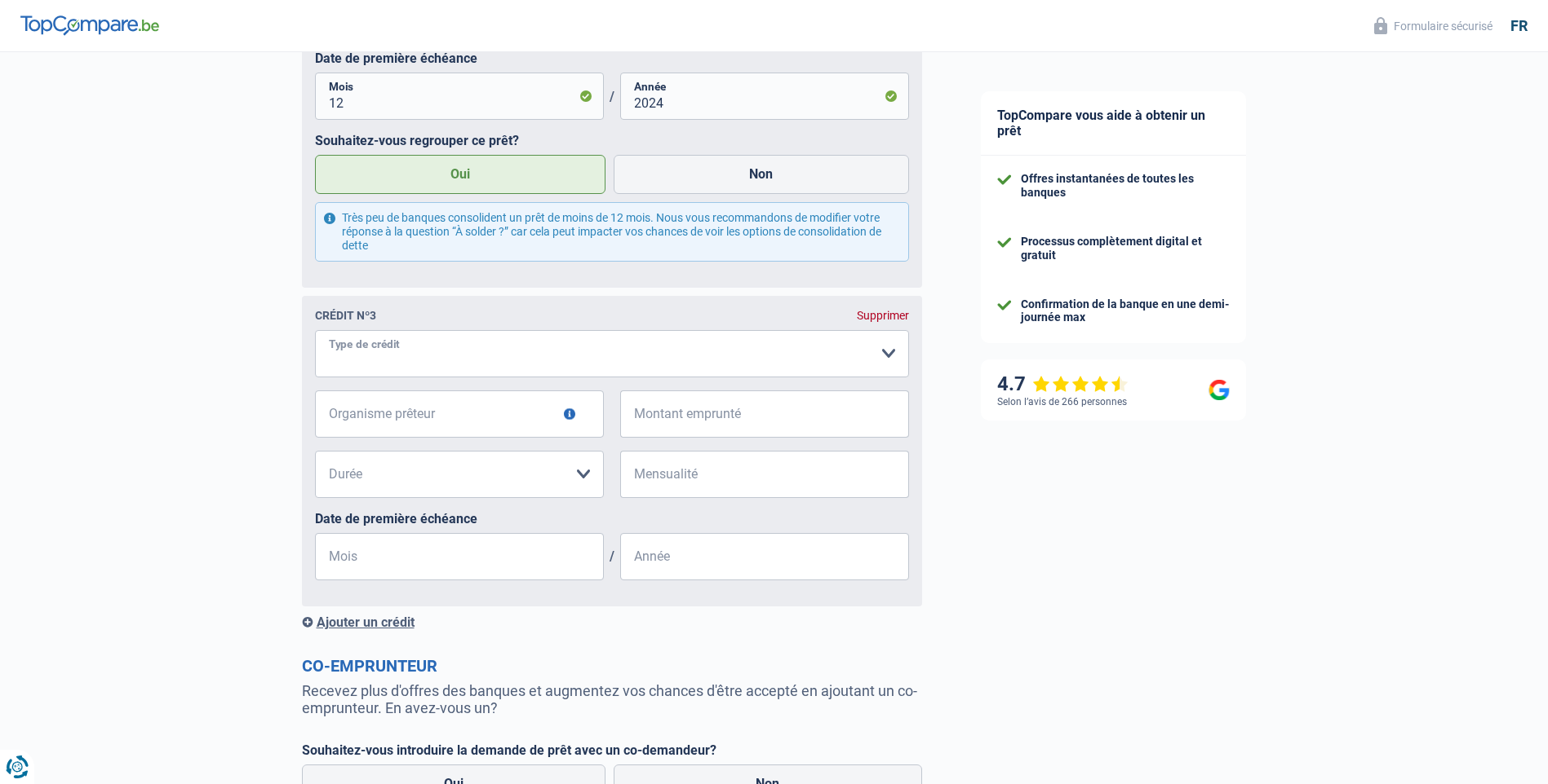
click at [479, 356] on select "Carte ou ouverture de crédit Prêt hypothécaire Vente à tempérament Prêt à tempé…" at bounding box center [612, 354] width 594 height 47
select select "cardOrCredit"
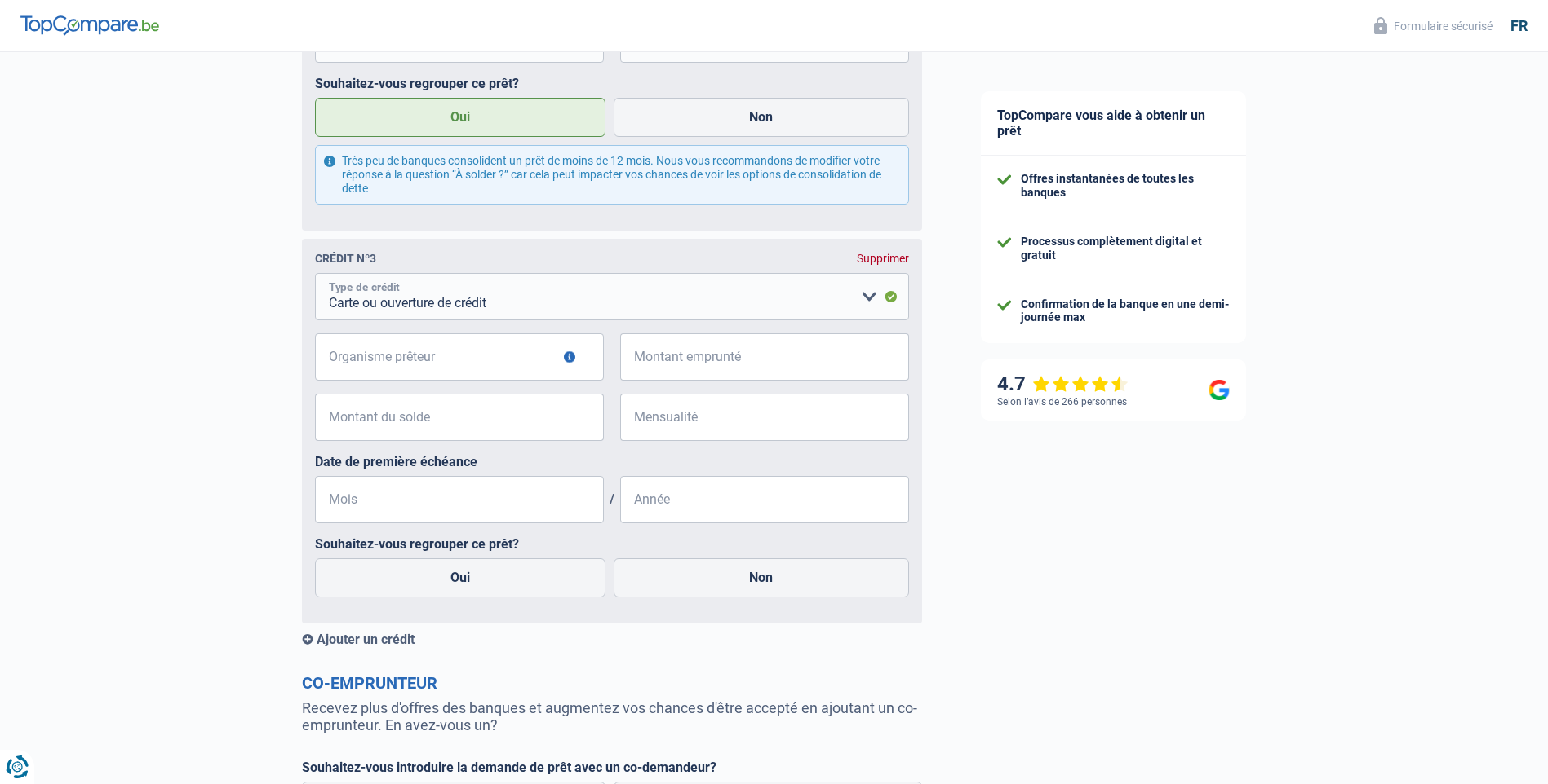
scroll to position [1890, 0]
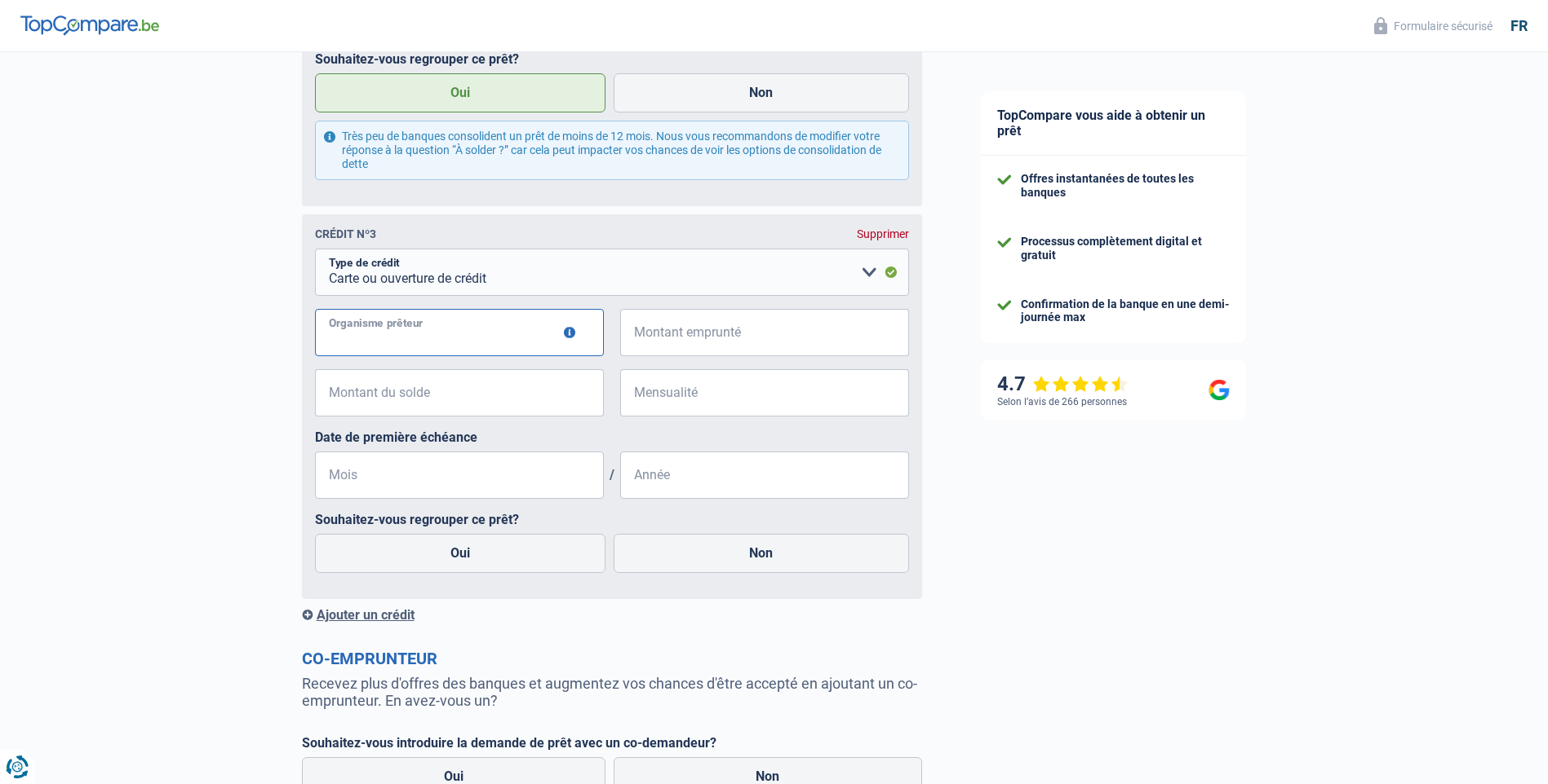
click at [453, 343] on input "Organisme prêteur" at bounding box center [459, 333] width 289 height 47
type input "Carrefour Finances"
click at [636, 339] on span "€" at bounding box center [630, 333] width 20 height 47
click at [677, 347] on input "Montant emprunté" at bounding box center [774, 333] width 268 height 47
type input "1.250"
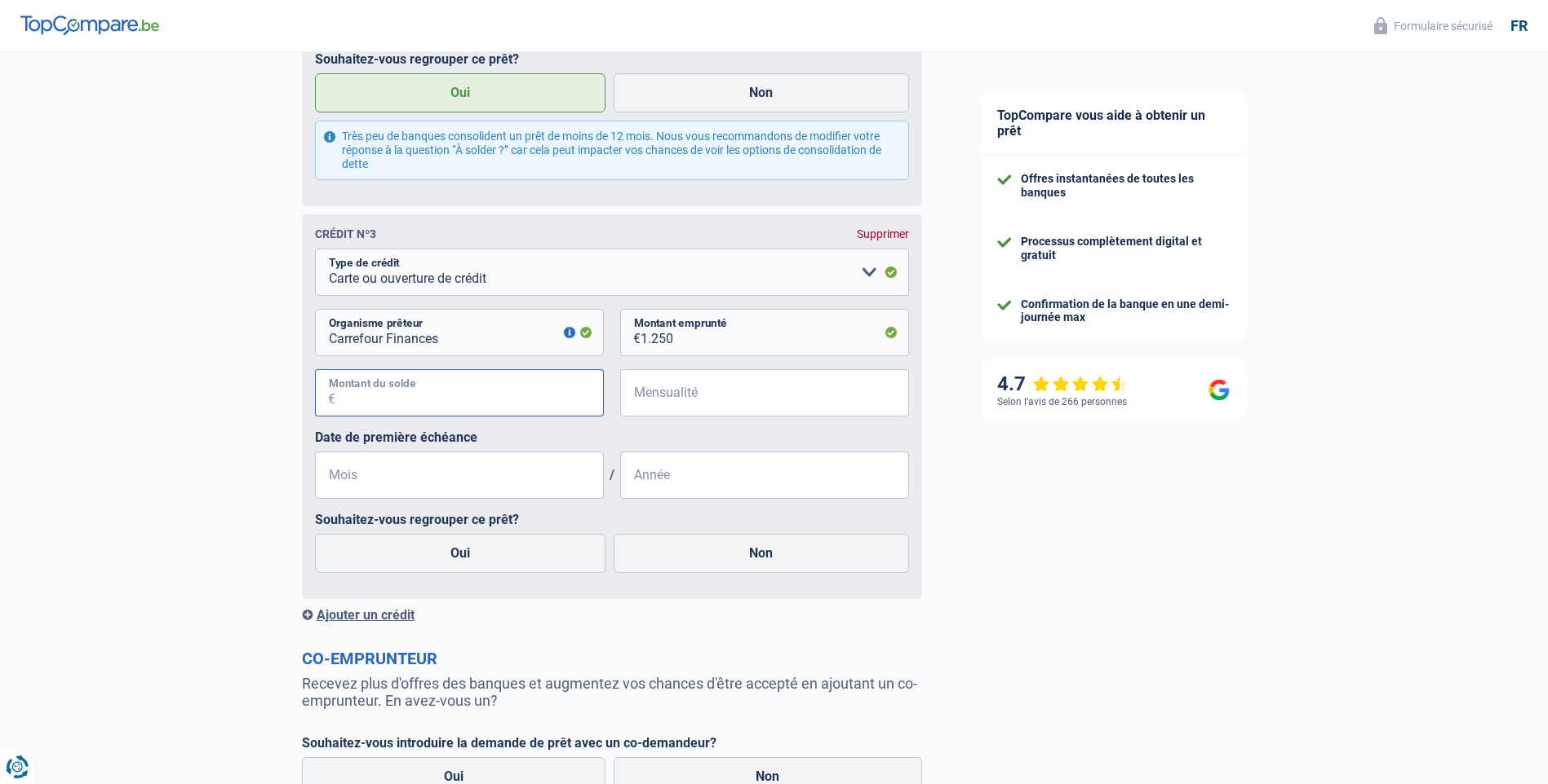
click at [429, 405] on input "Montant du solde" at bounding box center [469, 393] width 268 height 47
type input "19"
click at [660, 401] on input "Mensualité" at bounding box center [774, 393] width 268 height 47
type input "82"
click at [501, 485] on input "Mois" at bounding box center [459, 475] width 289 height 47
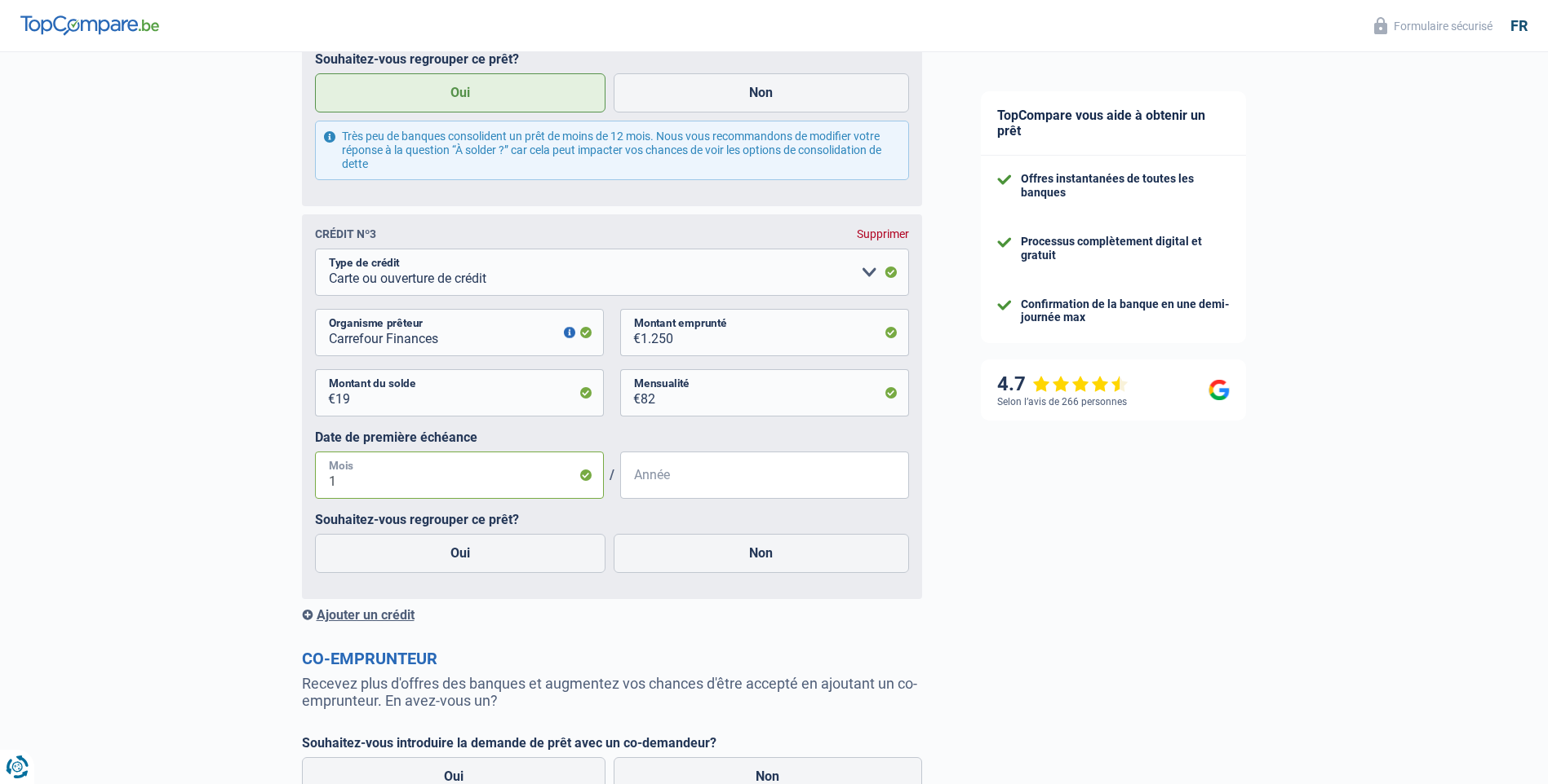
type input "11"
click at [654, 489] on input "Année" at bounding box center [764, 475] width 289 height 47
type input "2023"
click at [509, 563] on label "Oui" at bounding box center [460, 554] width 291 height 39
click at [509, 563] on input "Oui" at bounding box center [460, 554] width 291 height 39
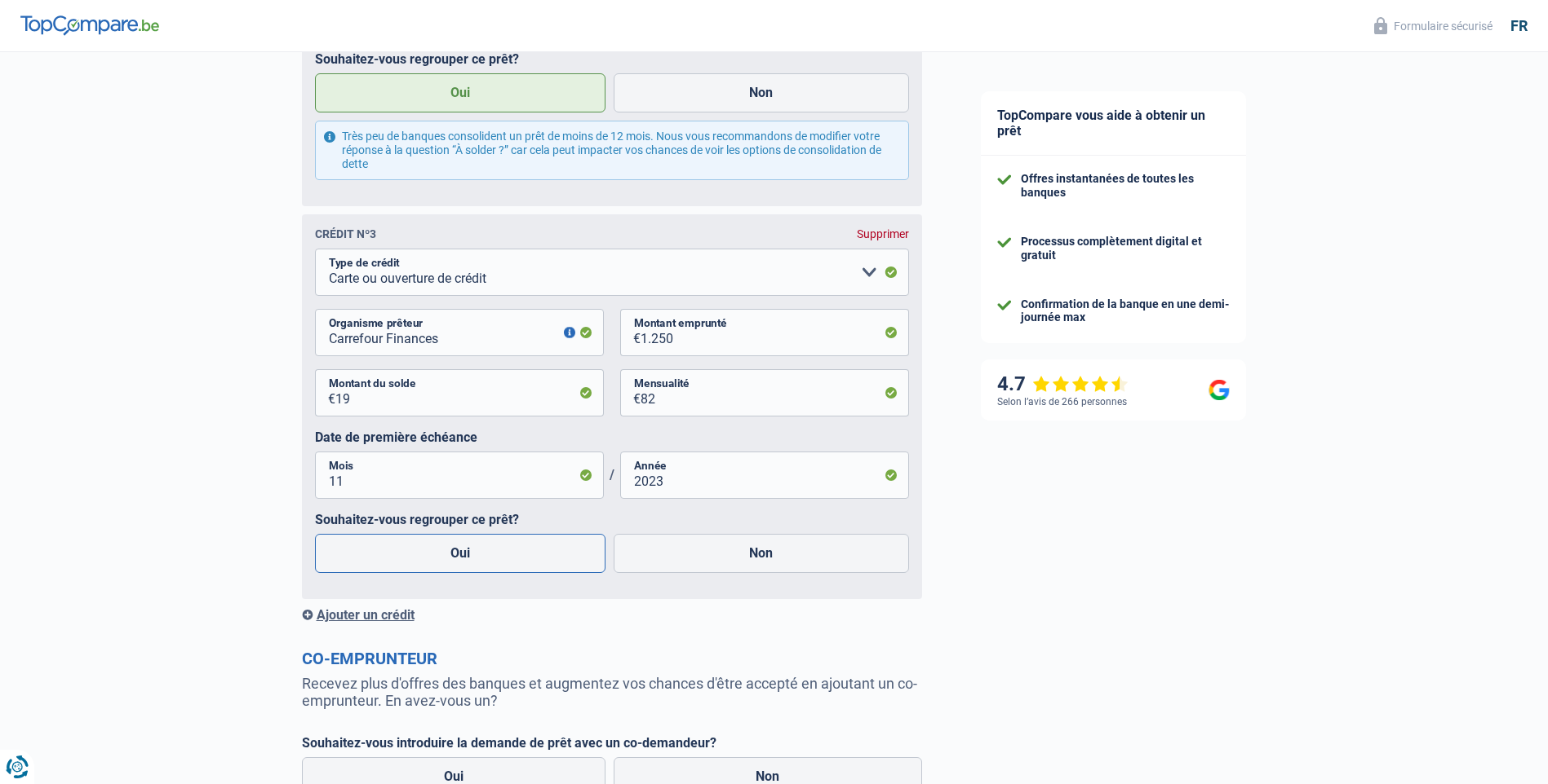
radio input "true"
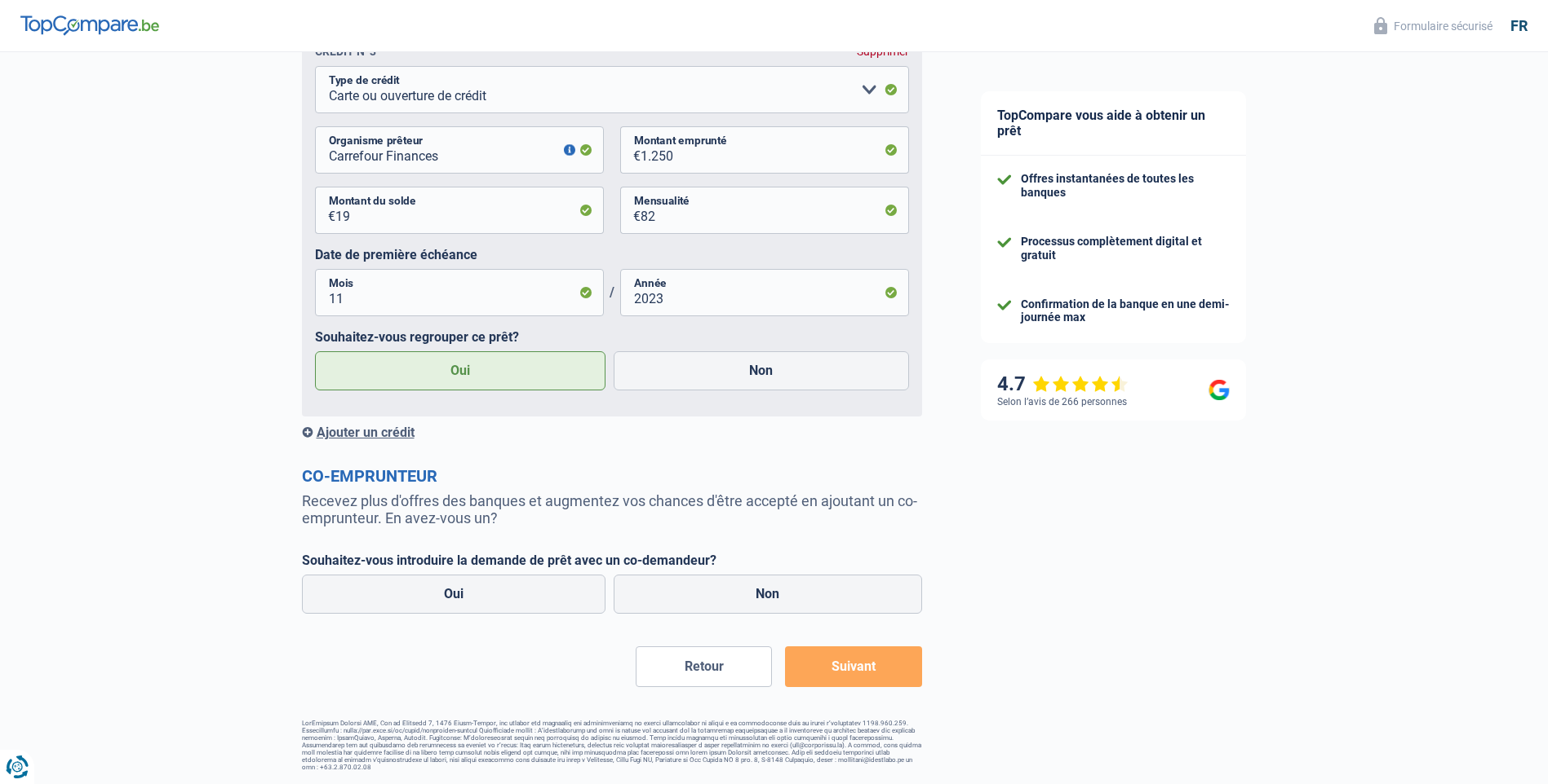
scroll to position [2078, 0]
click at [762, 595] on label "Non" at bounding box center [767, 594] width 308 height 39
click at [762, 595] on input "Non" at bounding box center [767, 594] width 308 height 39
radio input "true"
click at [870, 666] on button "Suivant" at bounding box center [853, 667] width 136 height 41
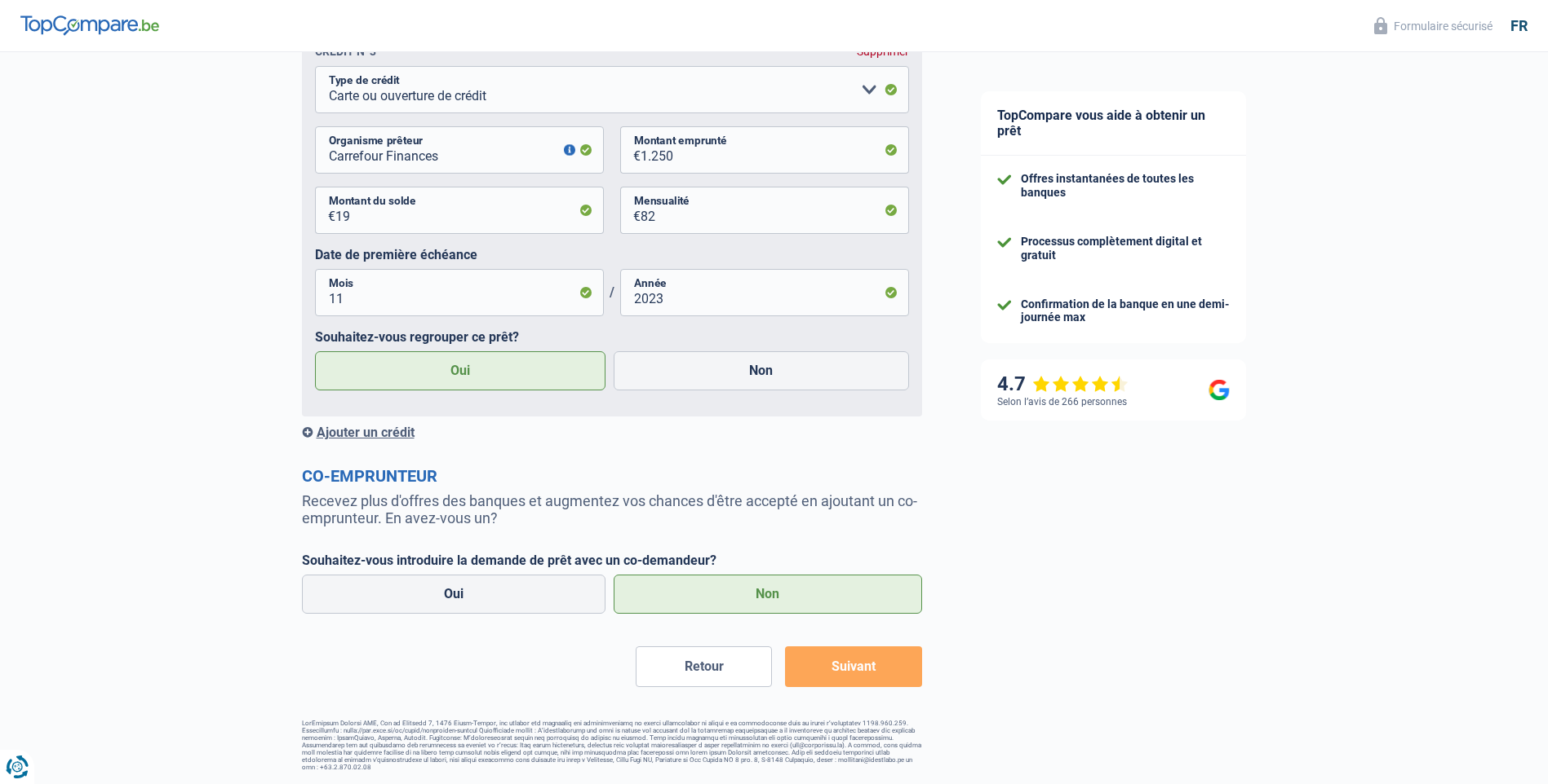
click at [864, 668] on button "Suivant" at bounding box center [853, 667] width 136 height 41
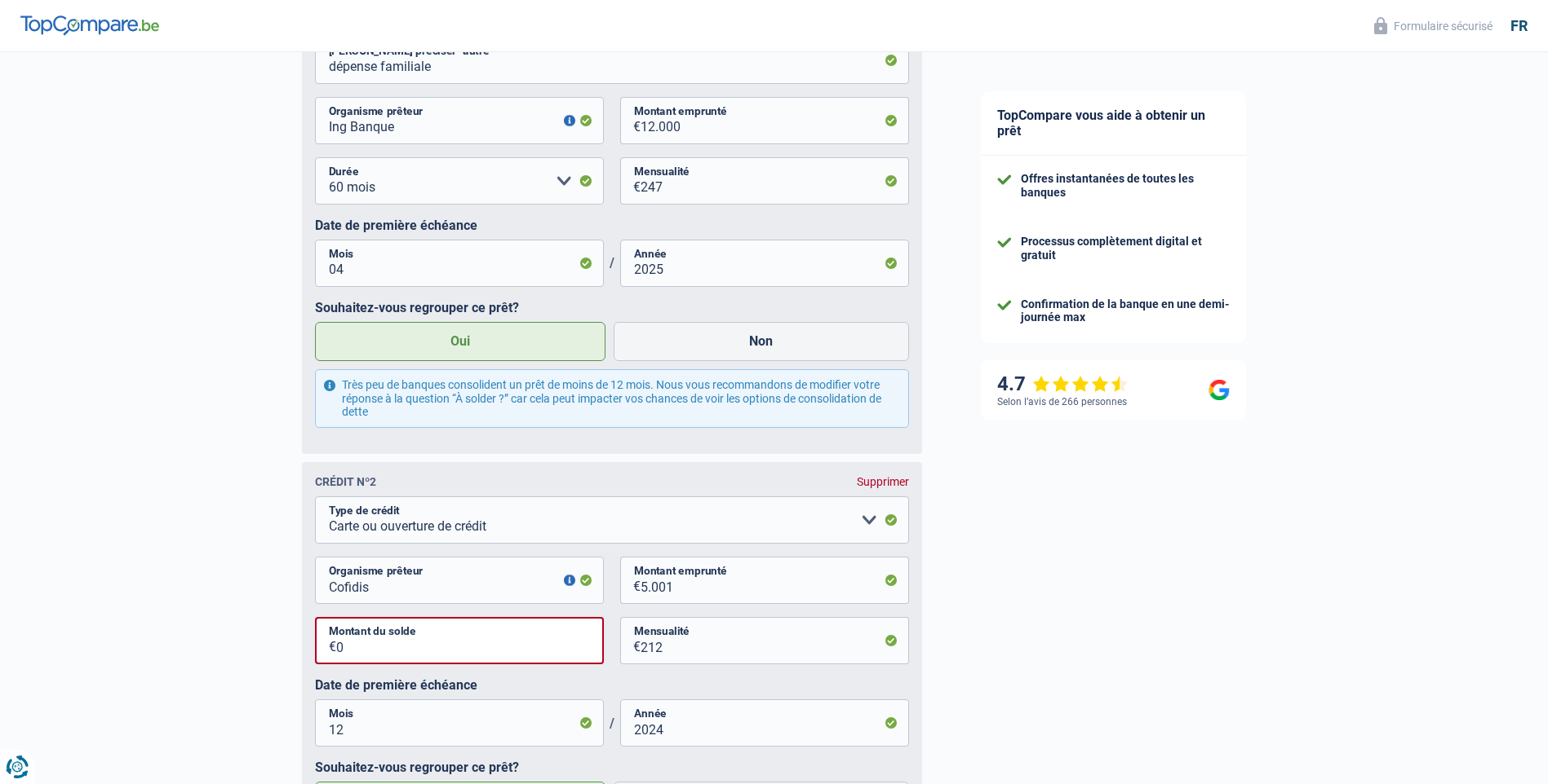
scroll to position [1263, 0]
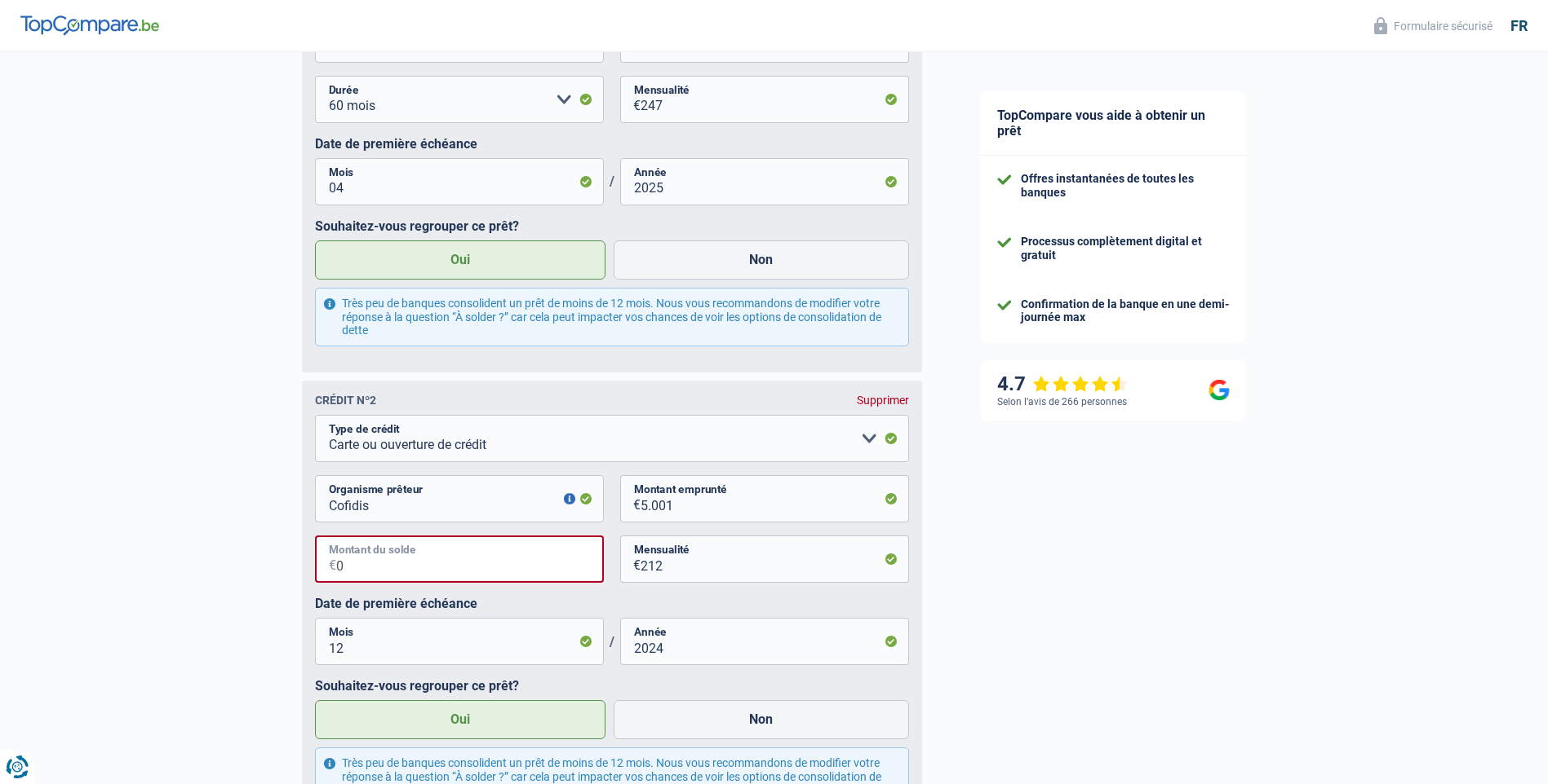
click at [378, 572] on input "0" at bounding box center [470, 560] width 267 height 47
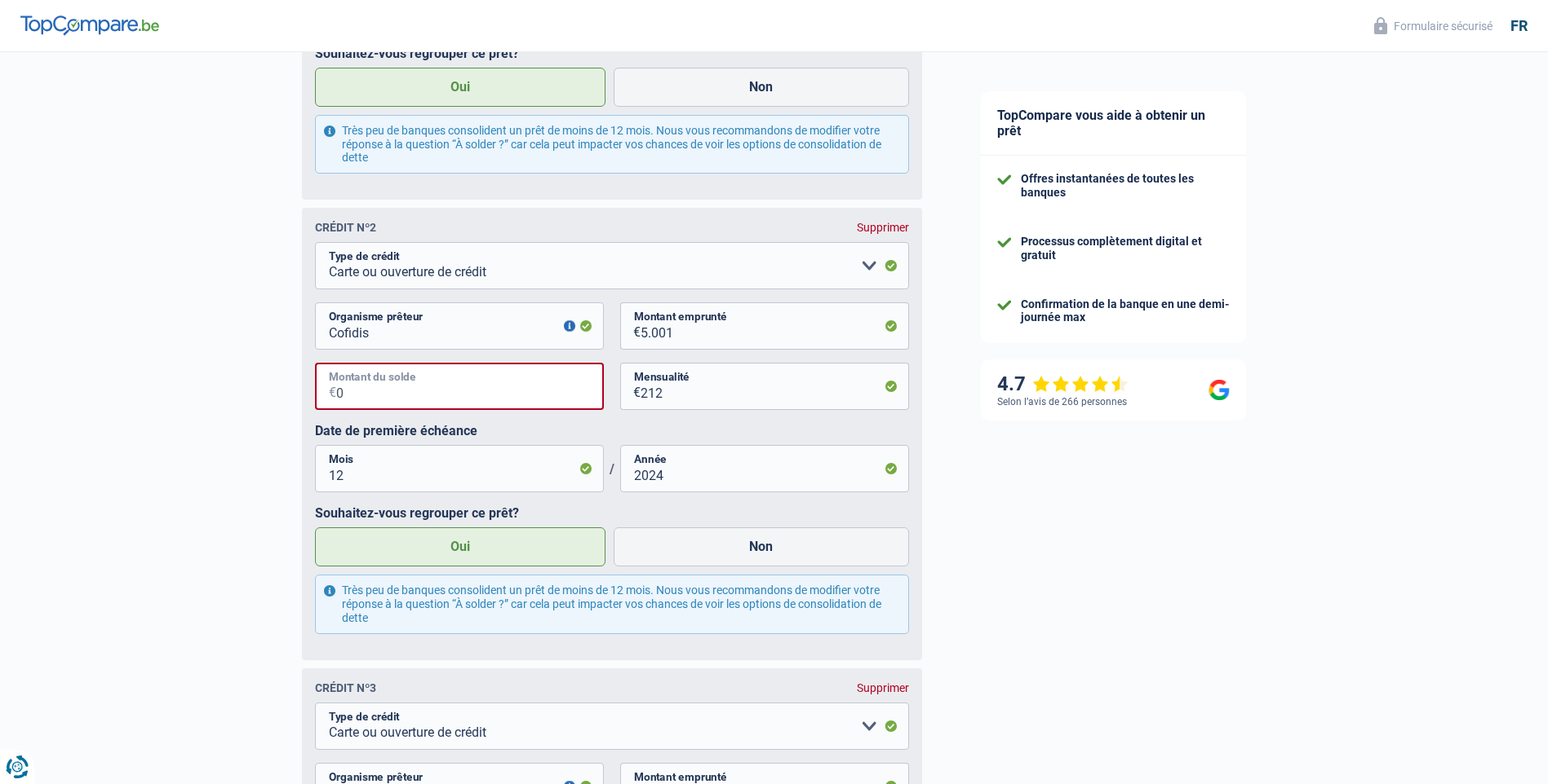
scroll to position [1426, 0]
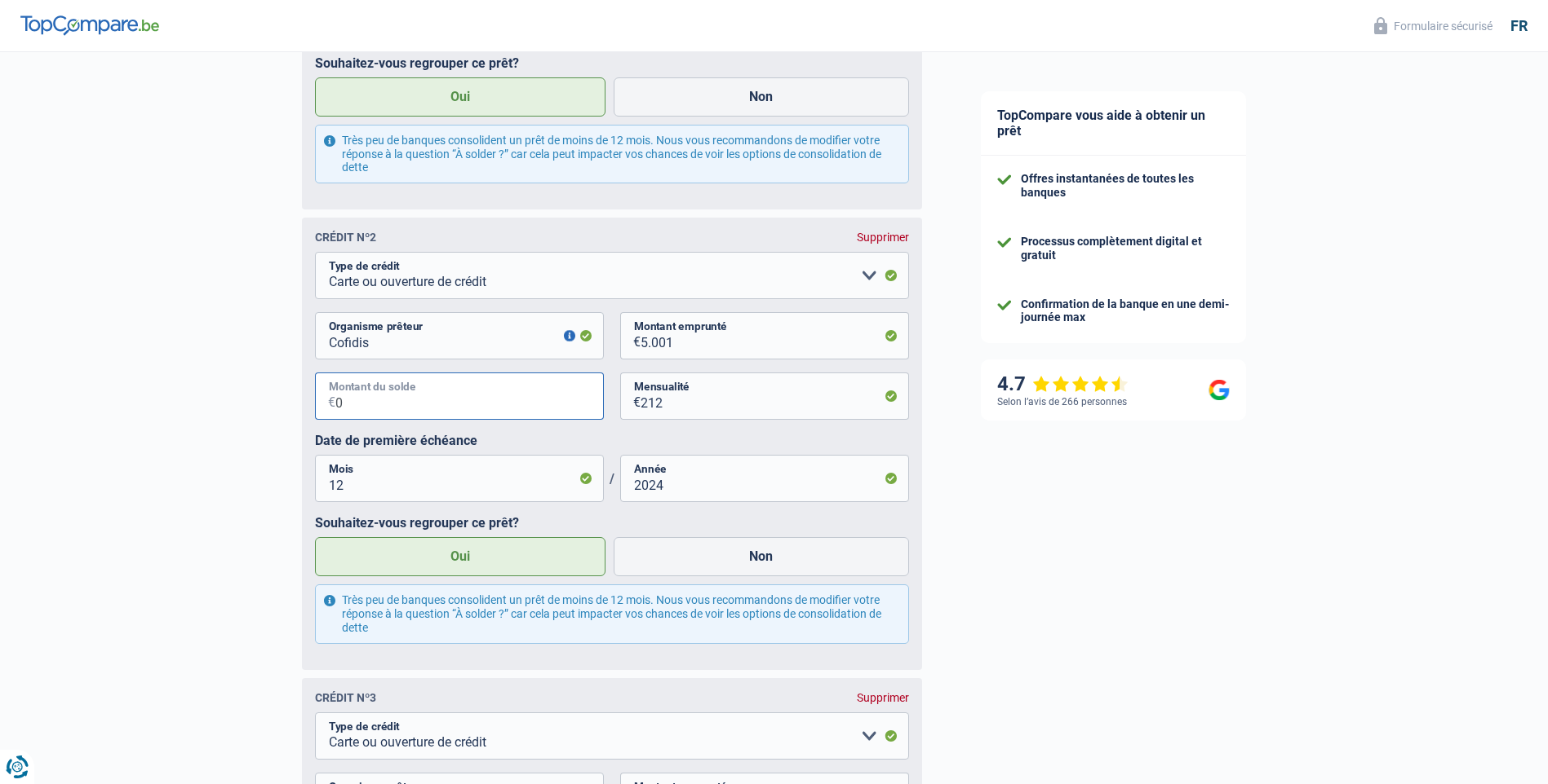
type input "0"
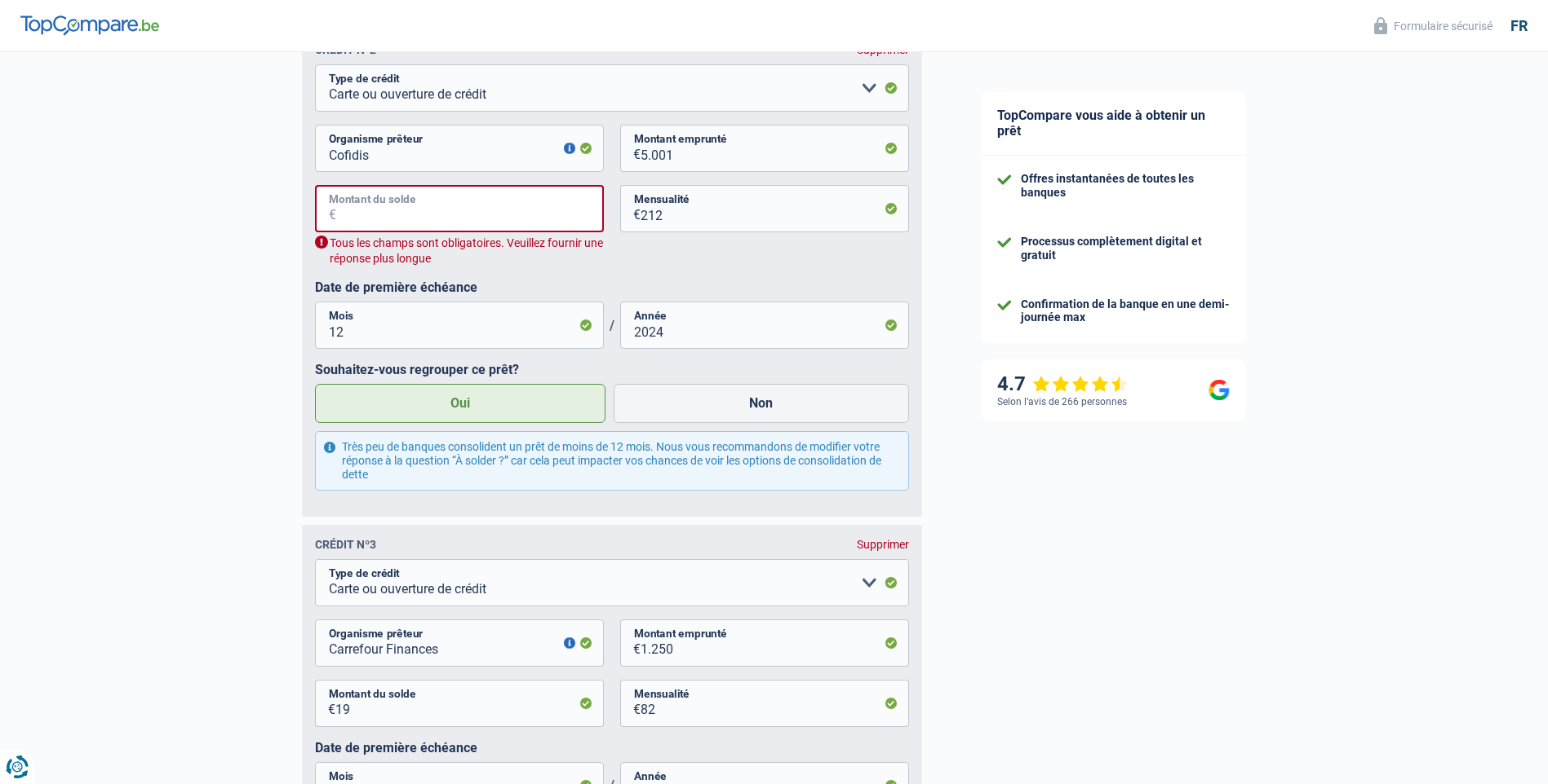
scroll to position [1589, 0]
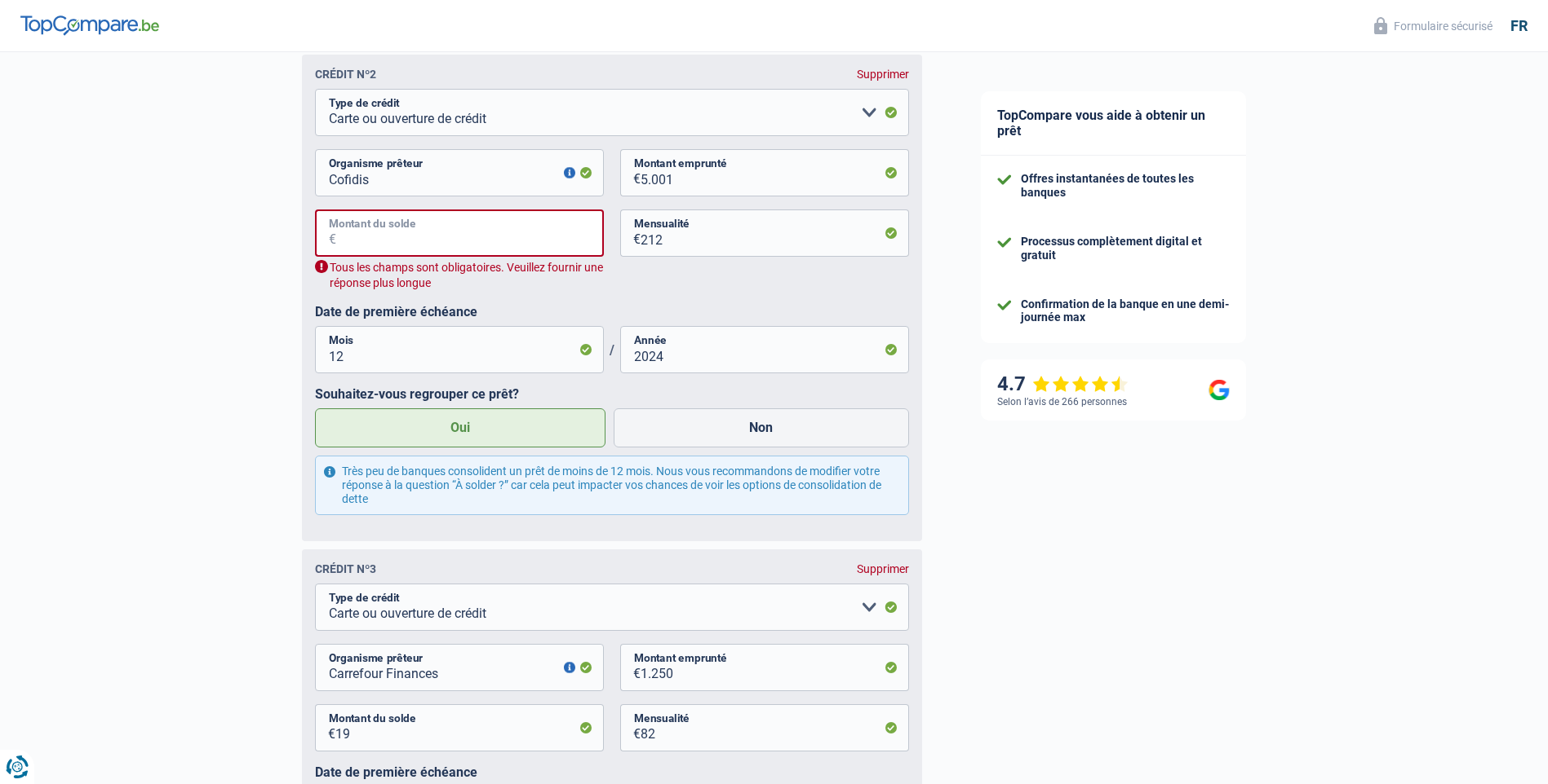
click at [439, 249] on input "Montant du solde" at bounding box center [470, 233] width 267 height 47
type input "0"
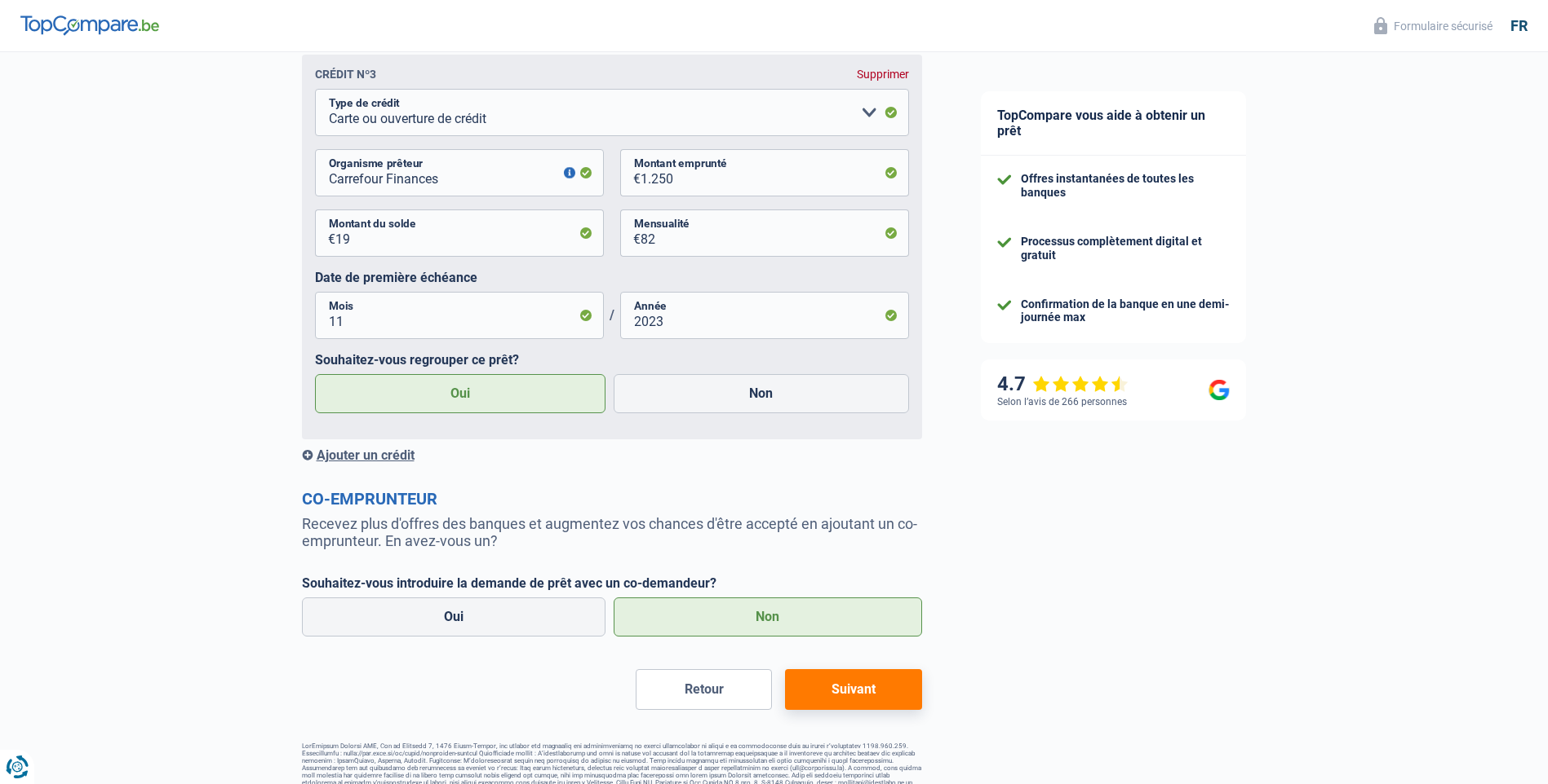
scroll to position [2078, 0]
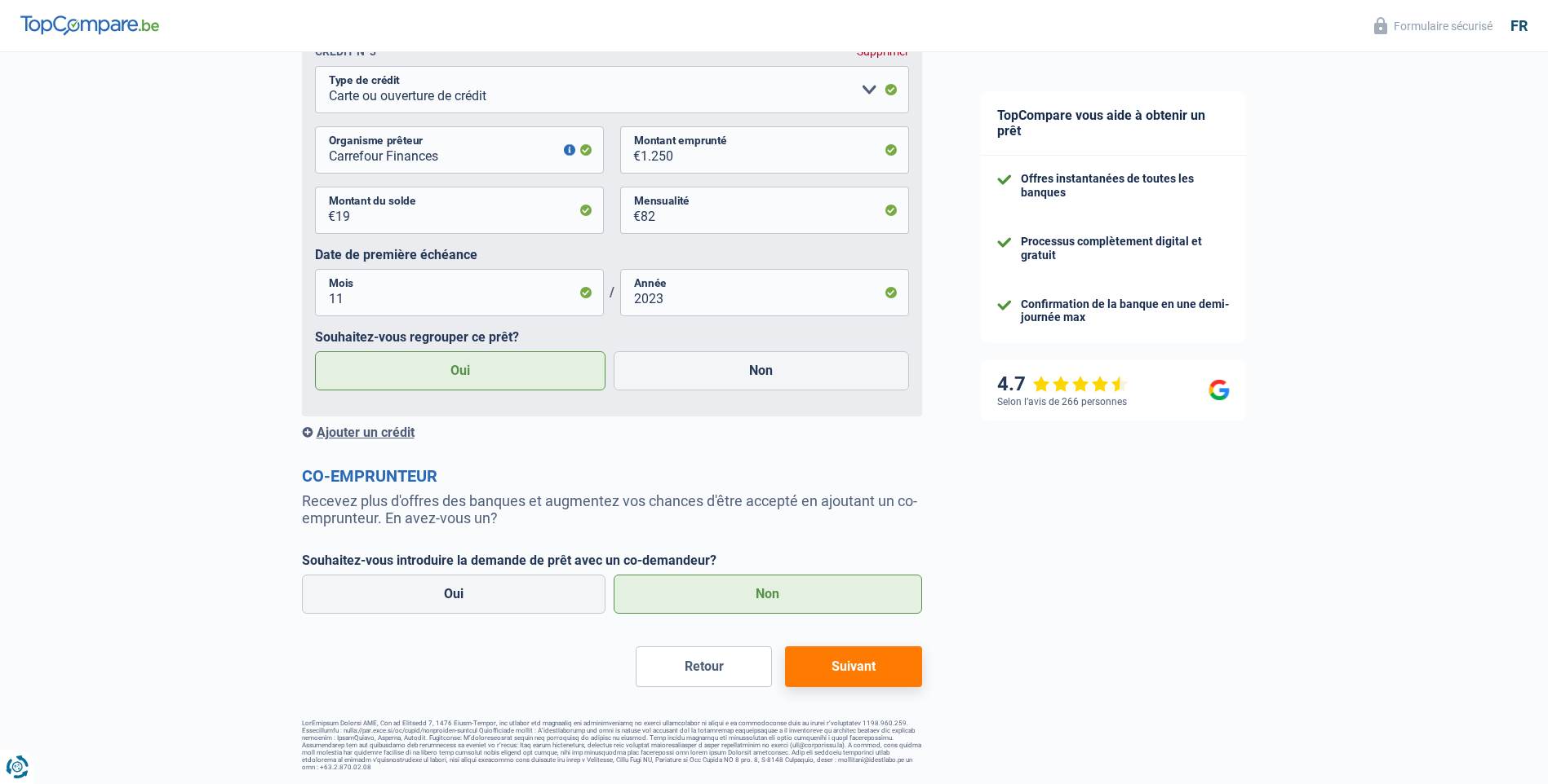
type input "1"
click at [840, 664] on button "Suivant" at bounding box center [853, 667] width 136 height 41
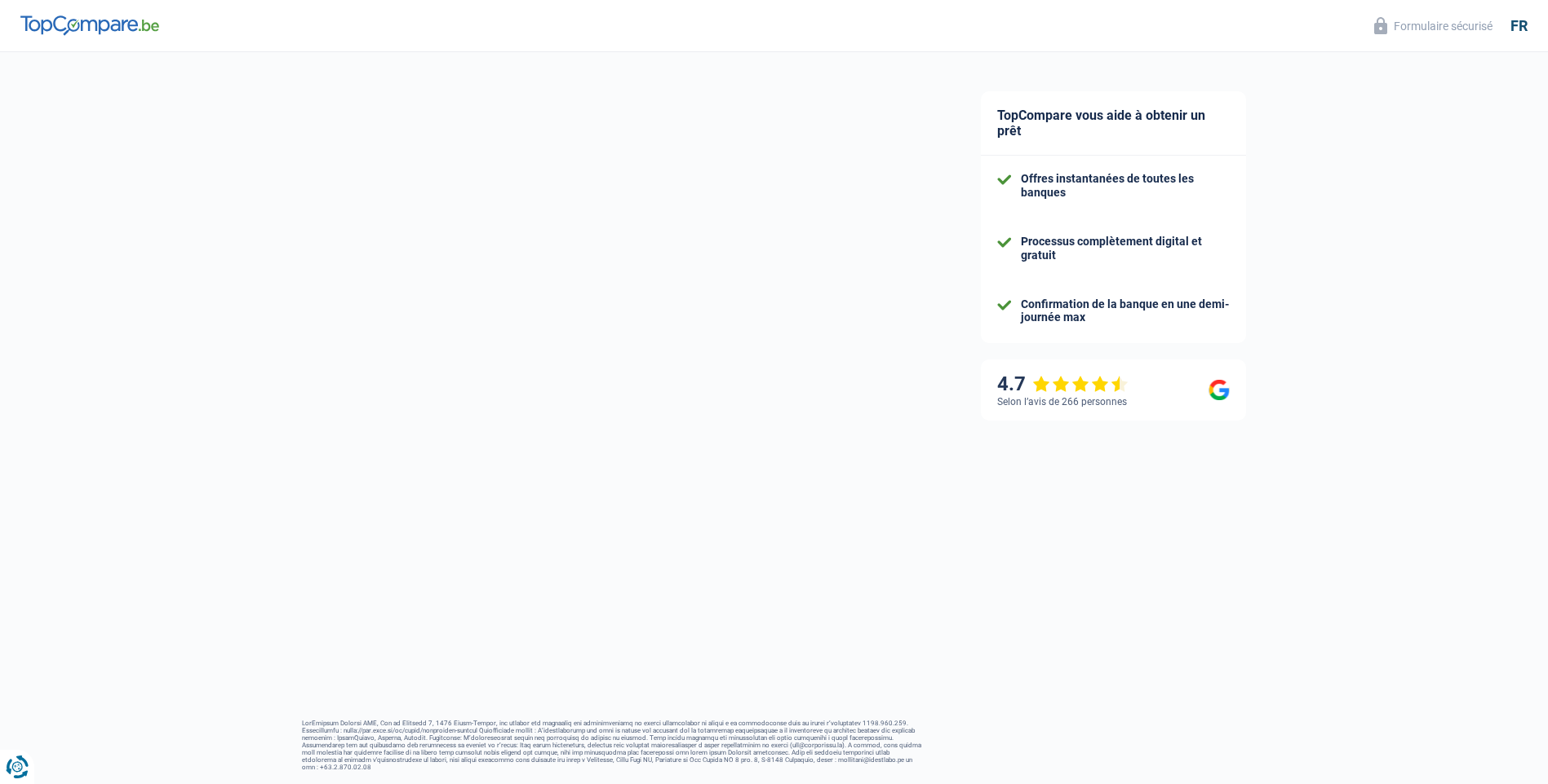
select select "refinancing"
select select "60"
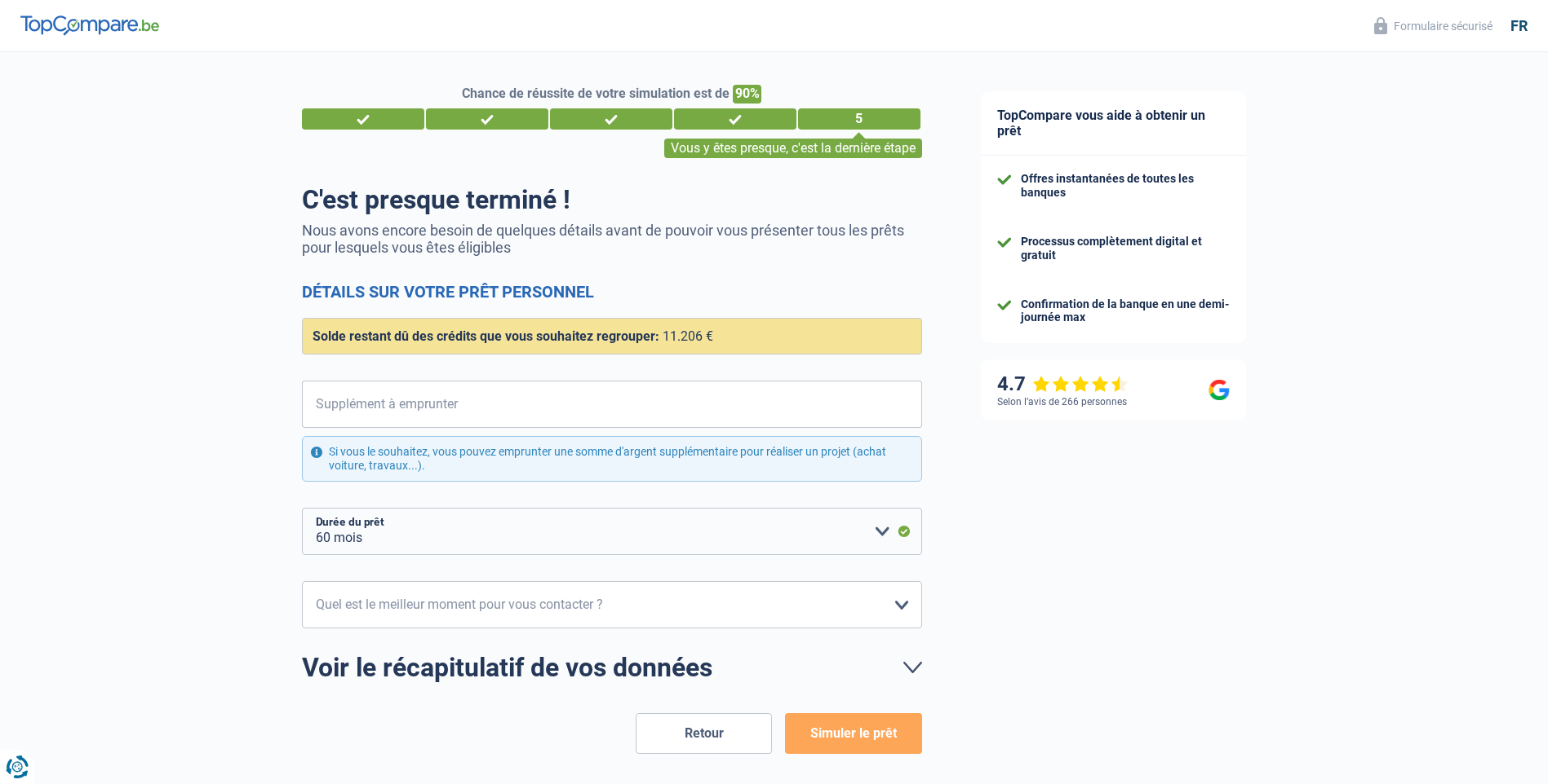
scroll to position [66, 0]
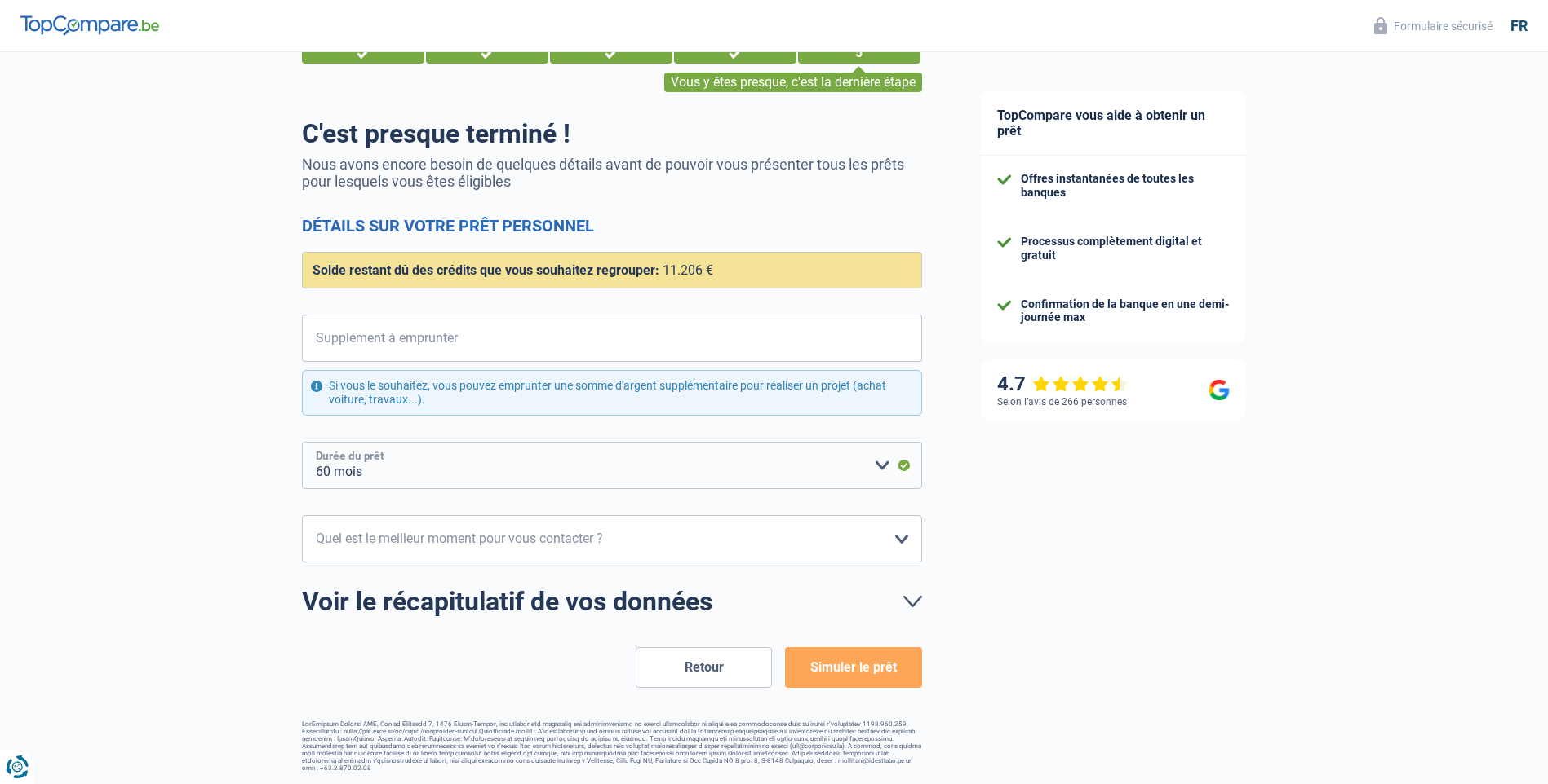
click at [819, 465] on select "12 mois 18 mois 24 mois 30 mois 36 mois 42 mois 48 mois 60 mois Veuillez sélect…" at bounding box center [612, 465] width 620 height 47
click at [975, 501] on div "TopCompare vous aide à obtenir un prêt Offres instantanées de toutes les banque…" at bounding box center [1250, 385] width 598 height 799
click at [582, 545] on select "10h-12h 12h-14h 14h-16h 16h-18h Veuillez sélectionner une option" at bounding box center [612, 539] width 620 height 47
select select "10-12"
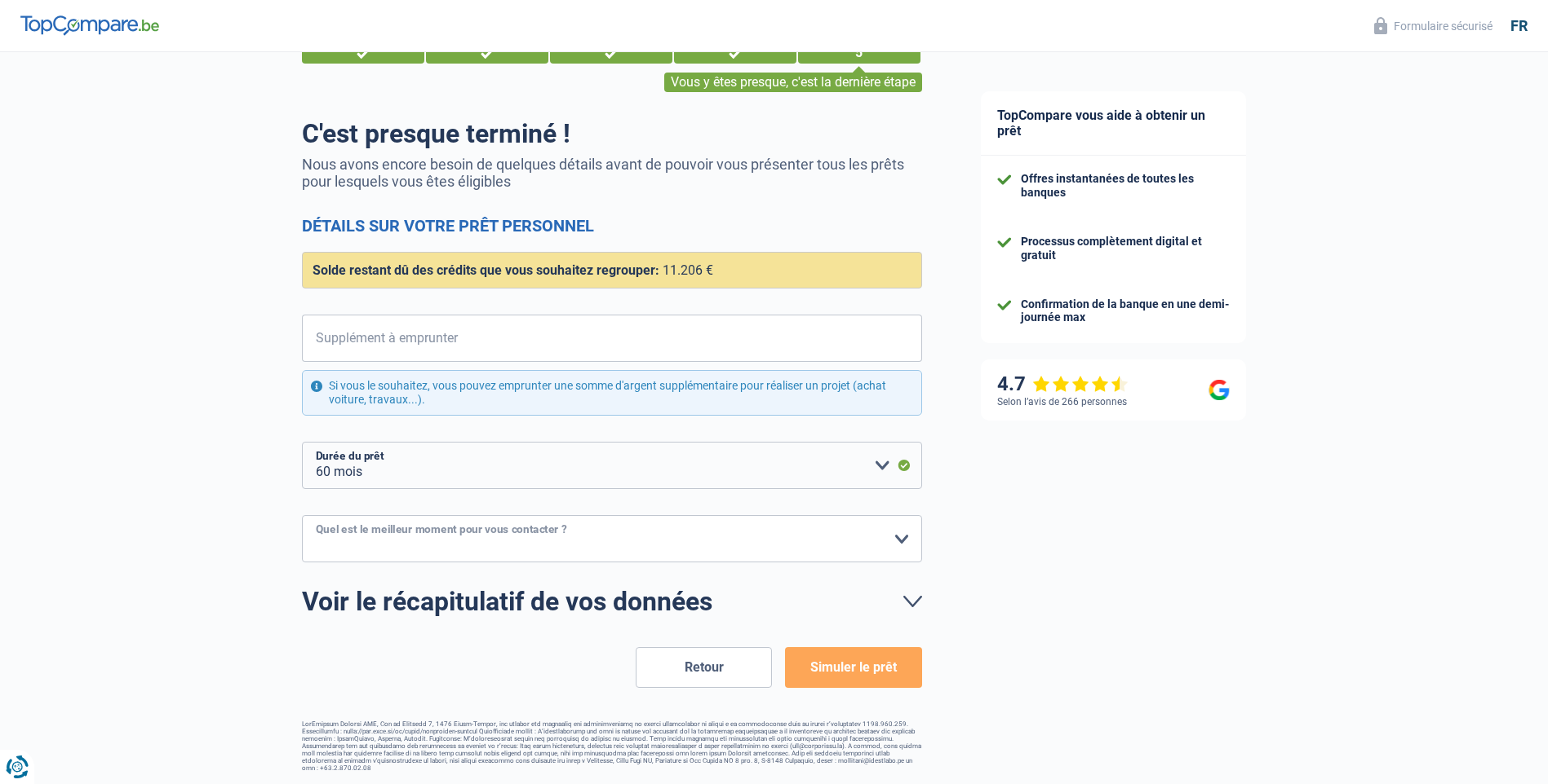
click at [302, 516] on select "10h-12h 12h-14h 14h-16h 16h-18h Veuillez sélectionner une option" at bounding box center [612, 539] width 620 height 47
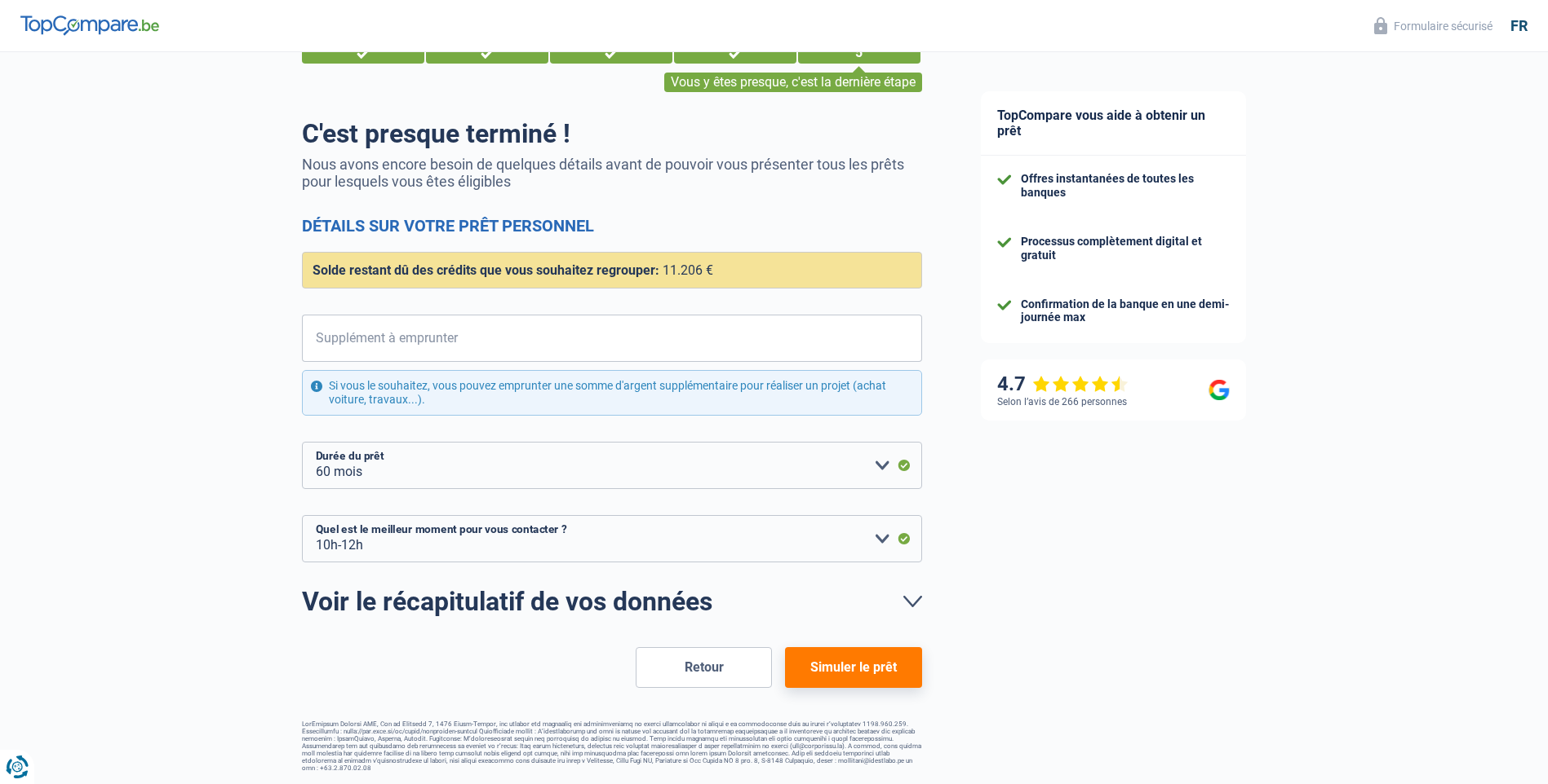
click at [846, 670] on button "Simuler le prêt" at bounding box center [853, 667] width 136 height 41
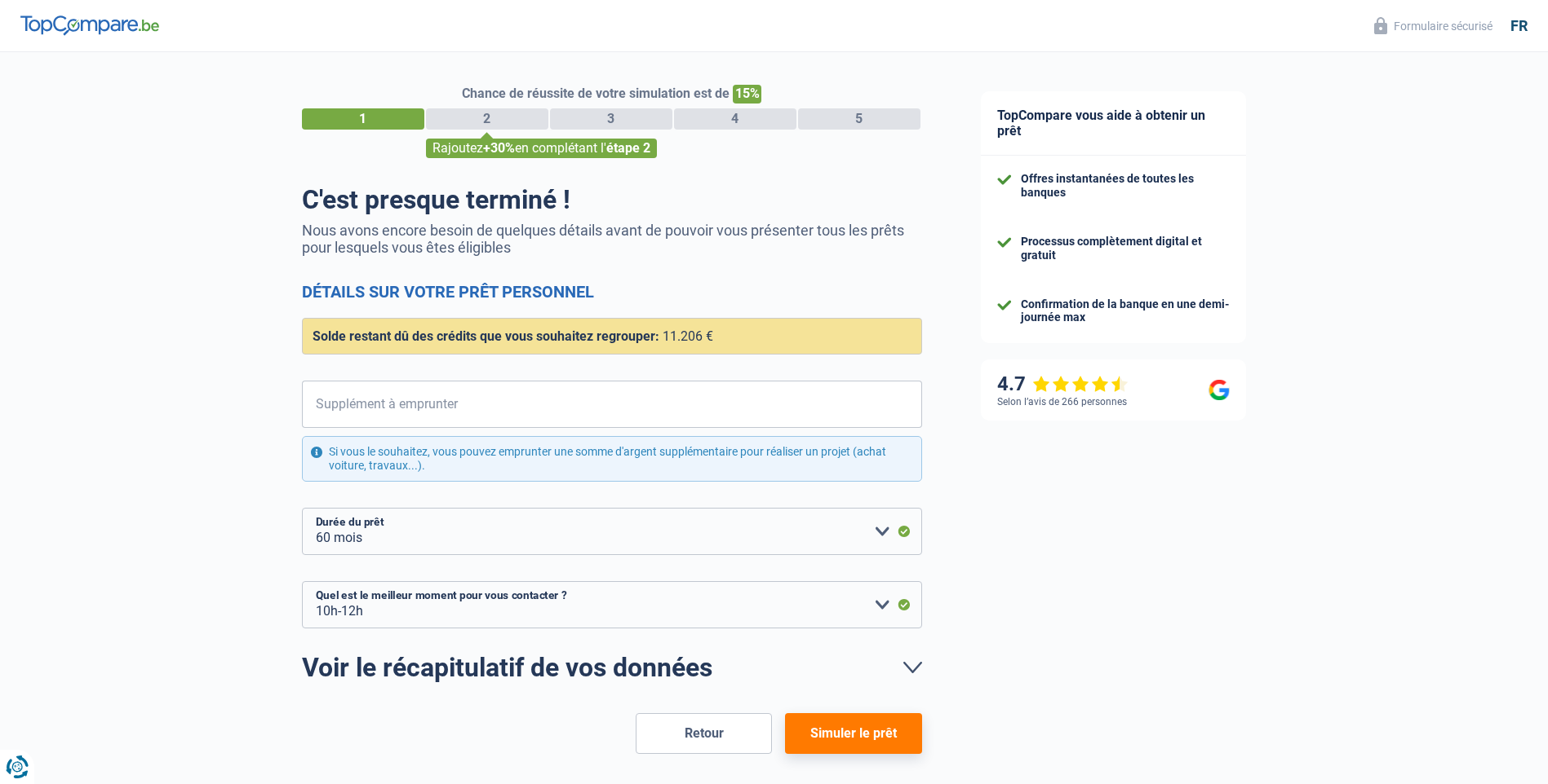
select select "refinancing"
select select "60"
select select "10-12"
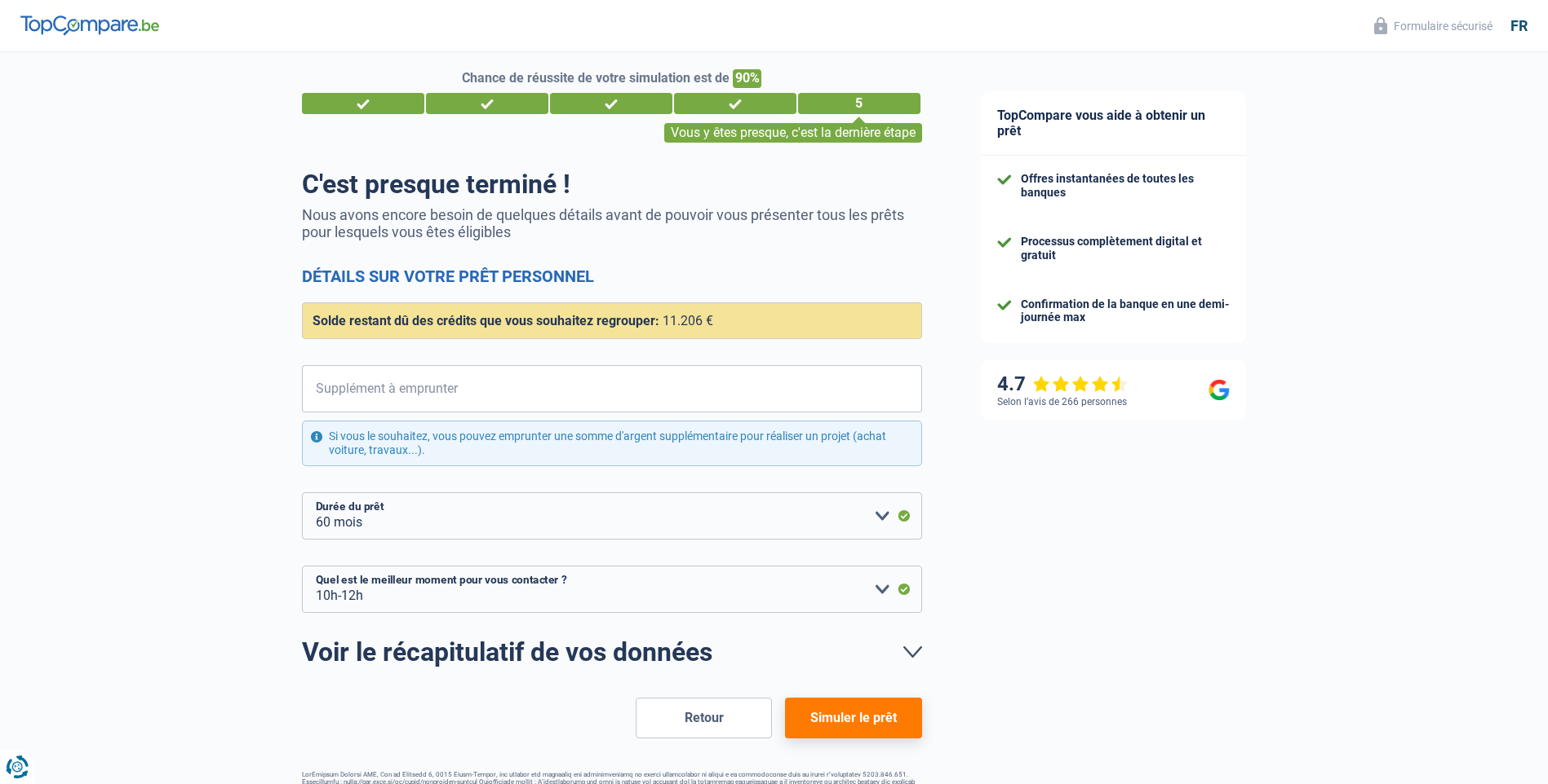
scroll to position [66, 0]
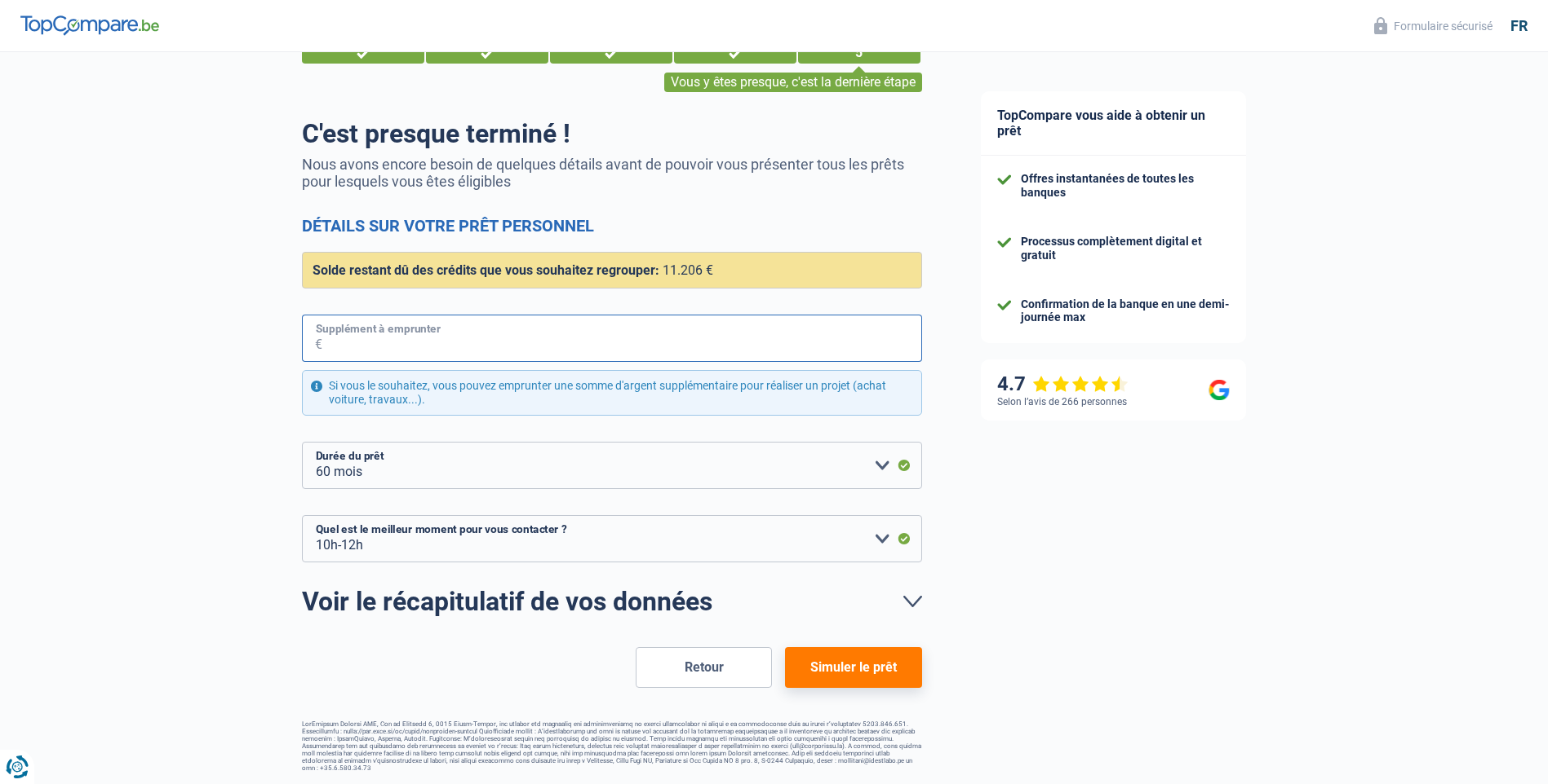
click at [545, 339] on input "Supplément à emprunter" at bounding box center [622, 338] width 599 height 47
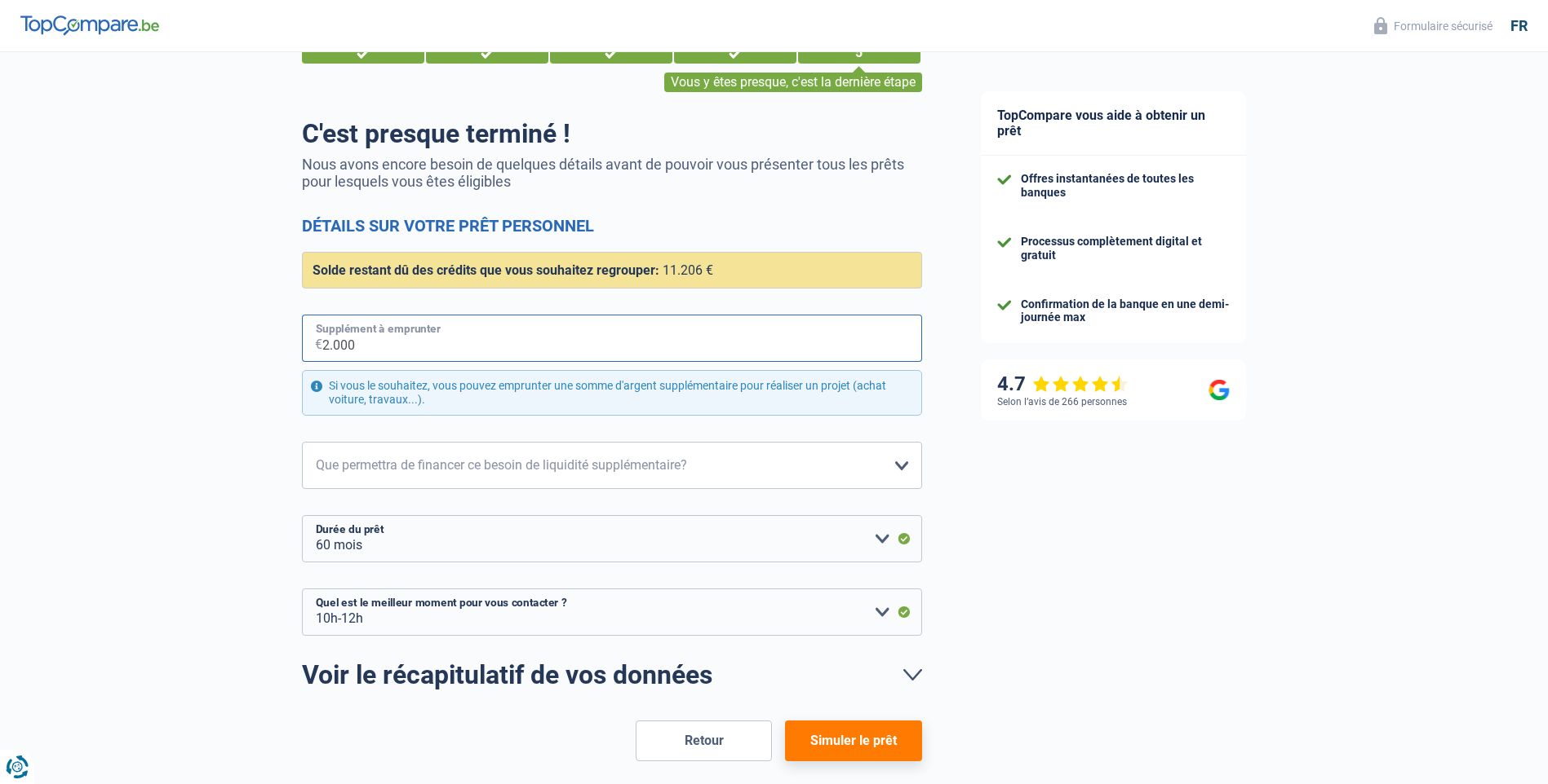
type input "20.000"
select select "120"
type input "20.000"
click at [515, 472] on select "Confort maison: meubles, textile, peinture, électroménager, outillage non-profe…" at bounding box center [612, 465] width 620 height 47
select select "other"
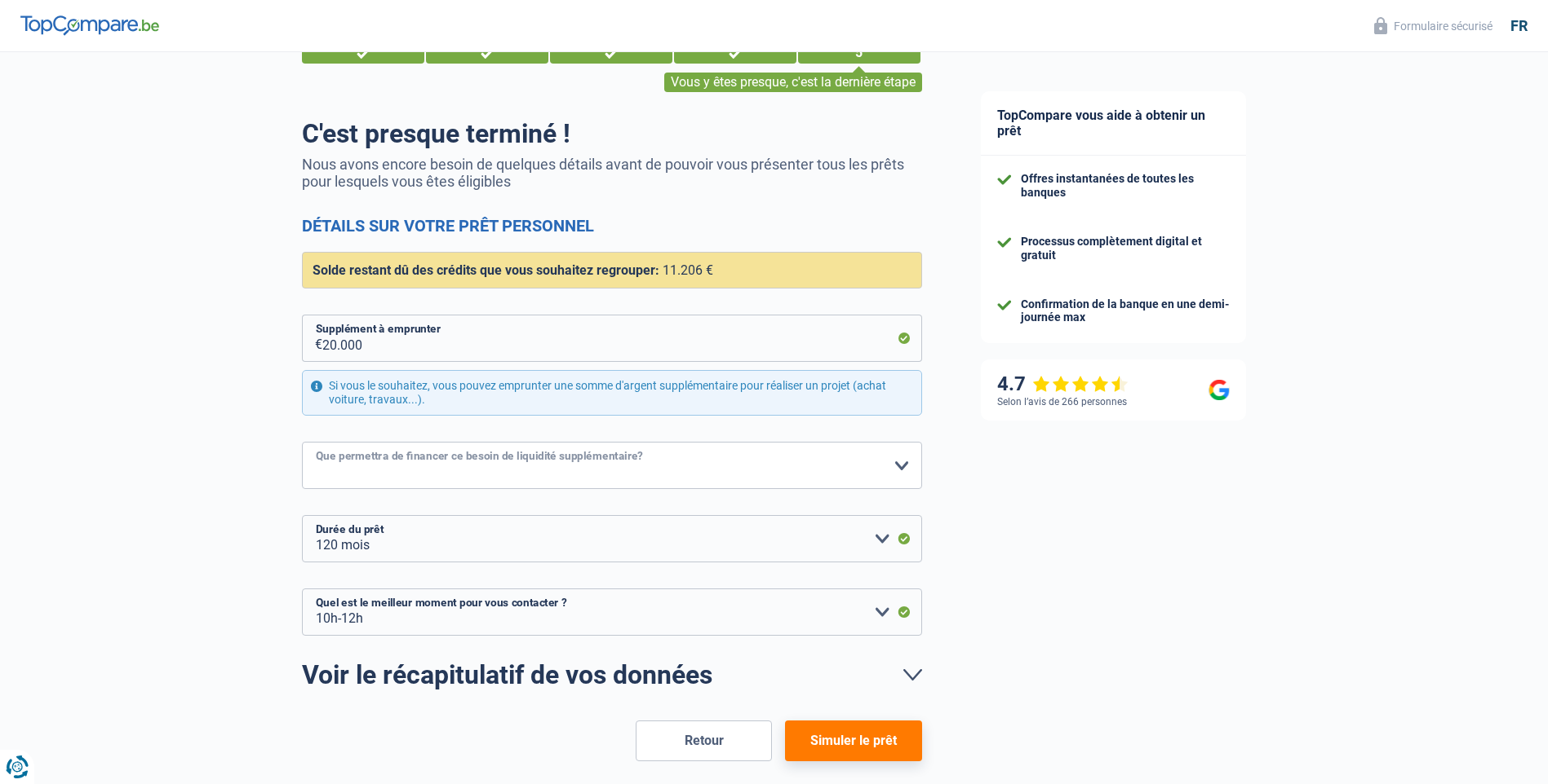
click at [302, 443] on select "Confort maison: meubles, textile, peinture, électroménager, outillage non-profe…" at bounding box center [612, 465] width 620 height 47
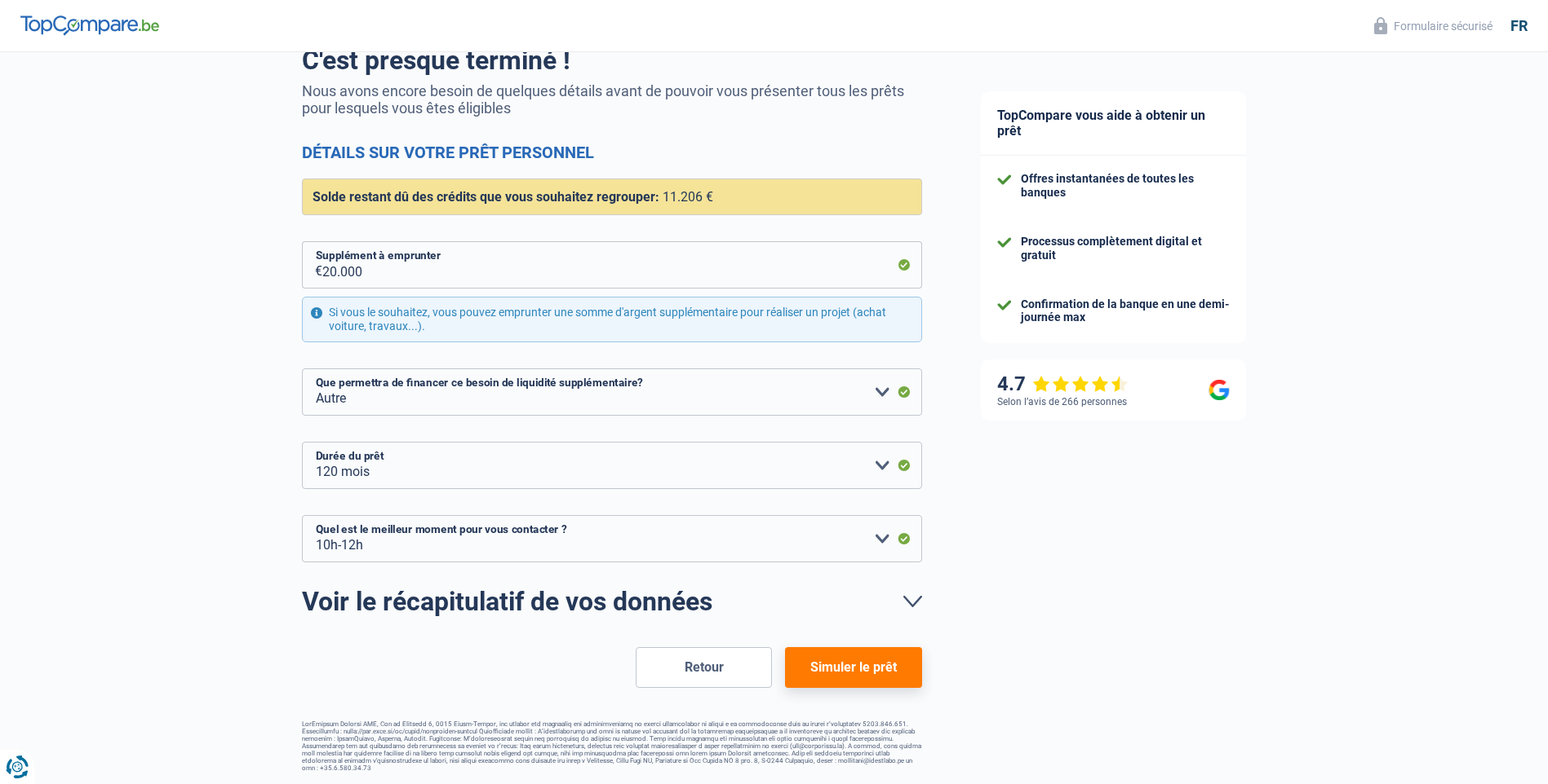
click at [850, 672] on button "Simuler le prêt" at bounding box center [853, 667] width 136 height 41
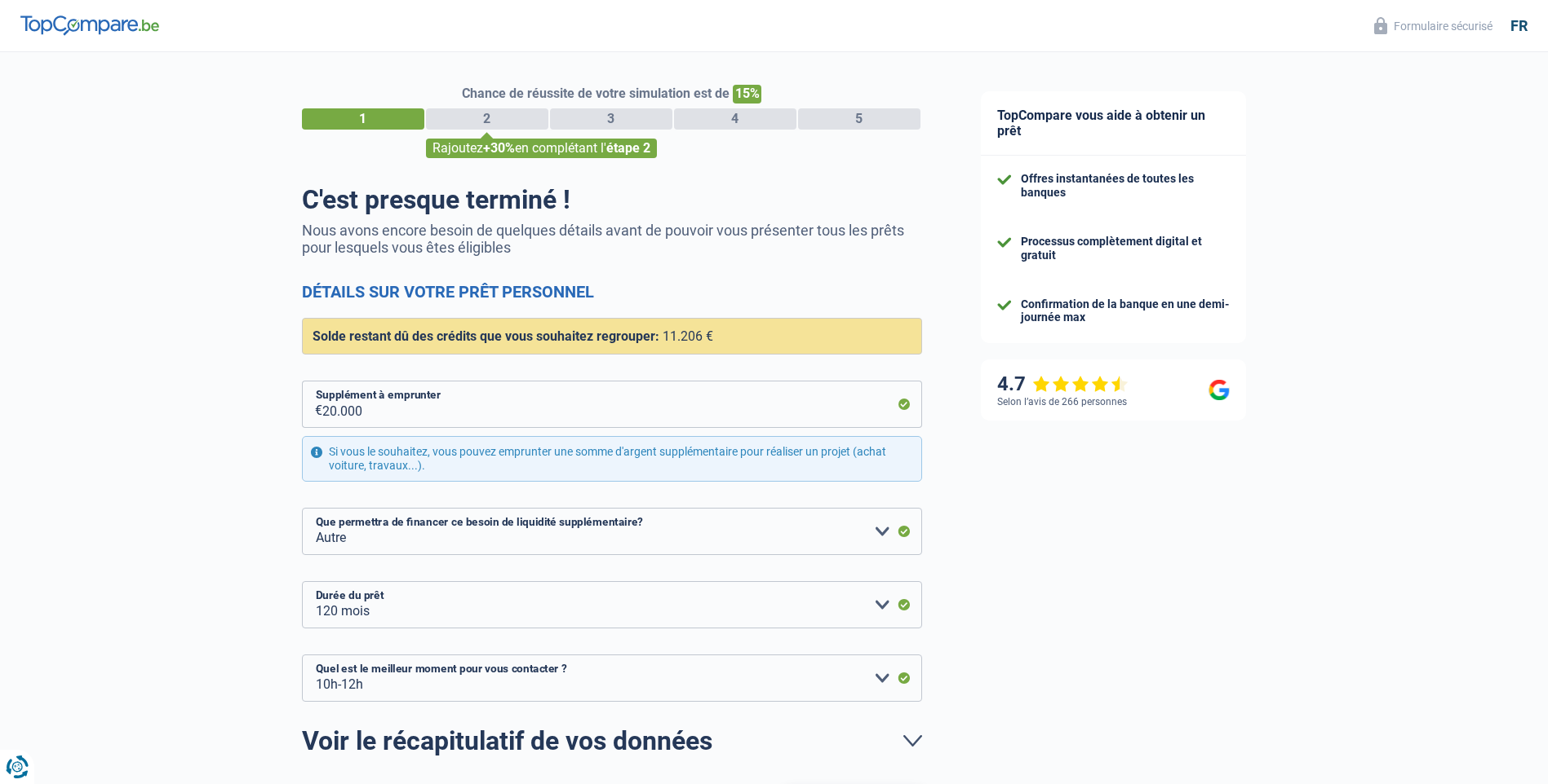
select select "refinancing"
select select "other"
select select "120"
select select "10-12"
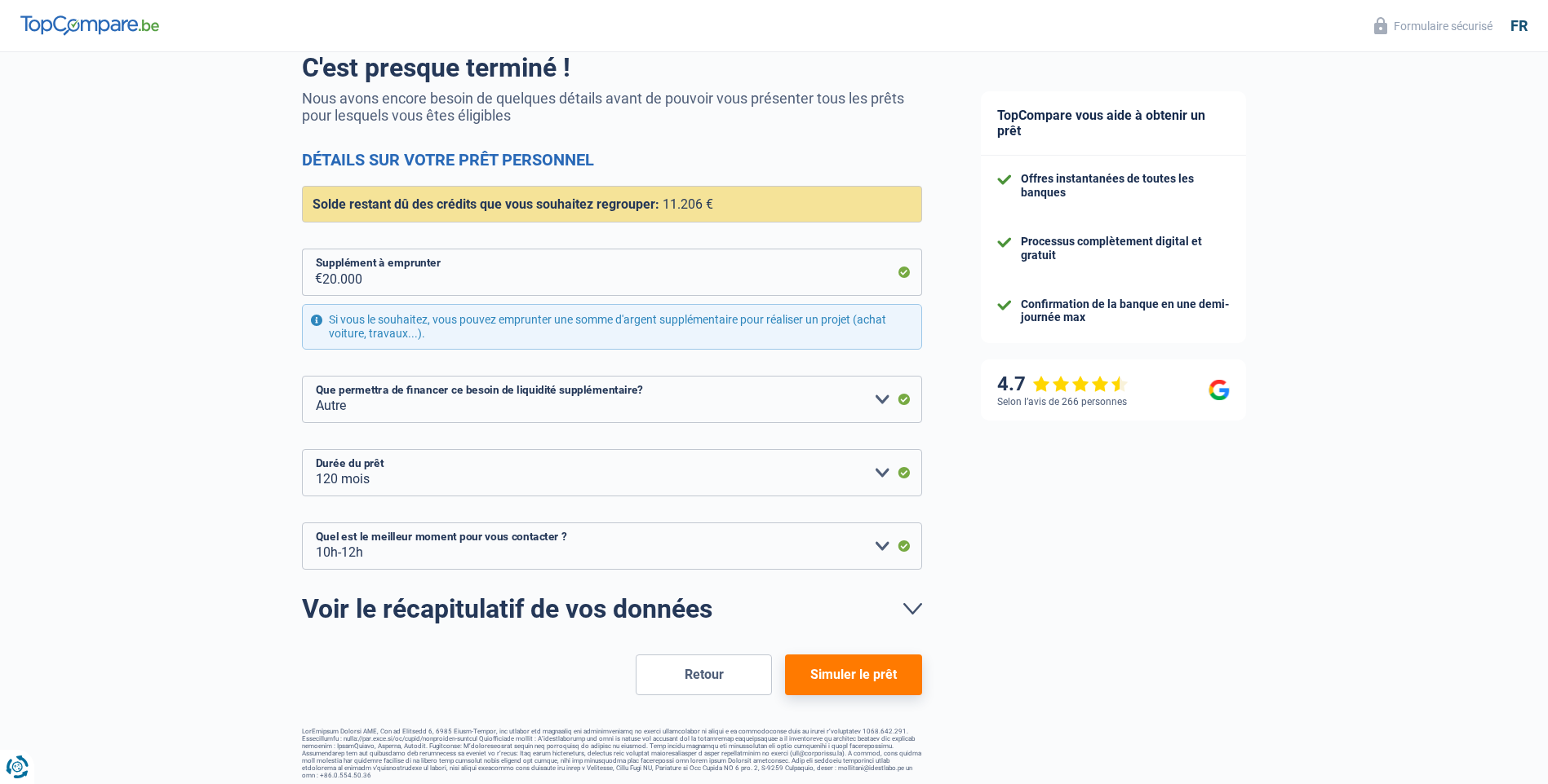
scroll to position [140, 0]
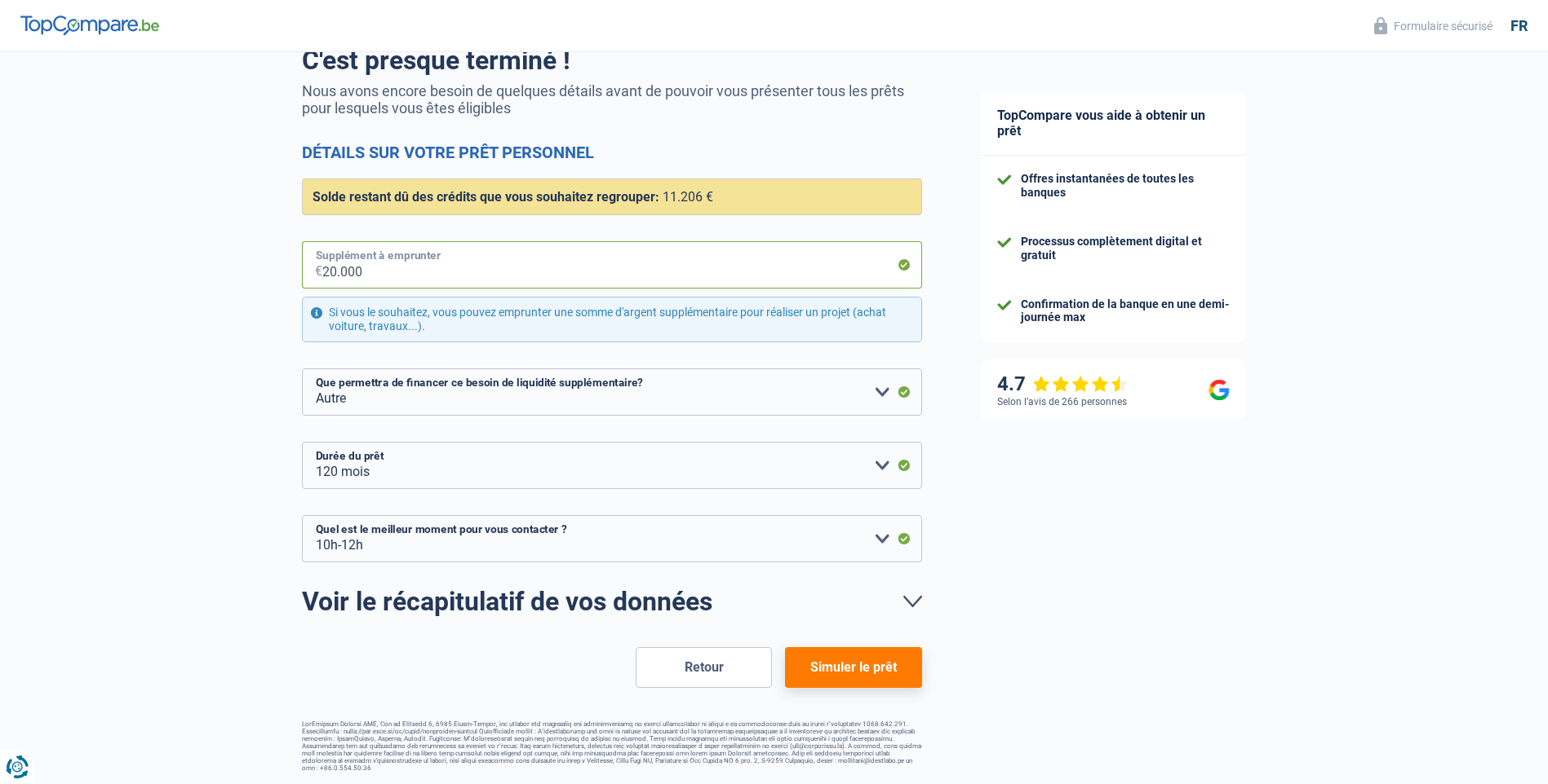
click at [331, 273] on input "20.000" at bounding box center [622, 265] width 599 height 47
type input "24.000"
click at [865, 668] on button "Simuler le prêt" at bounding box center [853, 667] width 136 height 41
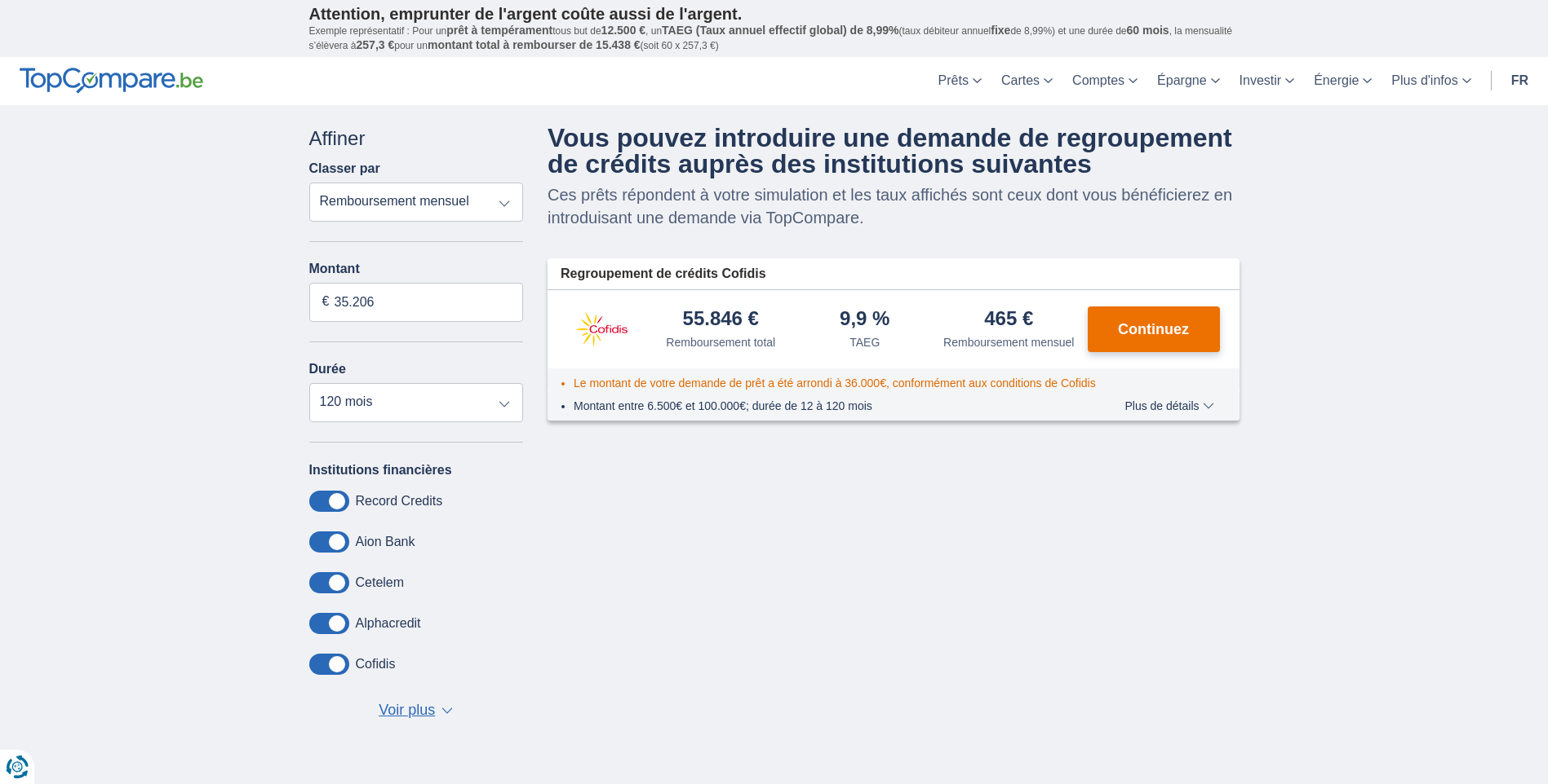
click at [1161, 327] on span "Continuez" at bounding box center [1152, 329] width 71 height 15
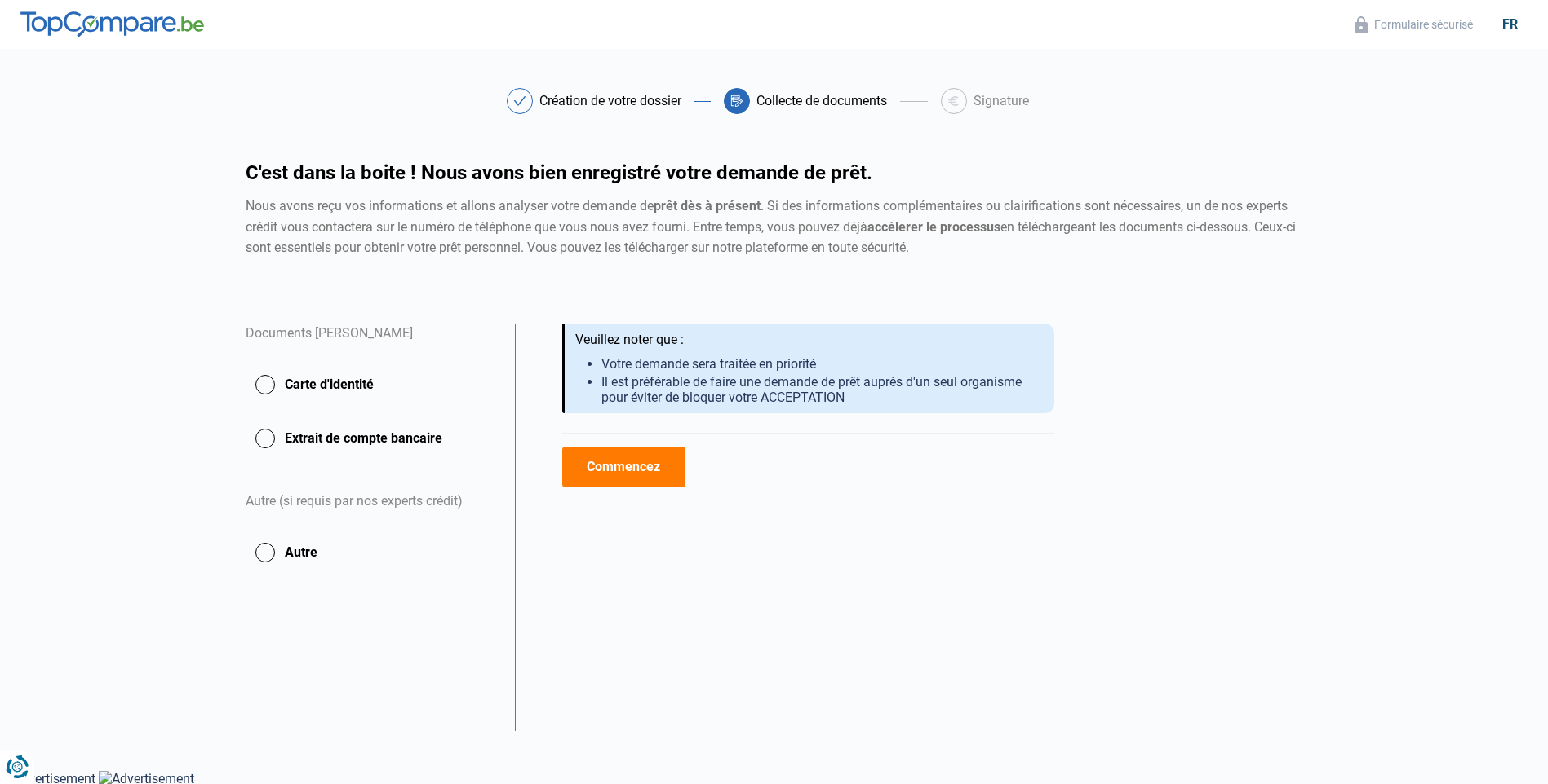
click at [673, 470] on button "Commencez" at bounding box center [623, 467] width 123 height 41
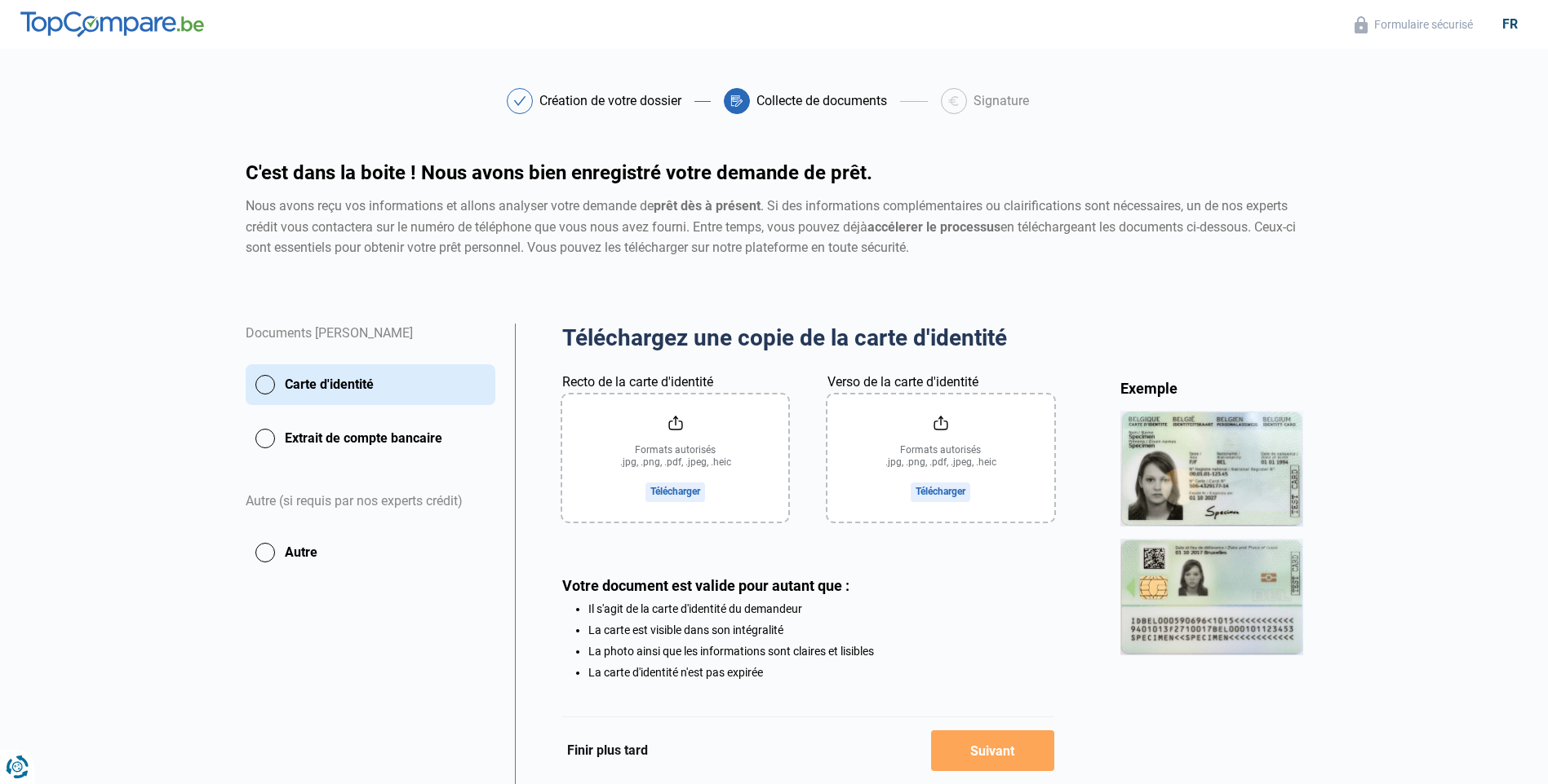
scroll to position [77, 0]
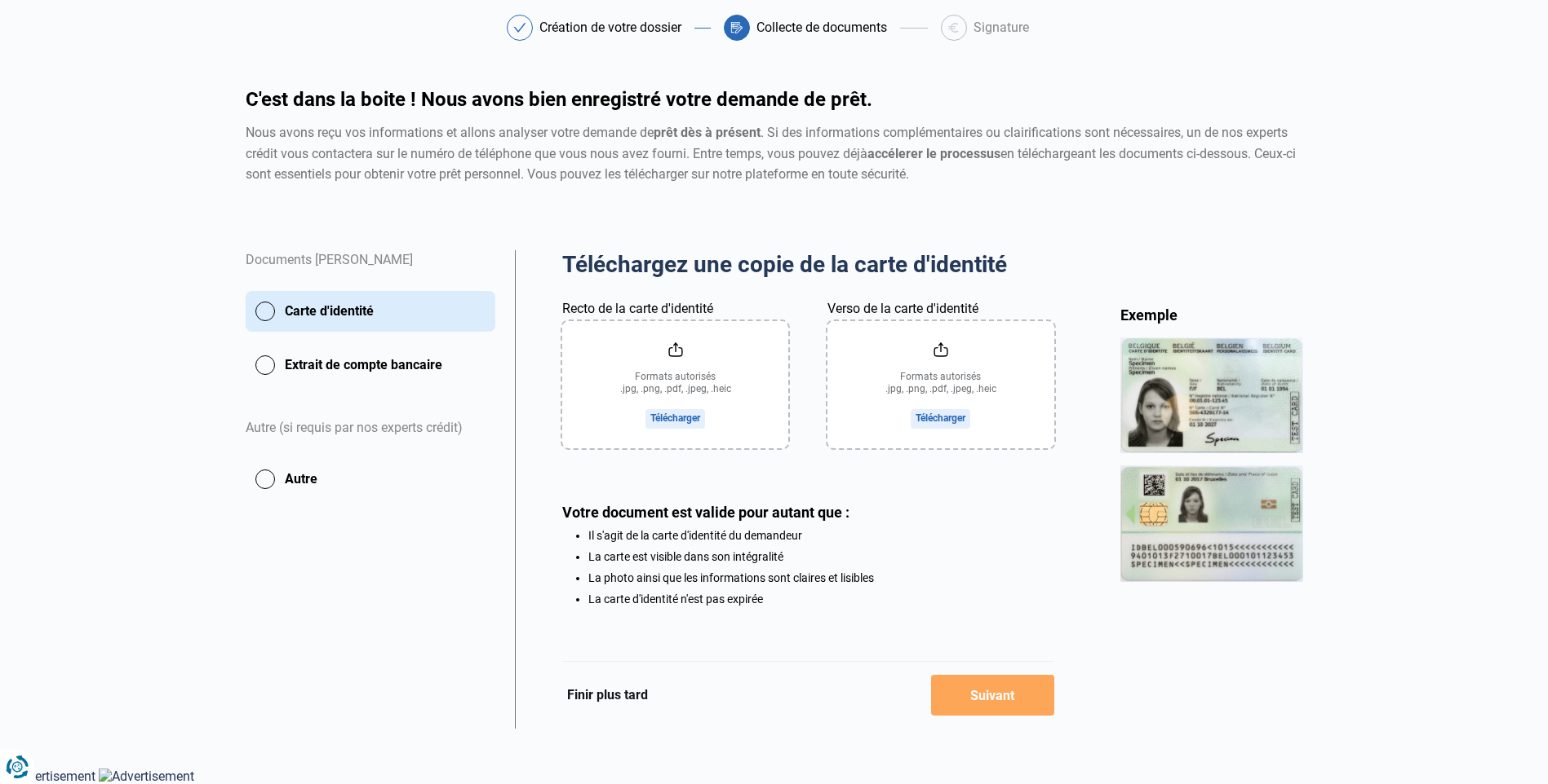
click at [685, 410] on input "Recto de la carte d'identité" at bounding box center [674, 385] width 226 height 127
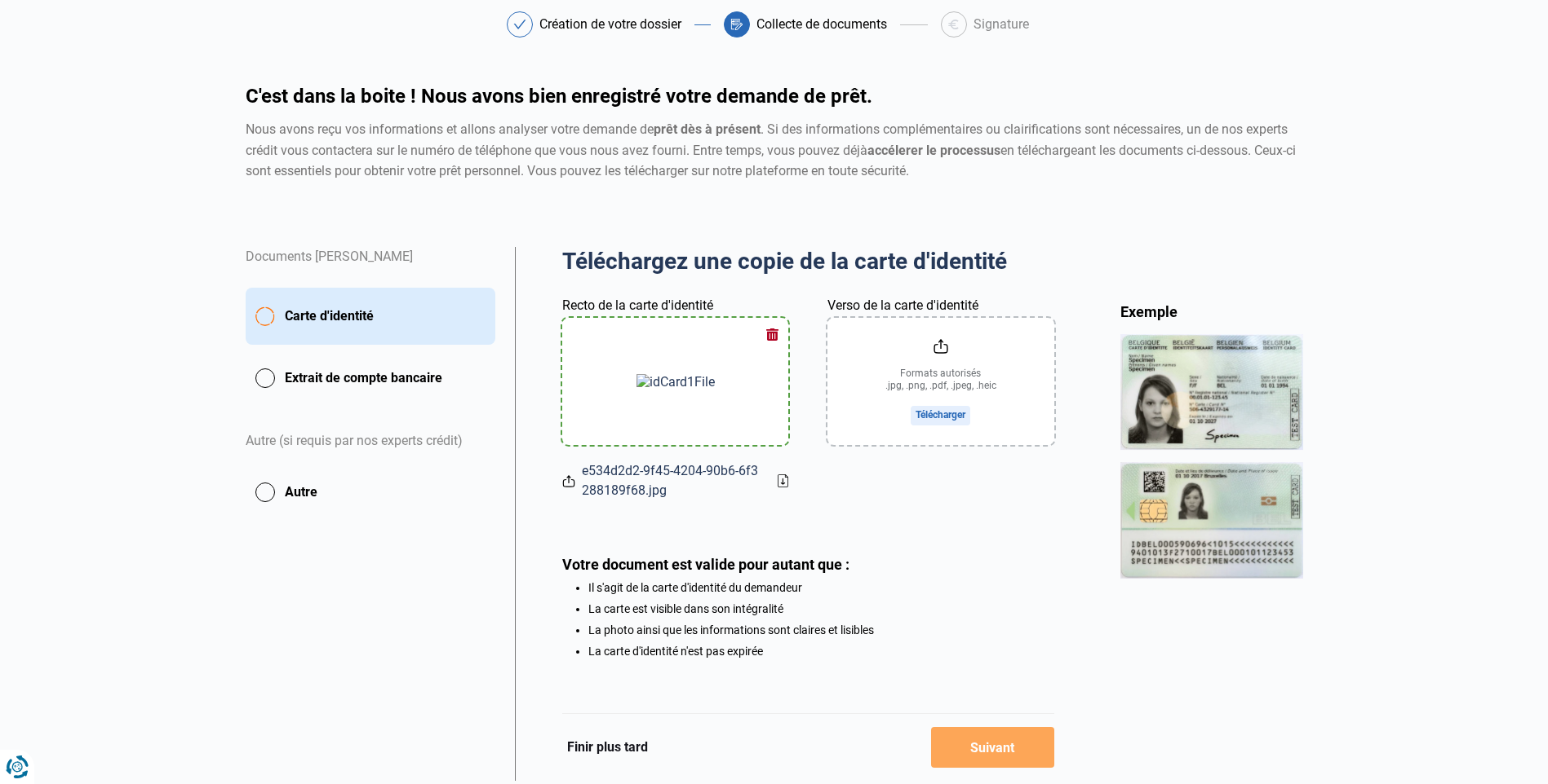
click at [943, 415] on input "Verso de la carte d'identité" at bounding box center [940, 382] width 226 height 127
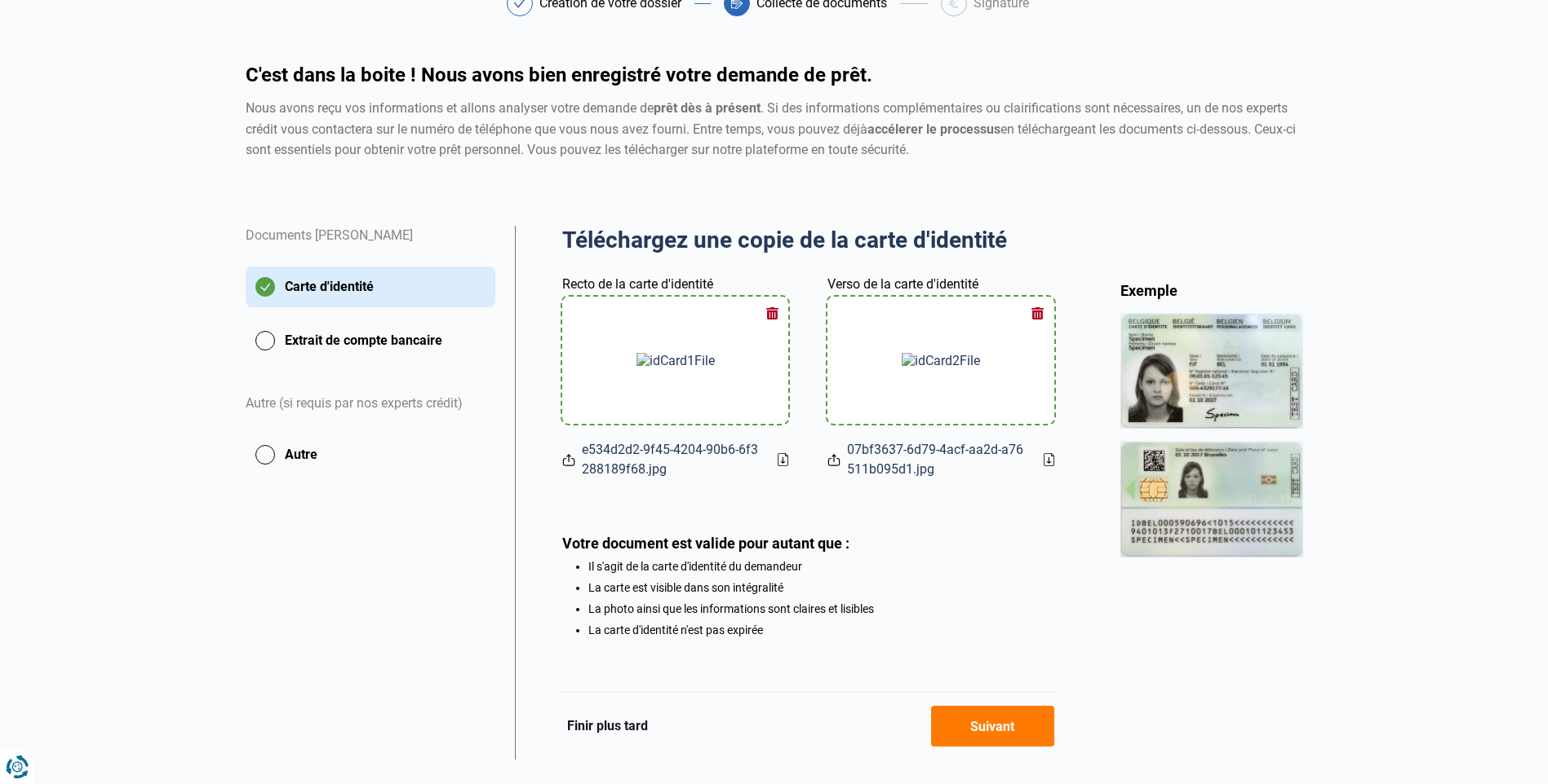
scroll to position [132, 0]
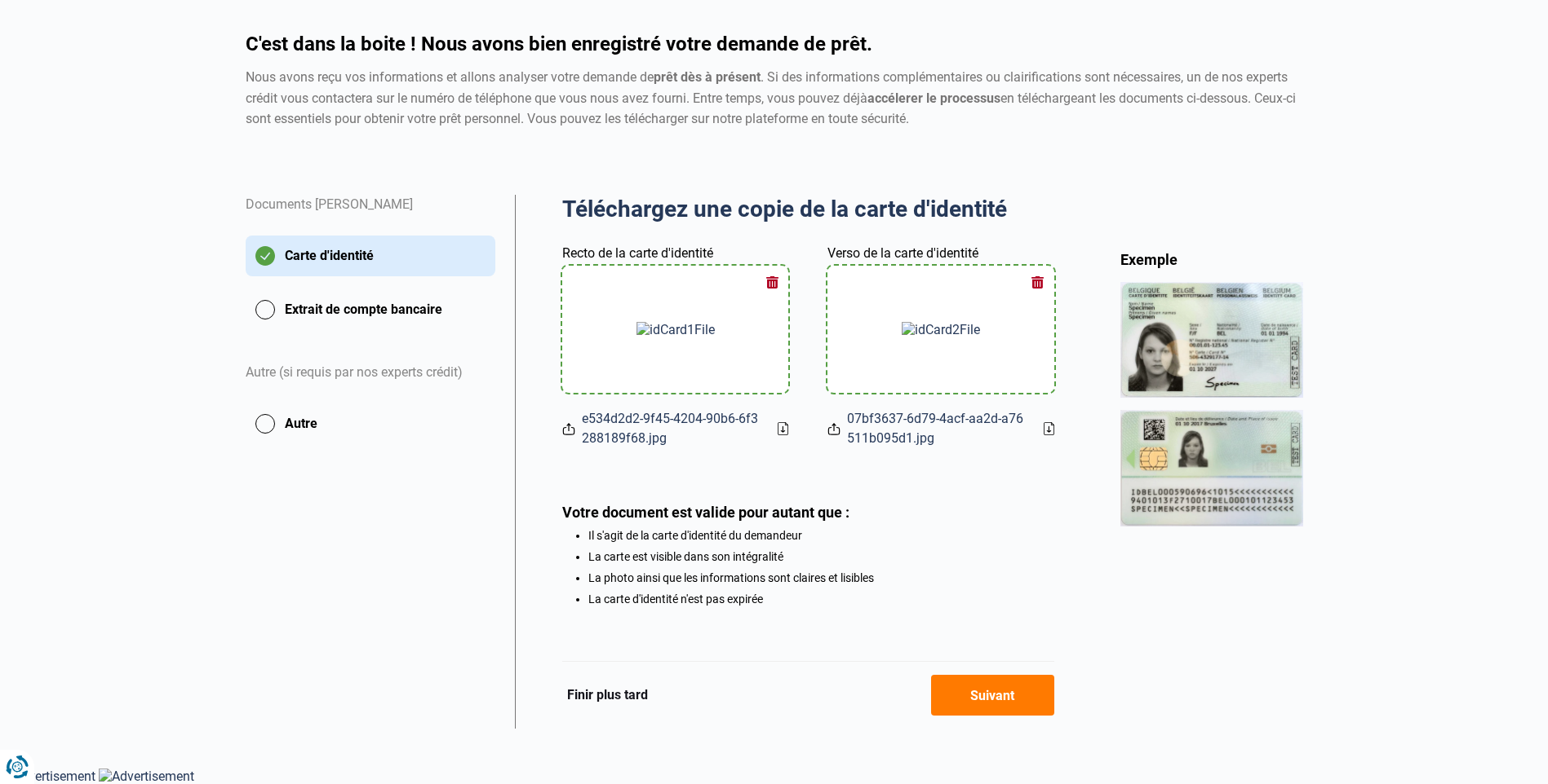
click at [1002, 693] on button "Suivant" at bounding box center [992, 695] width 123 height 41
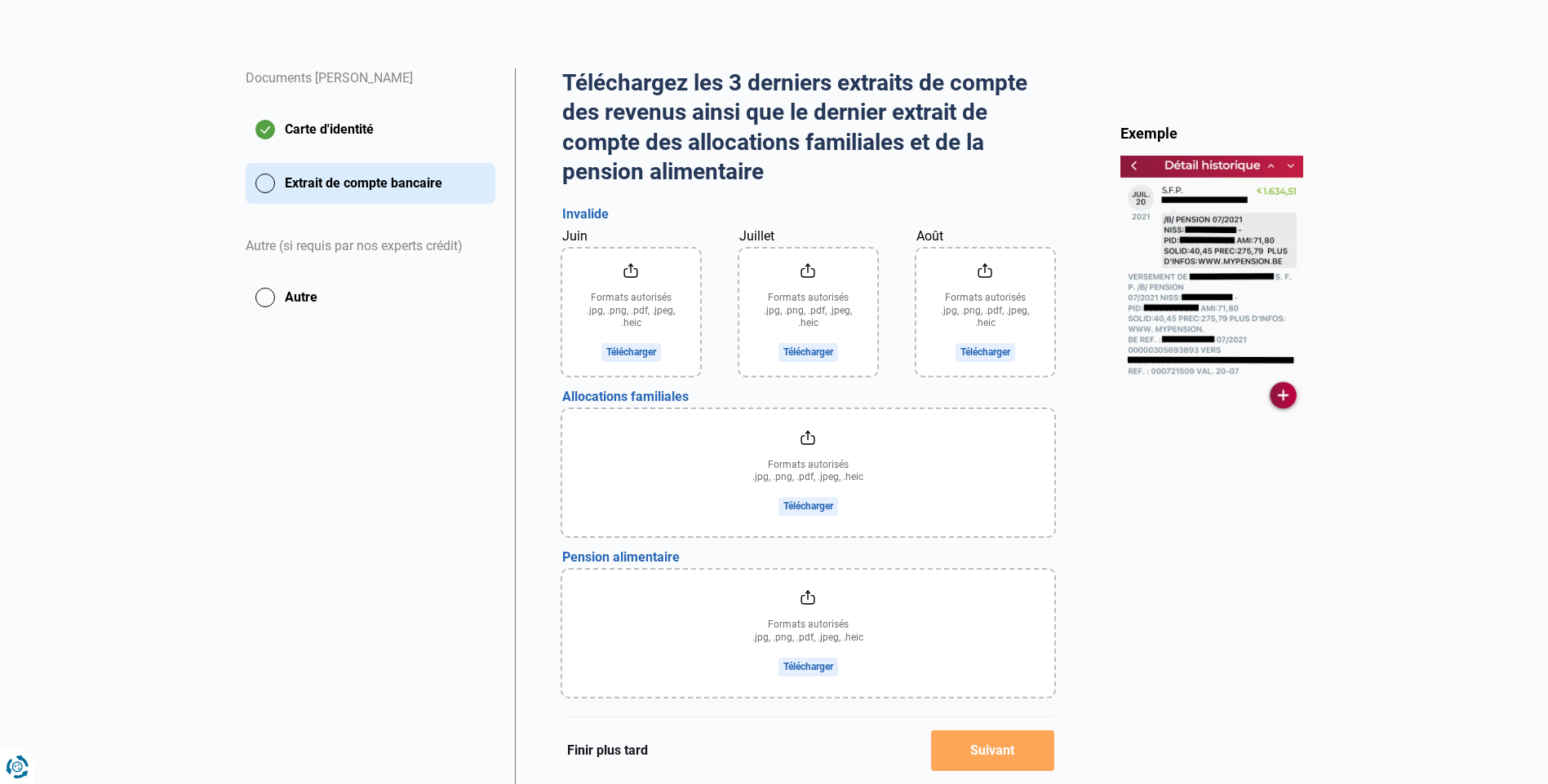
scroll to position [244, 0]
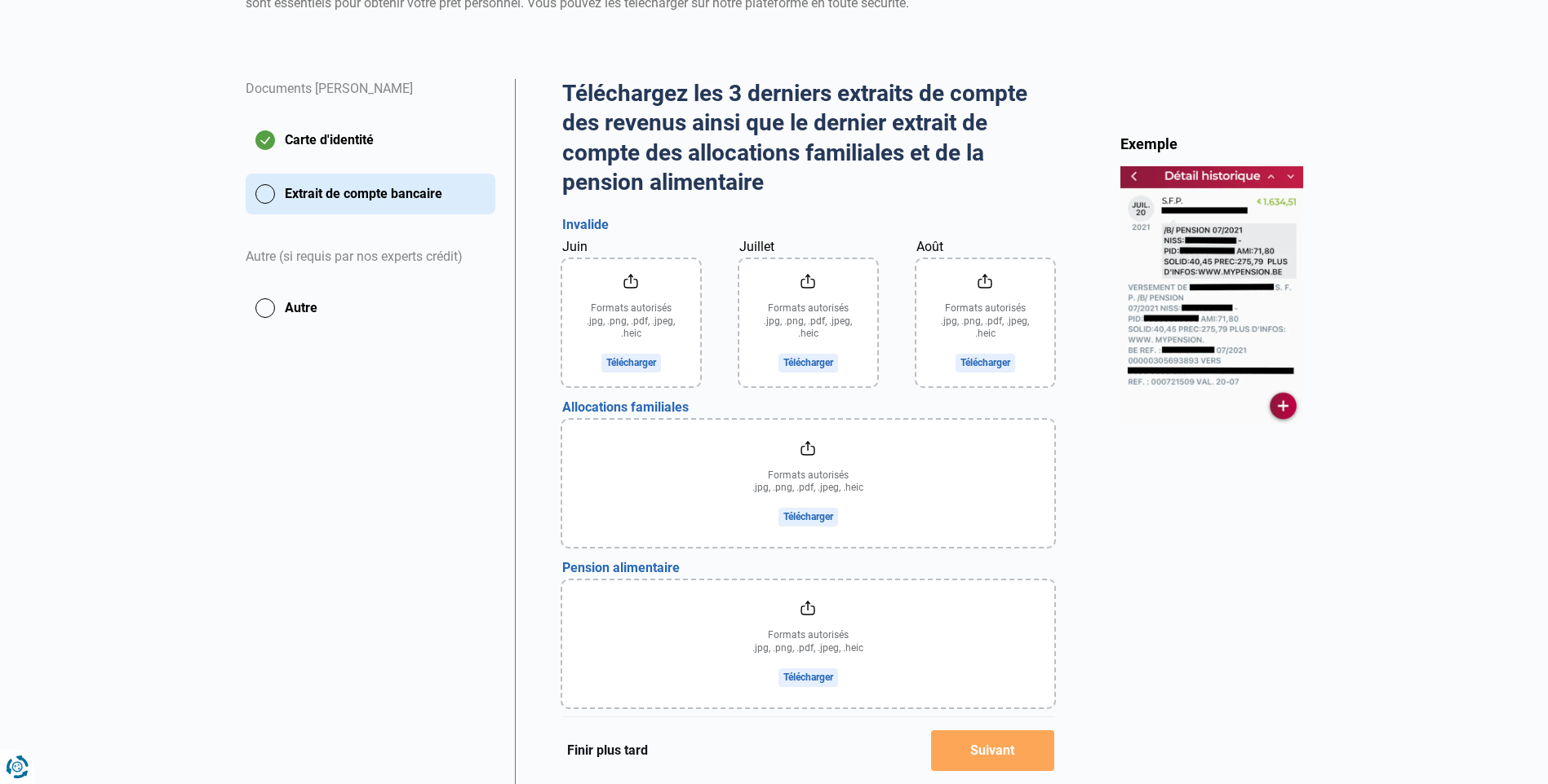
click at [635, 361] on input "Juin" at bounding box center [631, 323] width 138 height 127
click at [639, 356] on input "Juin" at bounding box center [631, 323] width 138 height 127
click at [992, 362] on input "Août" at bounding box center [985, 323] width 138 height 127
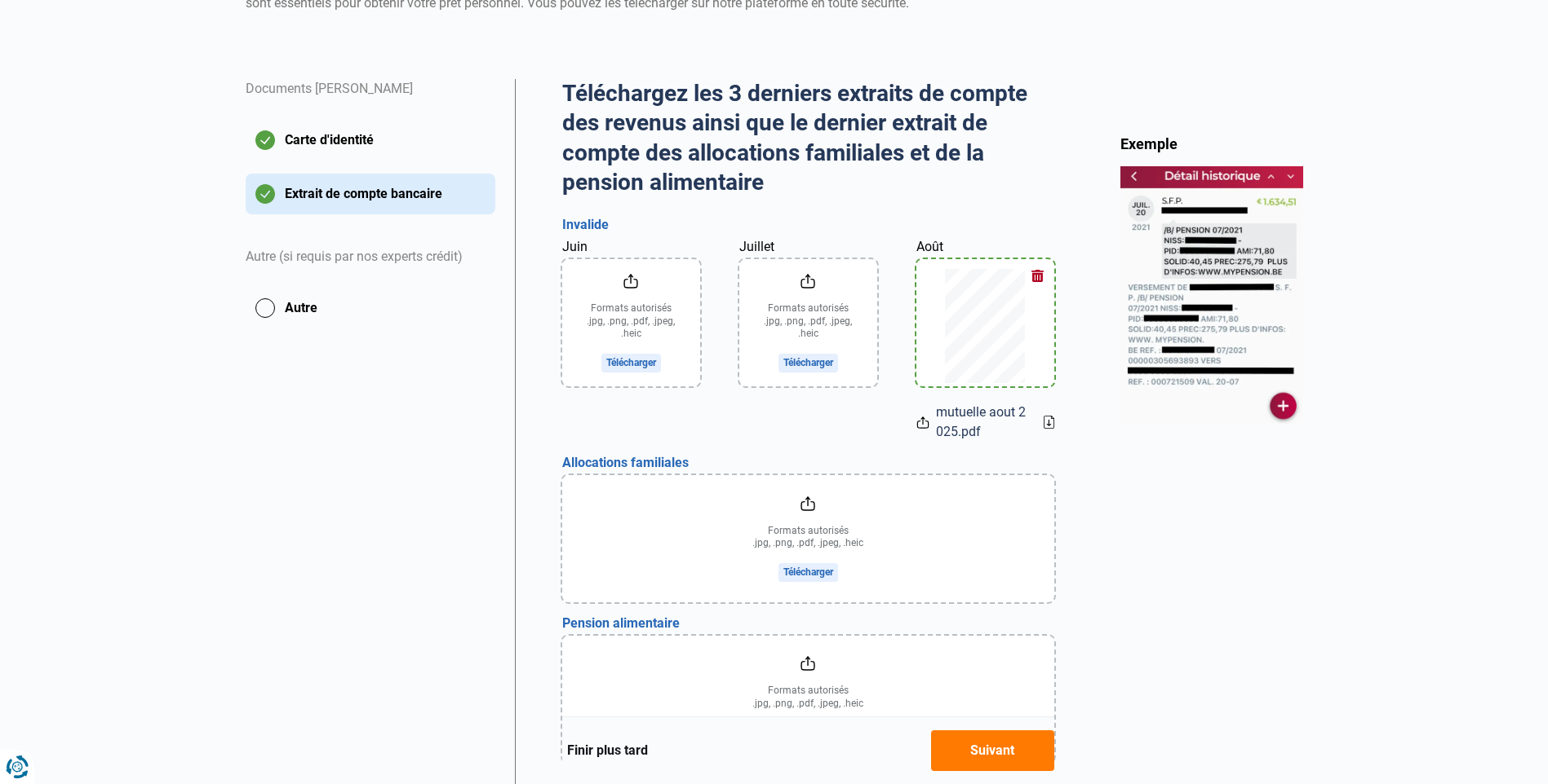
click at [805, 361] on input "Juillet" at bounding box center [808, 323] width 138 height 127
click at [634, 361] on input "Juin" at bounding box center [631, 323] width 138 height 127
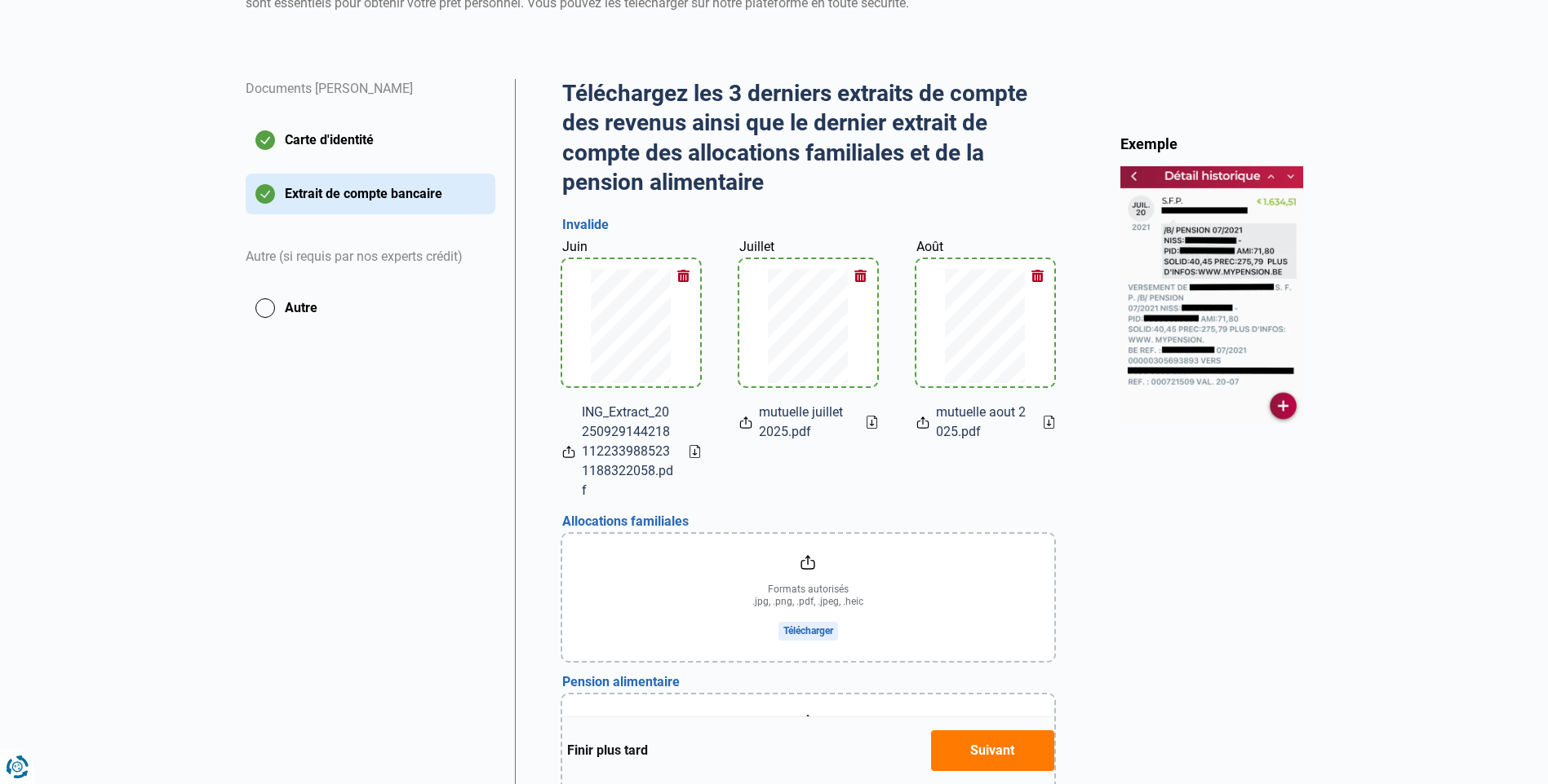
click at [680, 276] on button "button" at bounding box center [684, 276] width 24 height 24
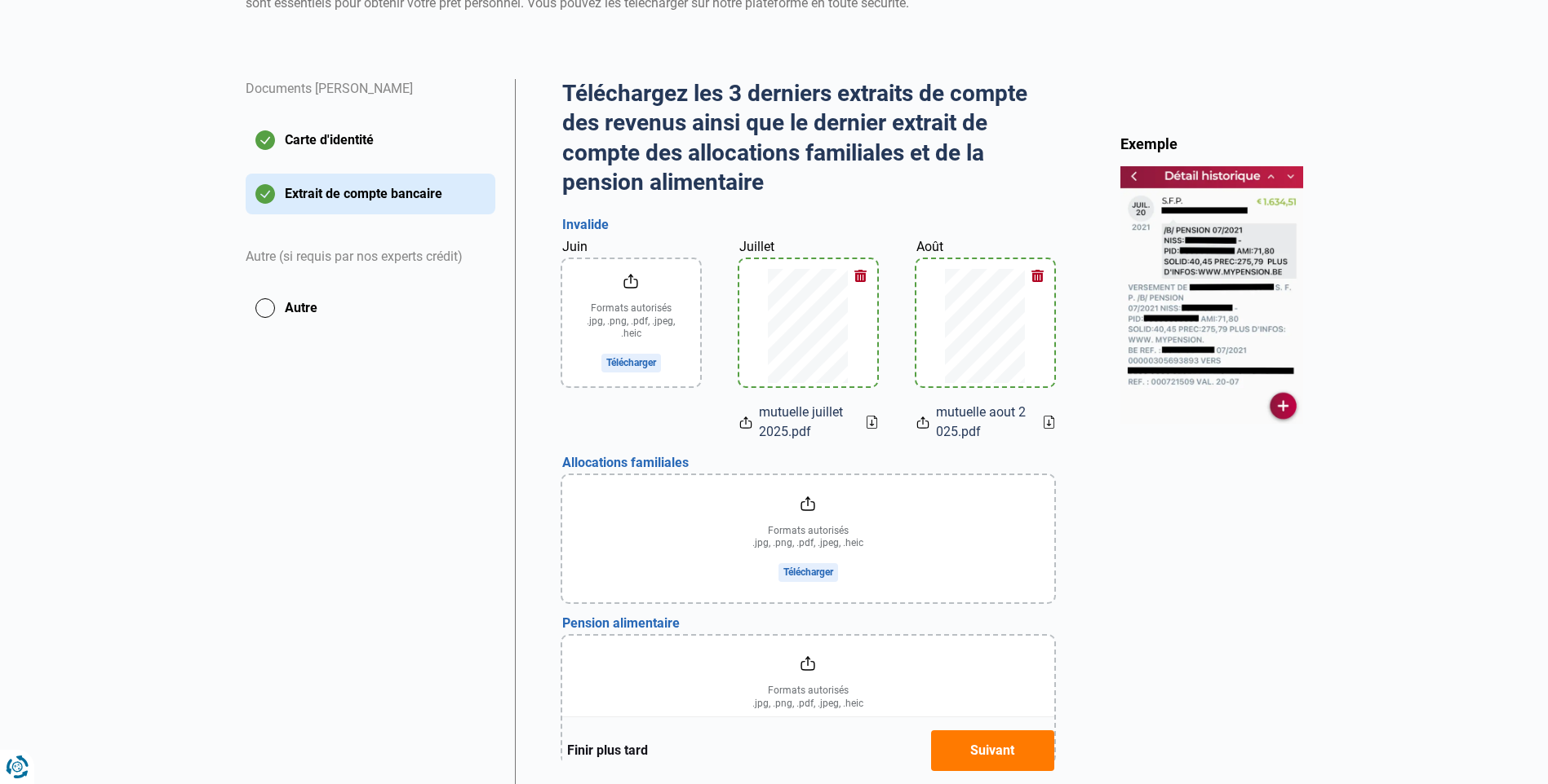
click at [619, 361] on input "Juin" at bounding box center [631, 323] width 138 height 127
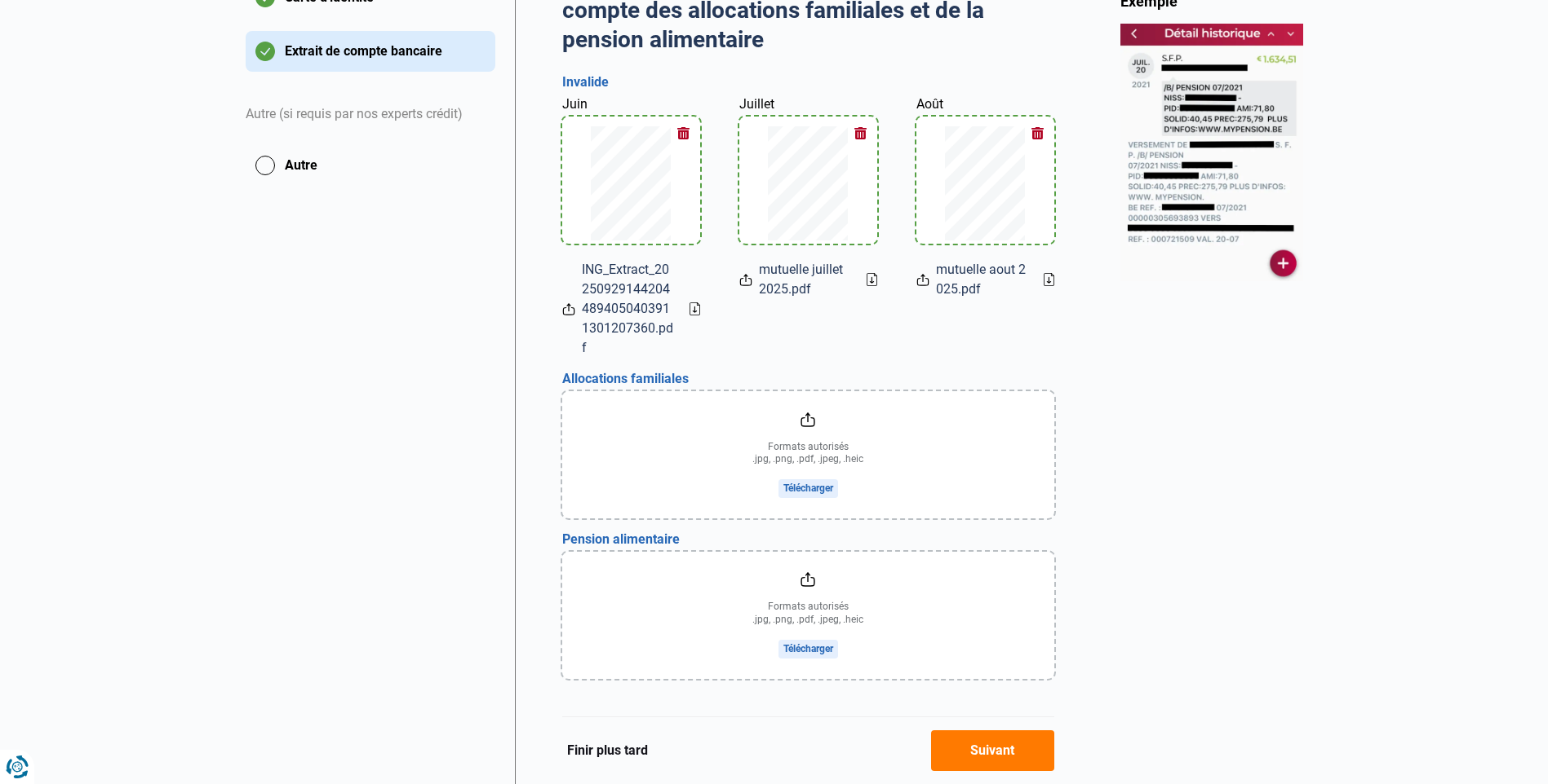
scroll to position [408, 0]
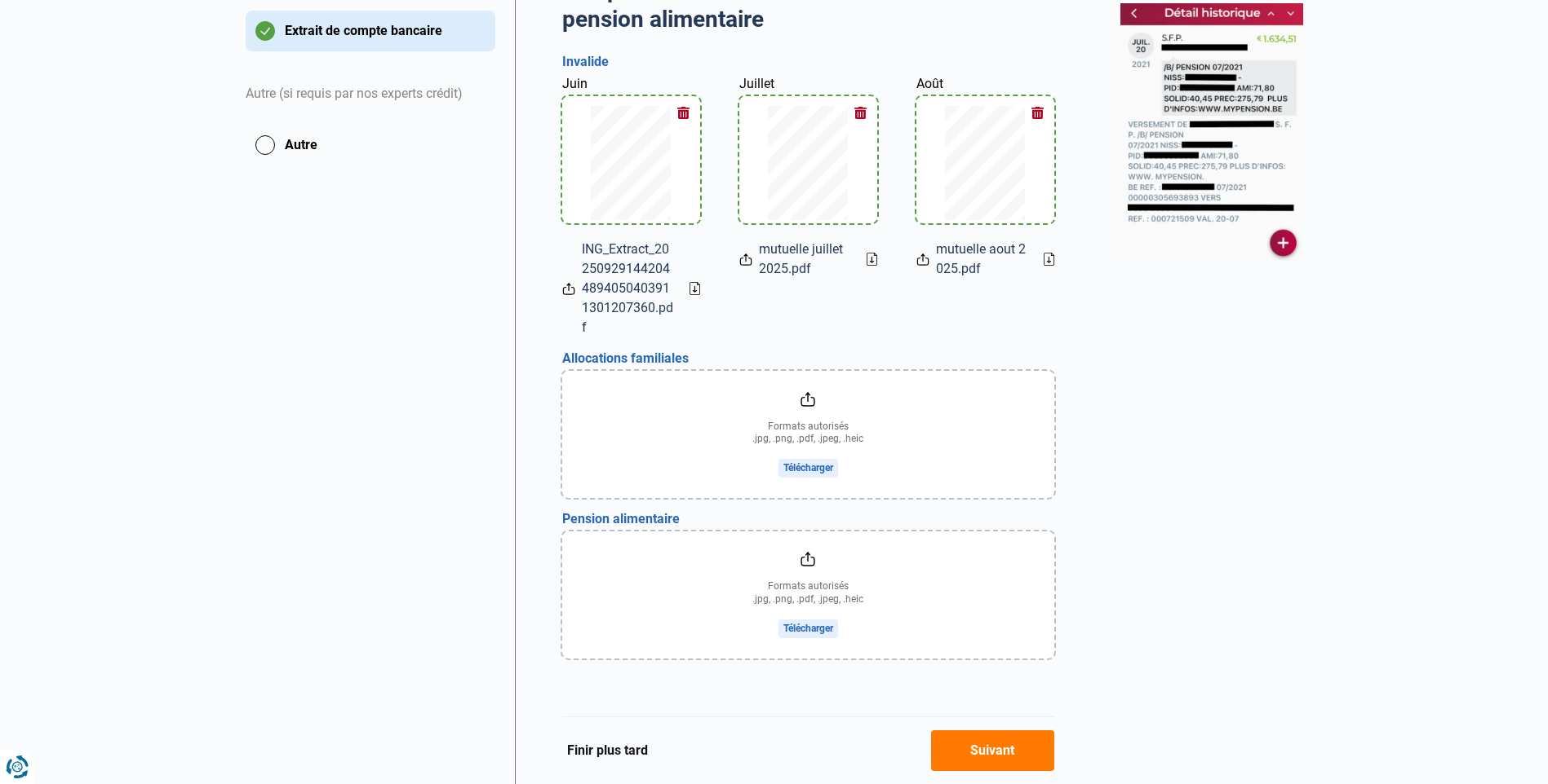
click at [812, 466] on input "file" at bounding box center [807, 435] width 492 height 127
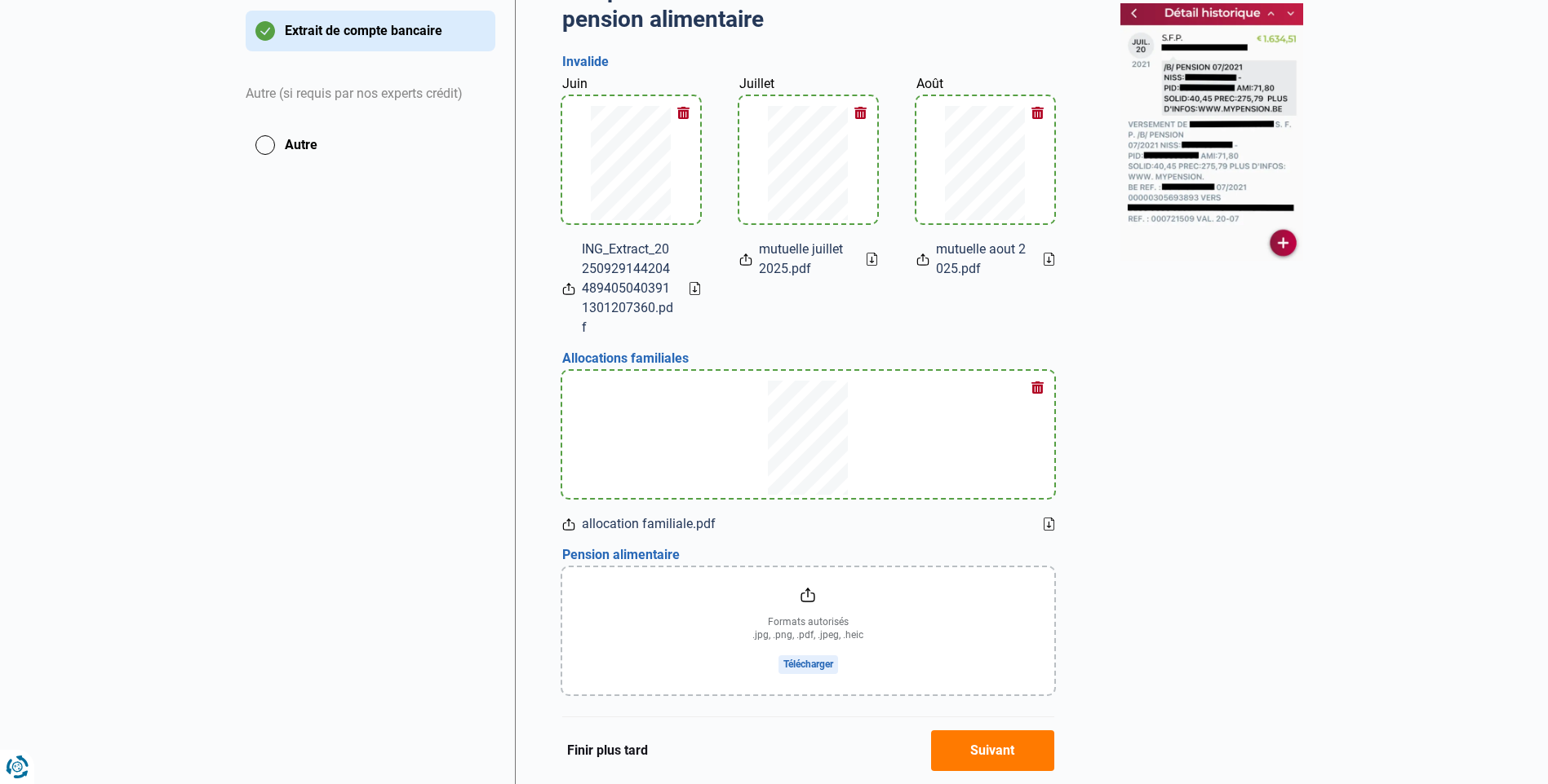
click at [811, 664] on input "file" at bounding box center [807, 631] width 492 height 127
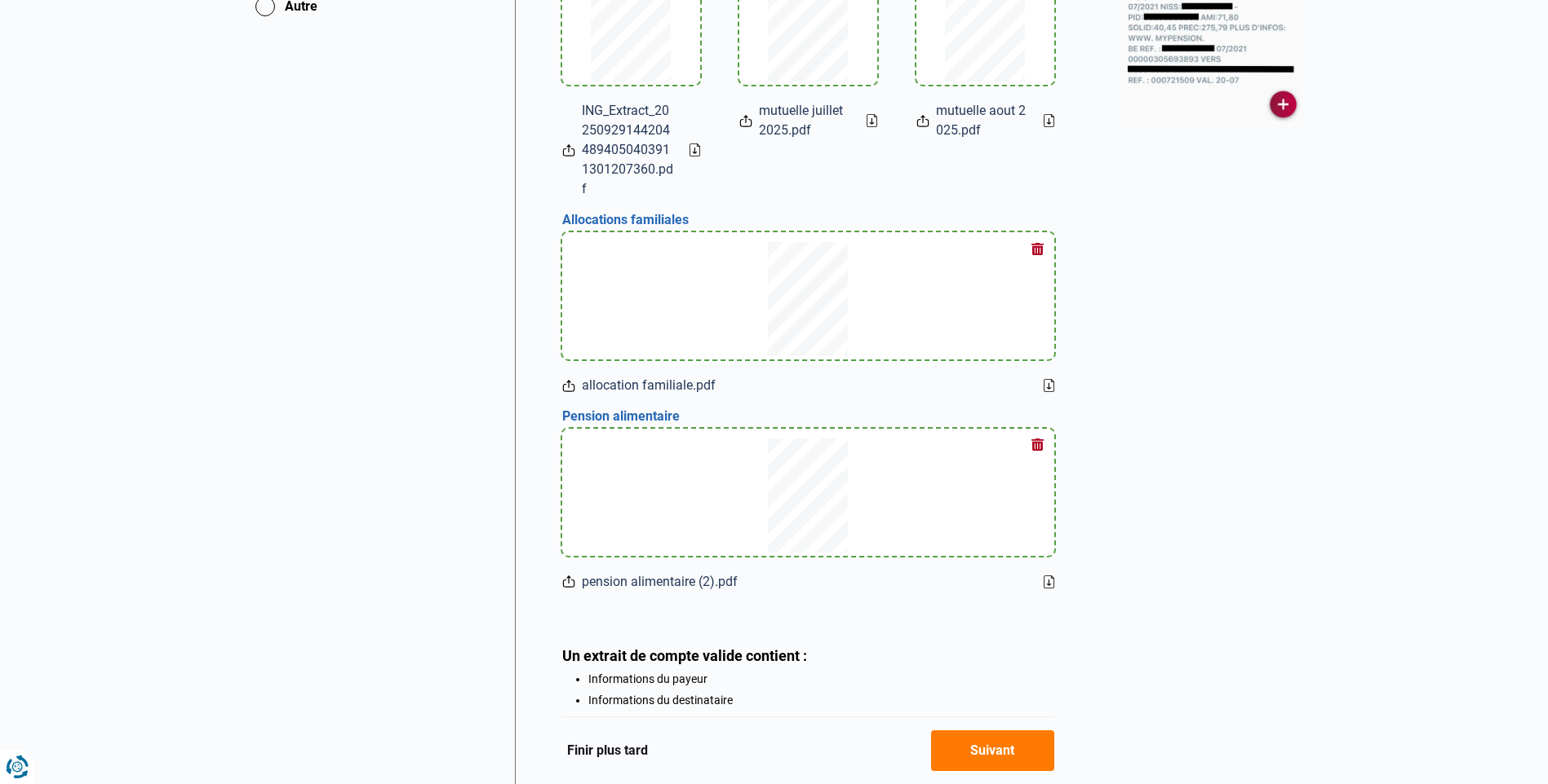
scroll to position [693, 0]
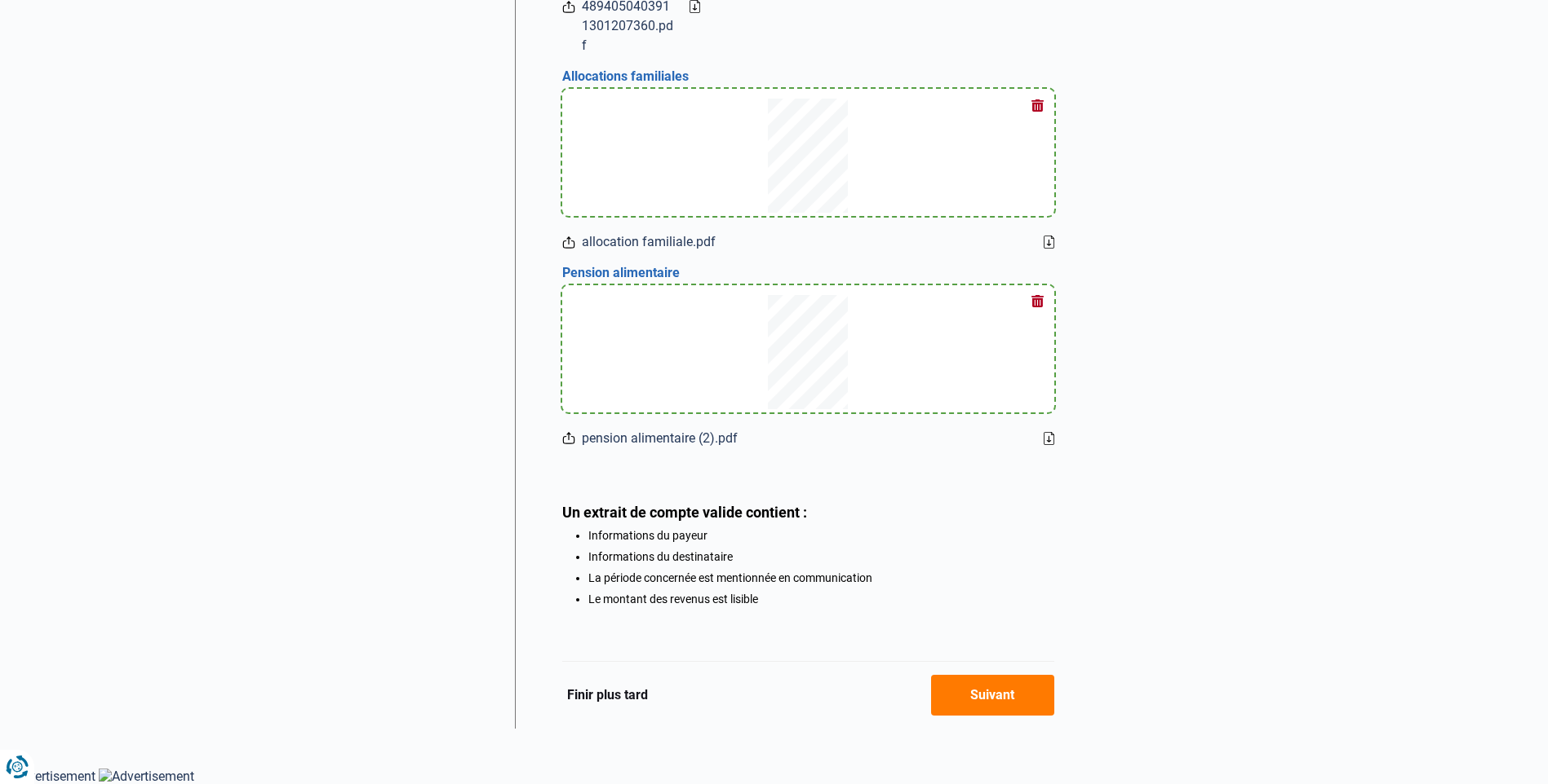
click at [1005, 694] on button "Suivant" at bounding box center [992, 695] width 123 height 41
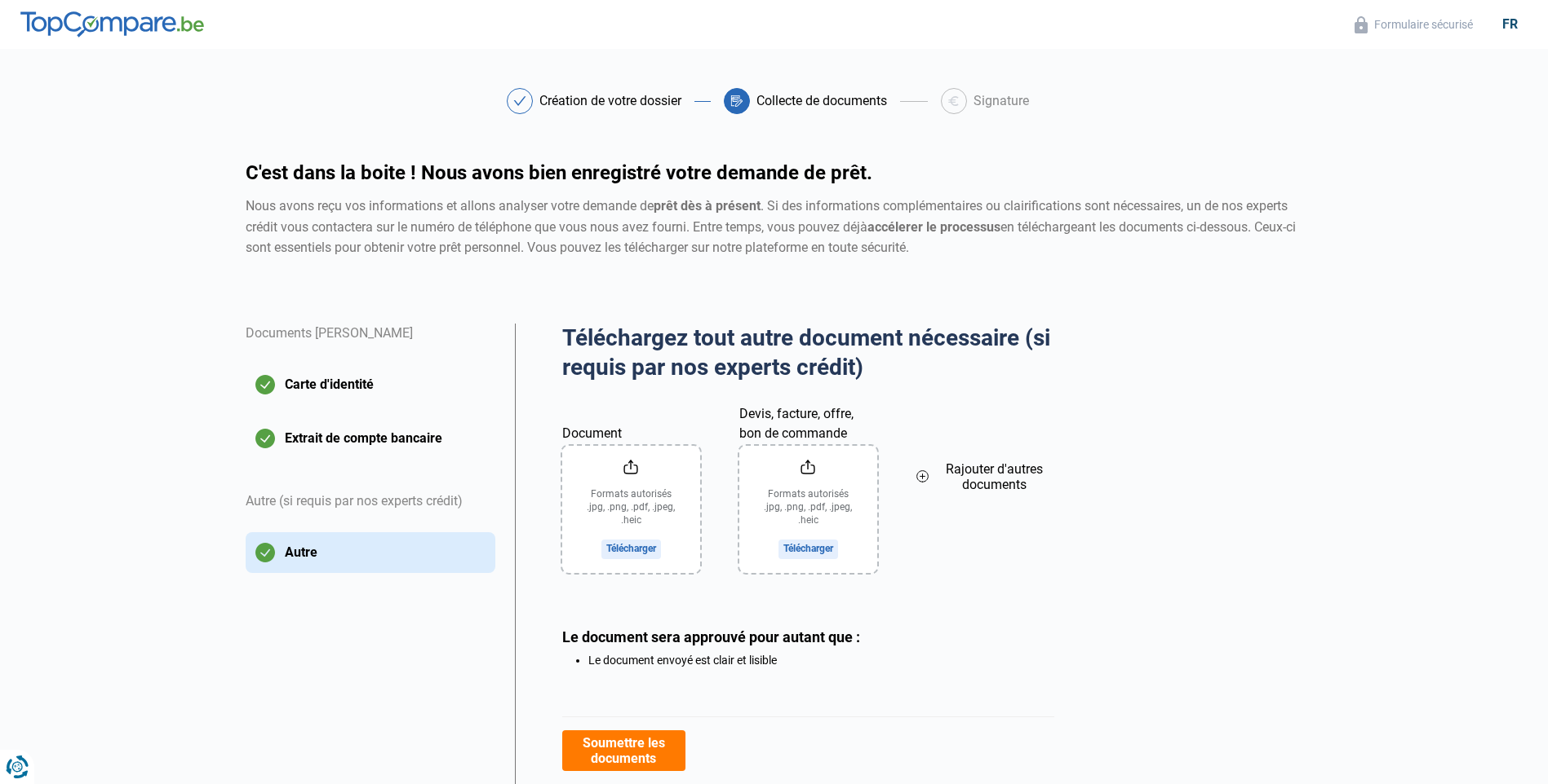
scroll to position [62, 0]
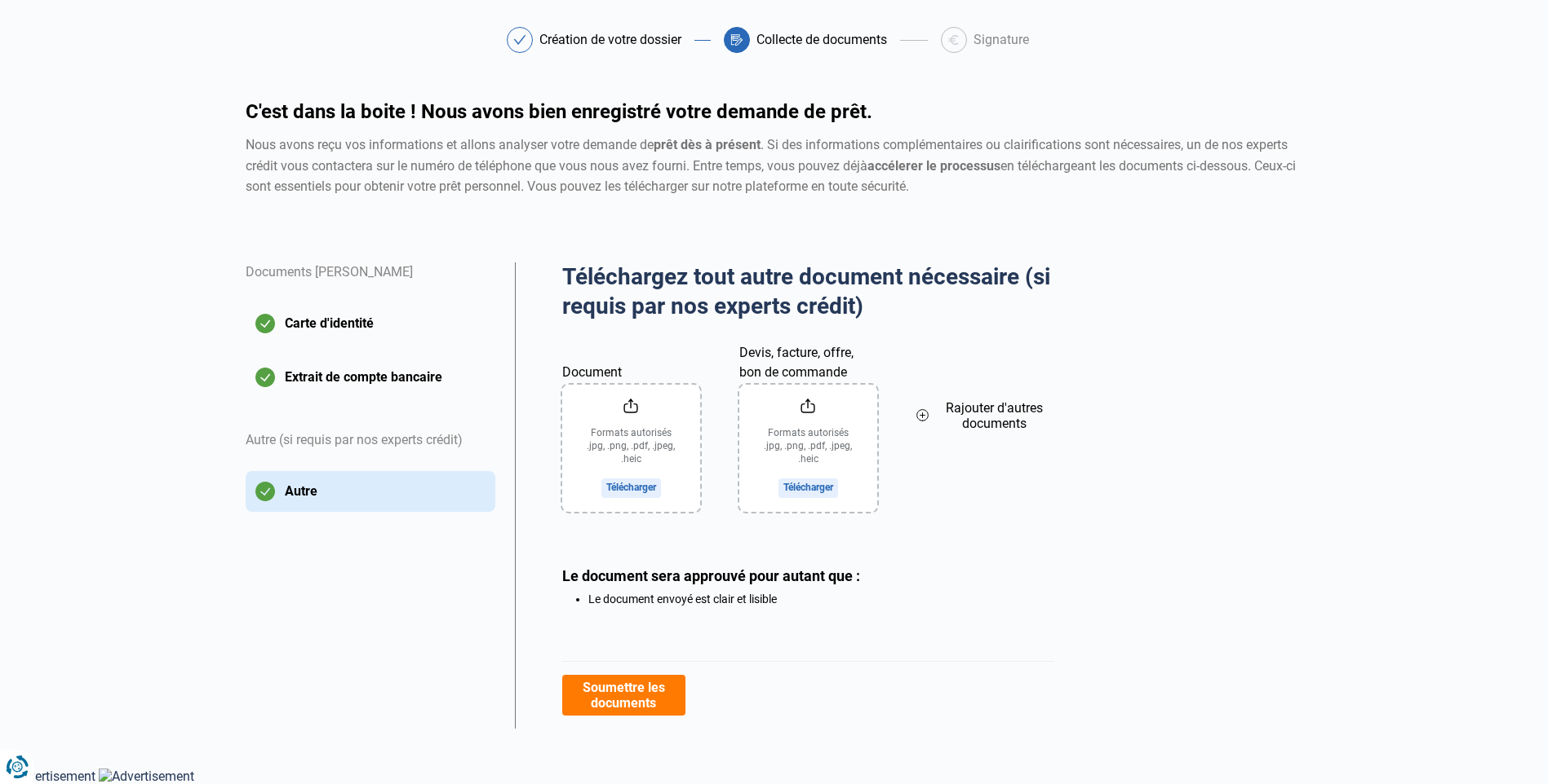
click at [632, 482] on input "Document" at bounding box center [631, 449] width 138 height 127
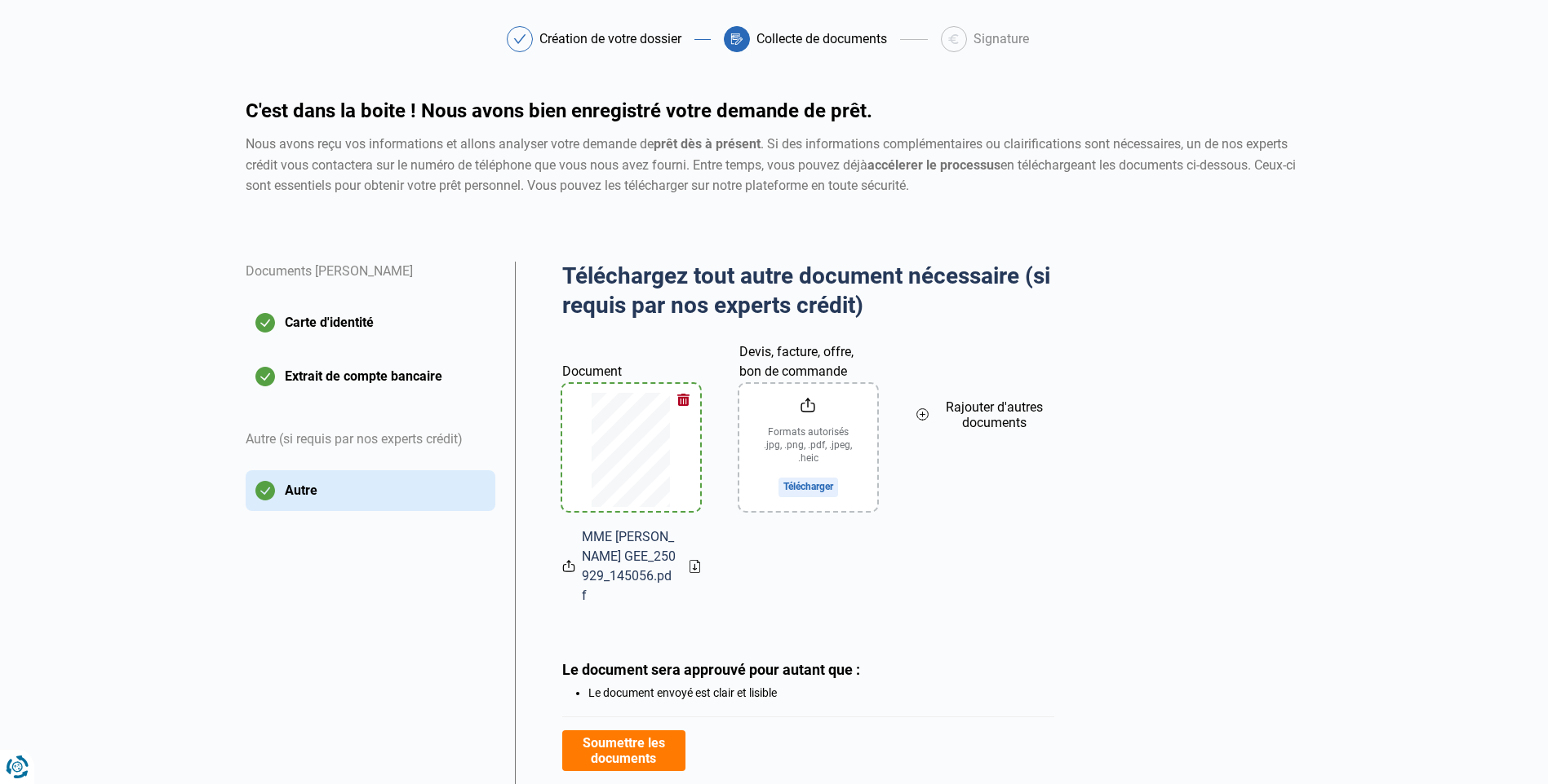
click at [924, 413] on icon at bounding box center [923, 415] width 13 height 18
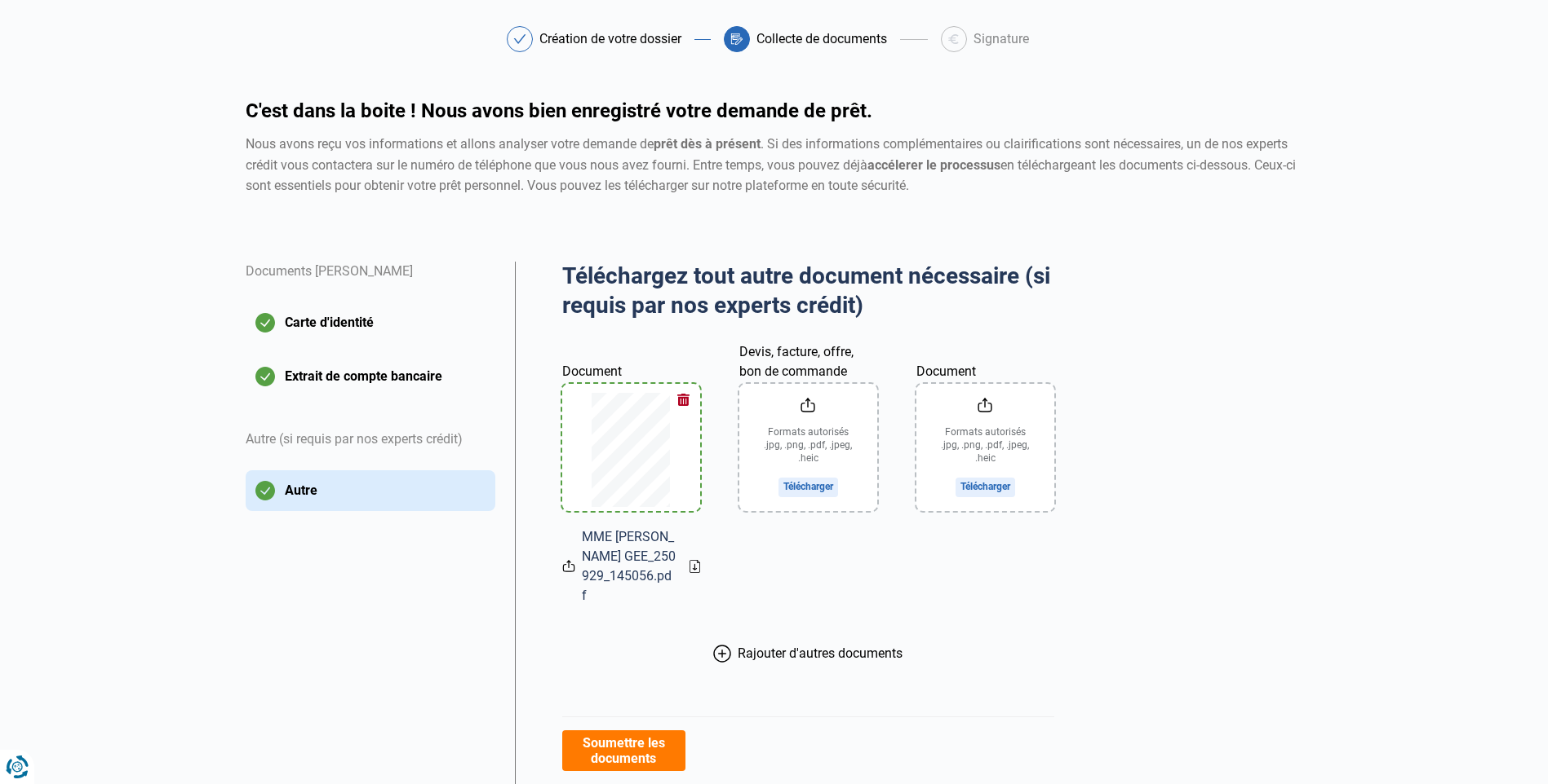
click at [995, 485] on input "Document" at bounding box center [985, 448] width 138 height 127
click at [722, 650] on icon at bounding box center [722, 653] width 0 height 7
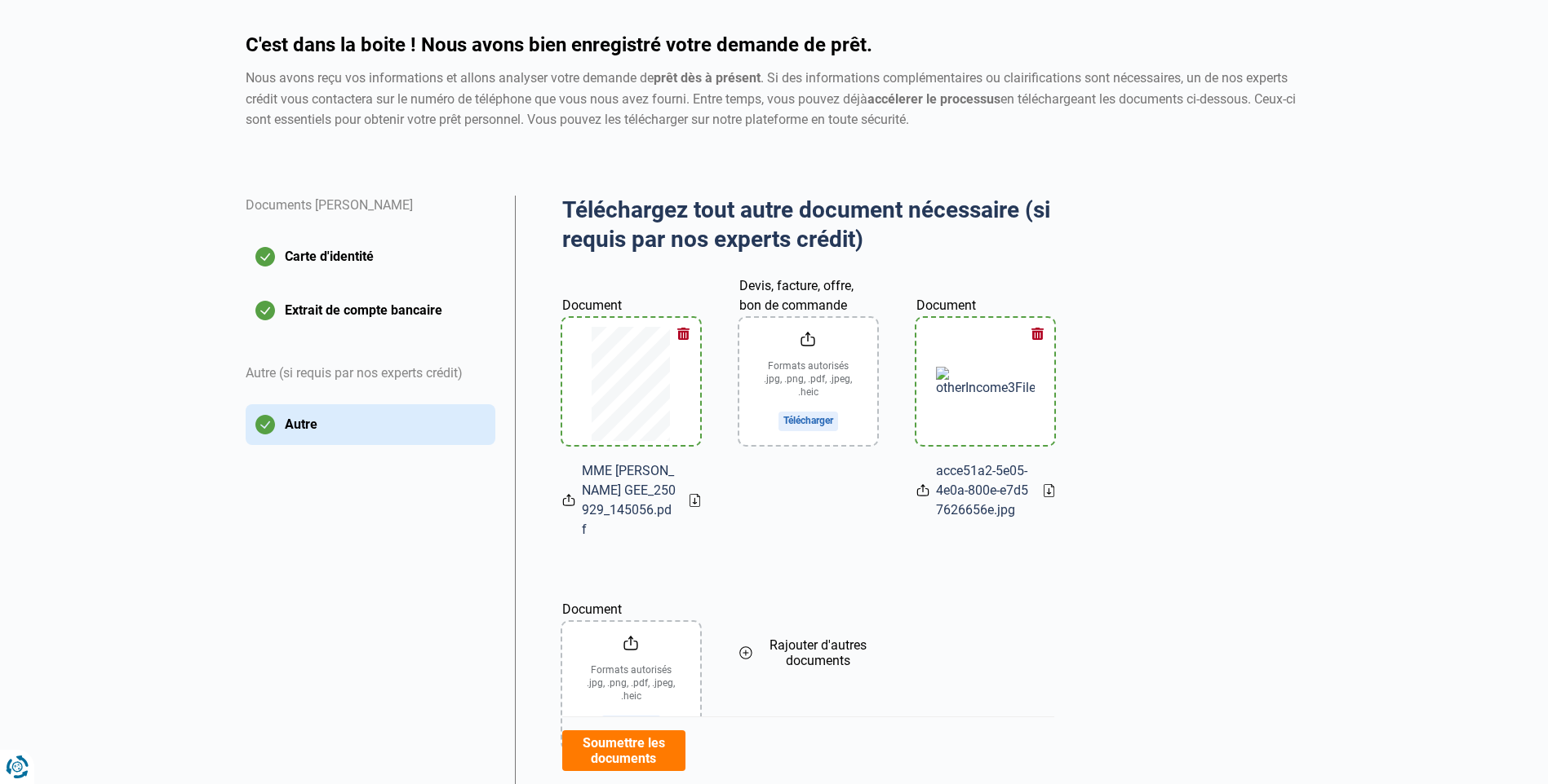
scroll to position [225, 0]
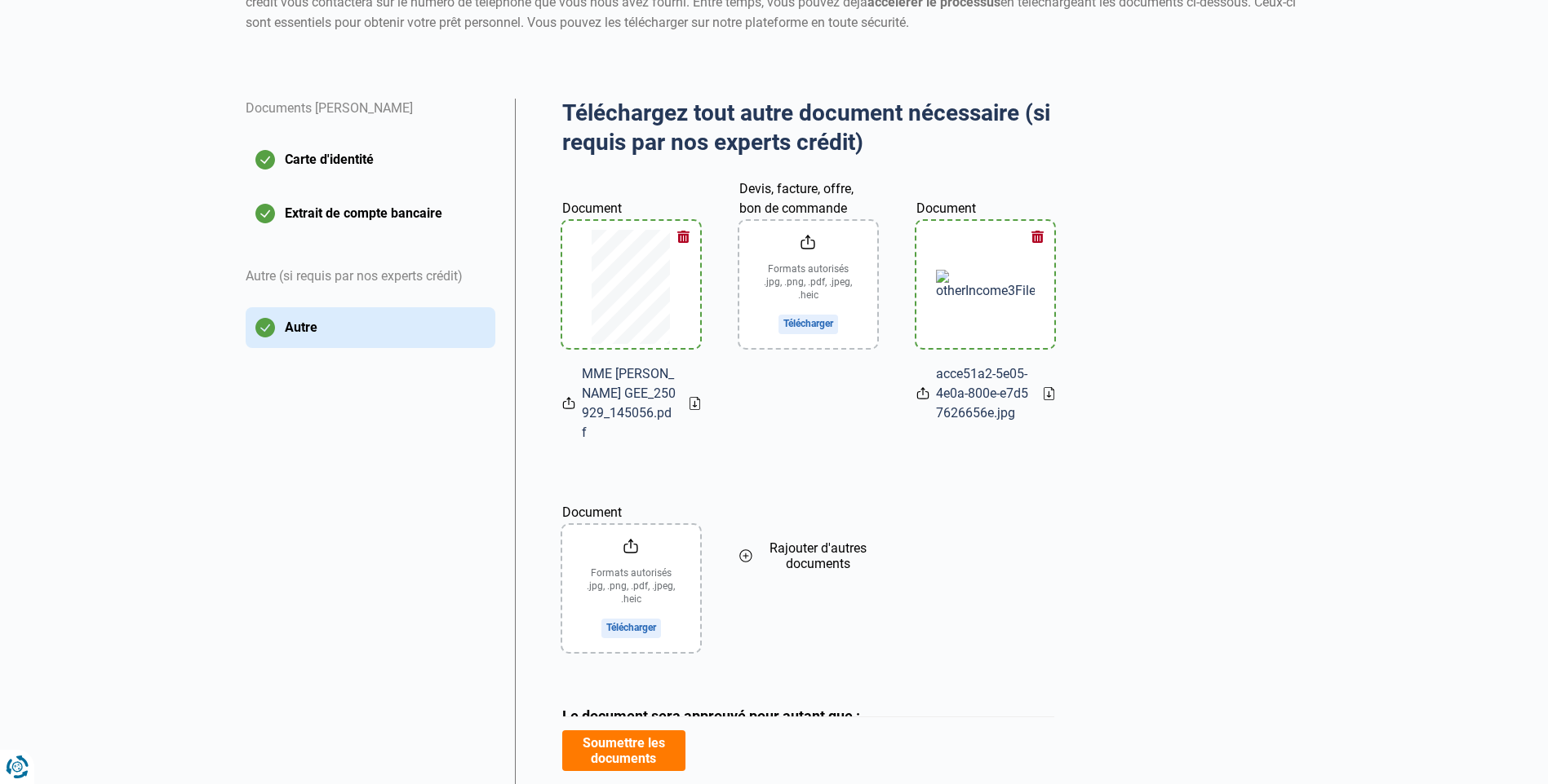
click at [641, 560] on input "Document" at bounding box center [631, 588] width 138 height 127
click at [818, 317] on input "Devis, facture, offre, bon de commande" at bounding box center [808, 285] width 138 height 127
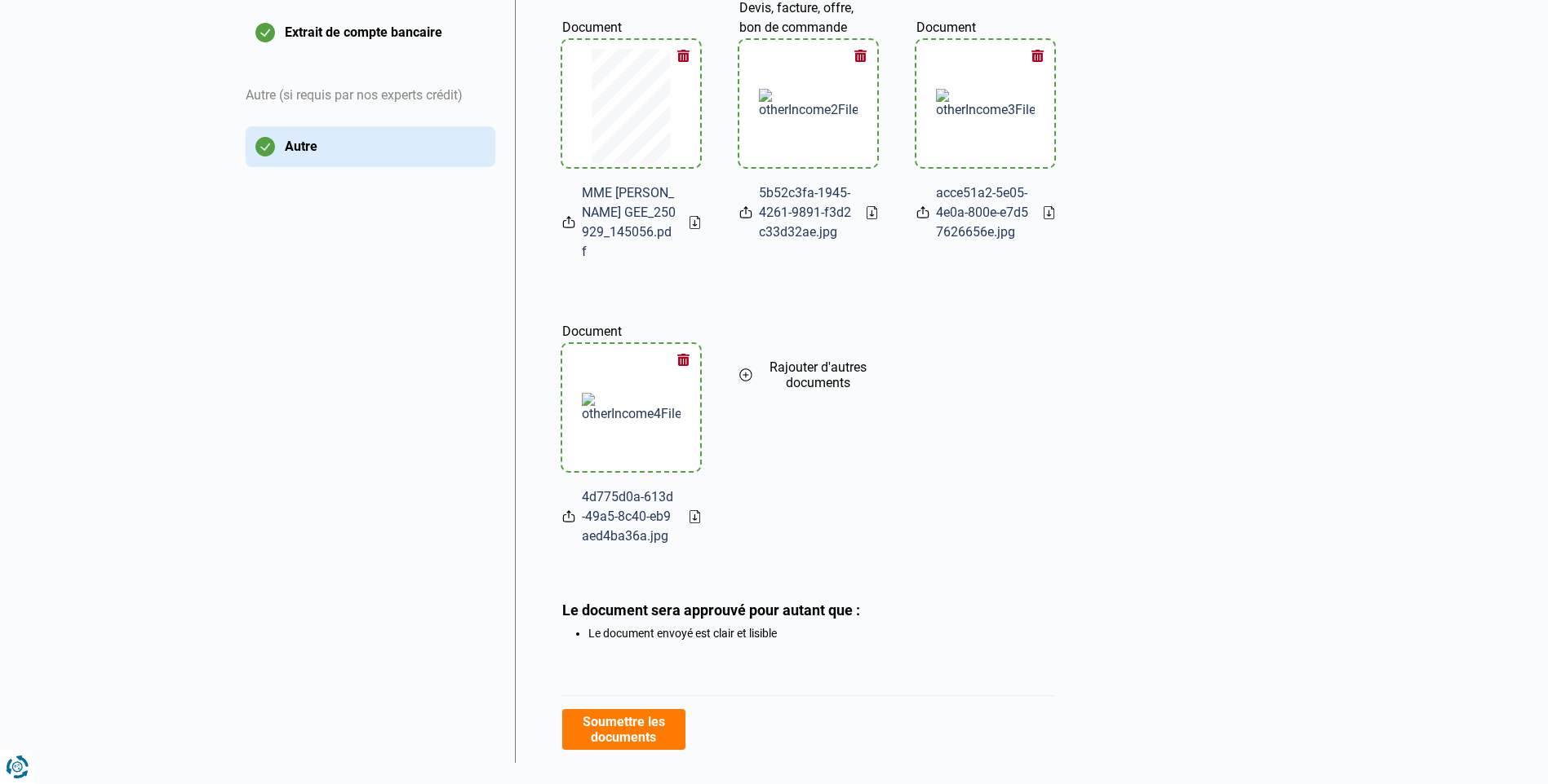
scroll to position [422, 0]
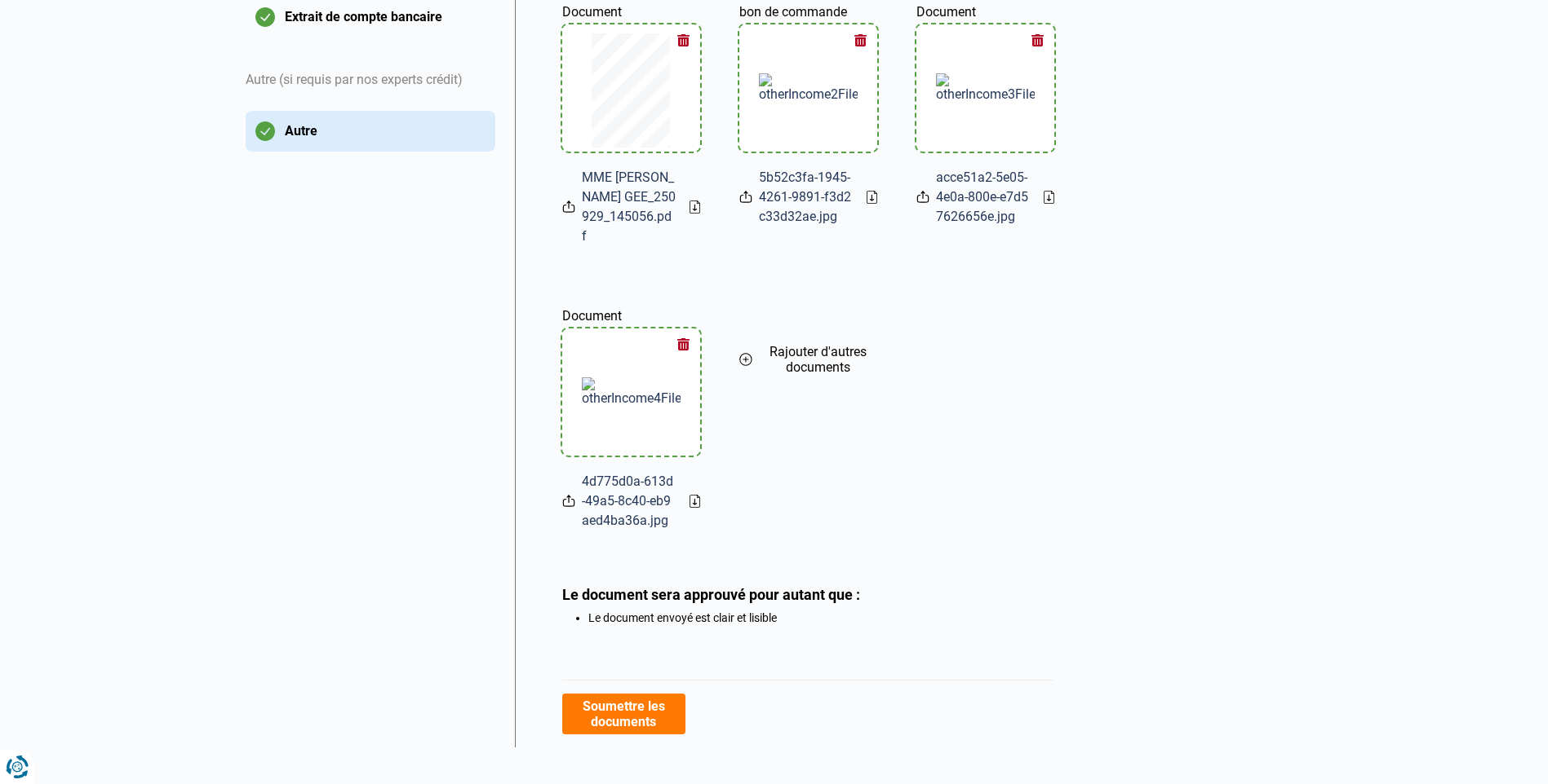
click at [796, 344] on span "Rajouter d'autres documents" at bounding box center [817, 359] width 118 height 31
click at [639, 698] on button "Soumettre les documents" at bounding box center [623, 714] width 123 height 41
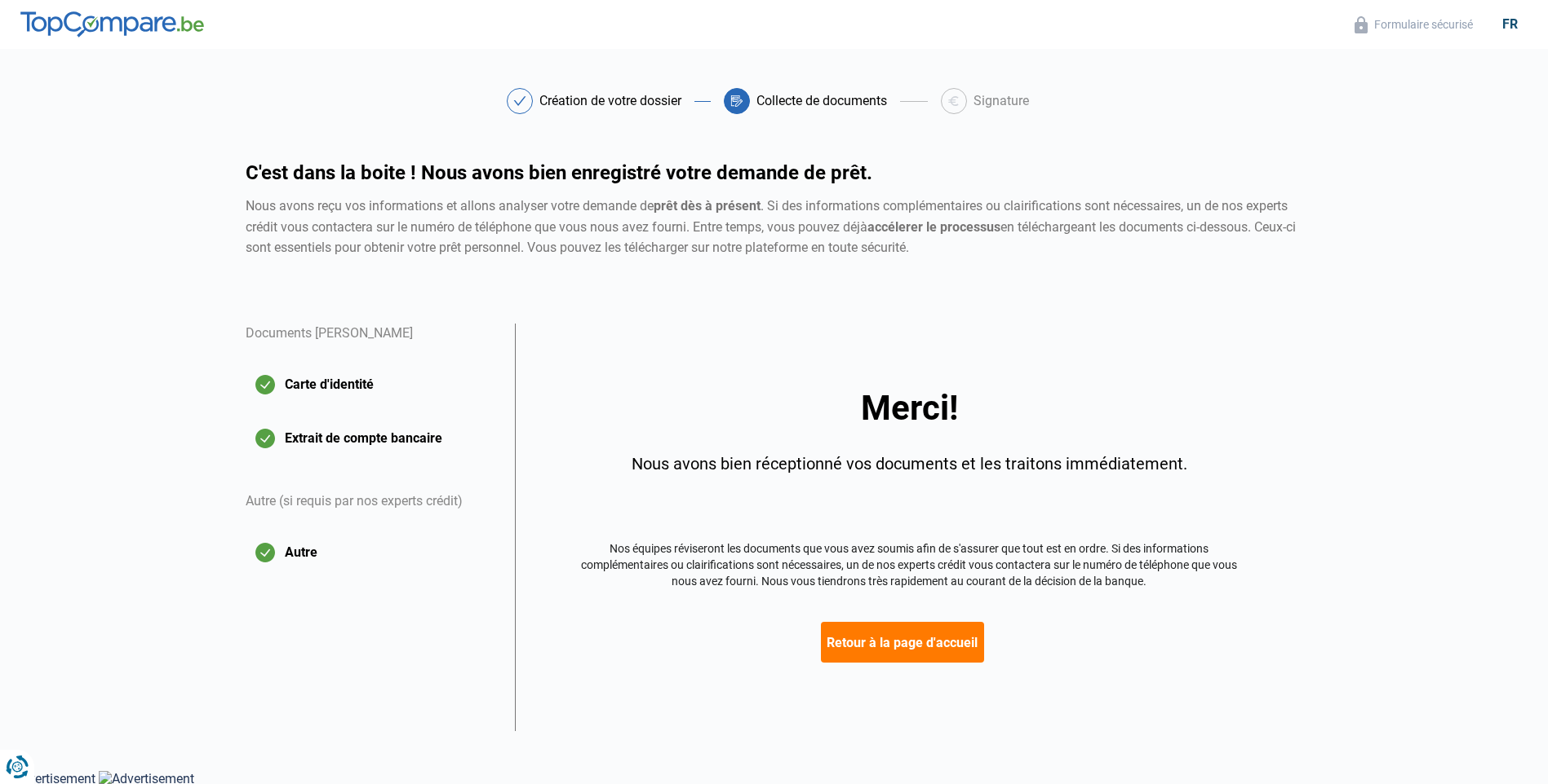
click at [905, 647] on button "Retour à la page d'accueil" at bounding box center [902, 643] width 163 height 41
